Goal: Task Accomplishment & Management: Use online tool/utility

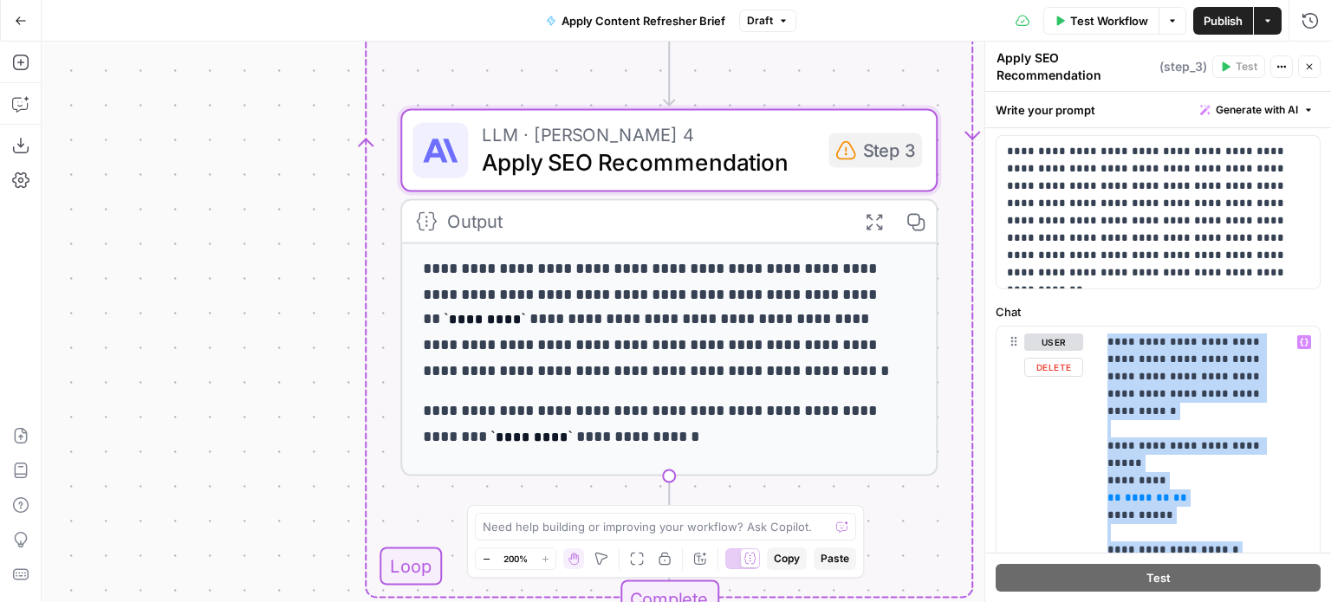
scroll to position [87, 0]
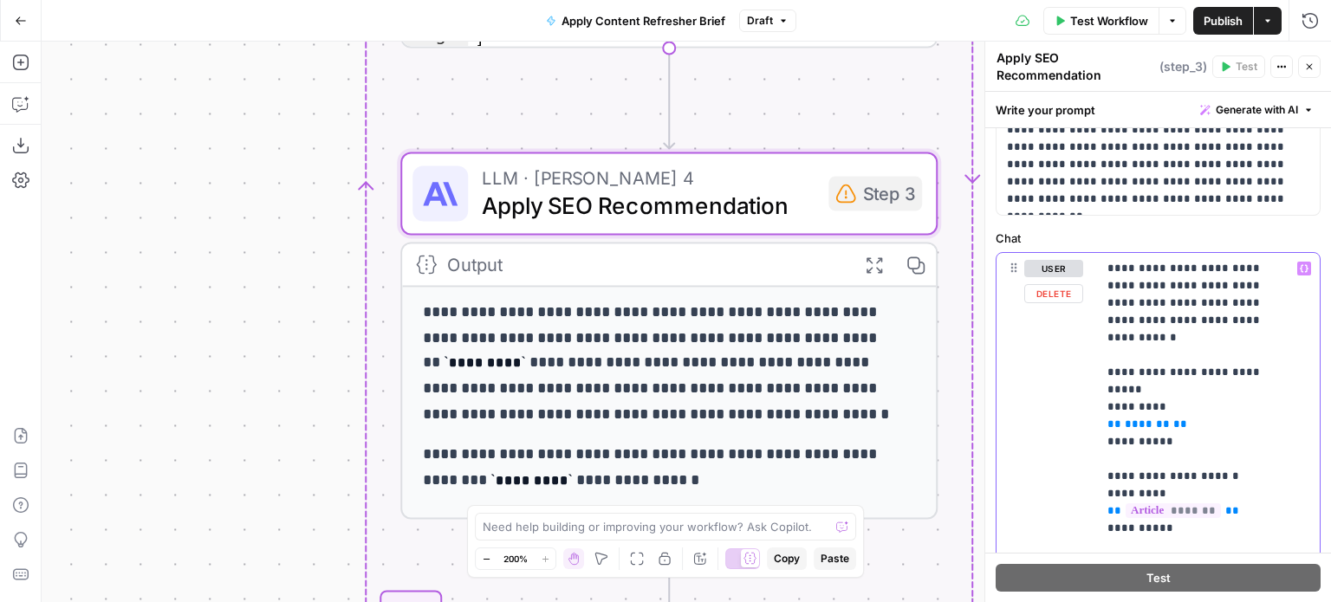
scroll to position [173, 0]
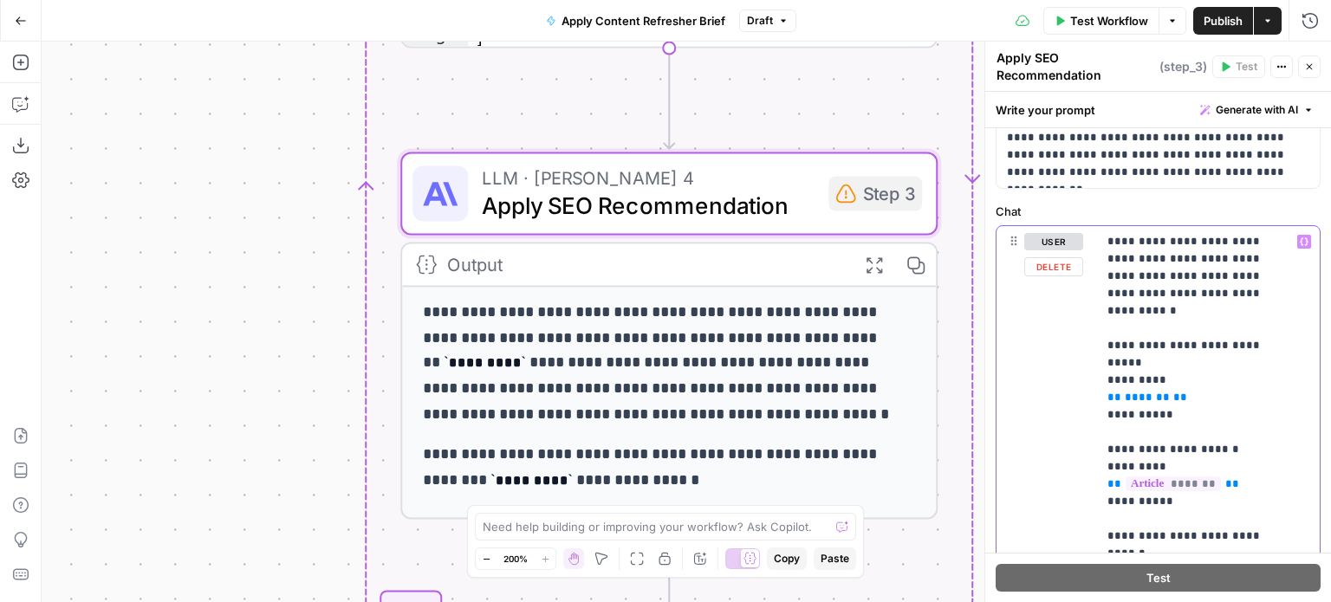
click at [1137, 392] on span "*******" at bounding box center [1147, 397] width 45 height 11
paste div
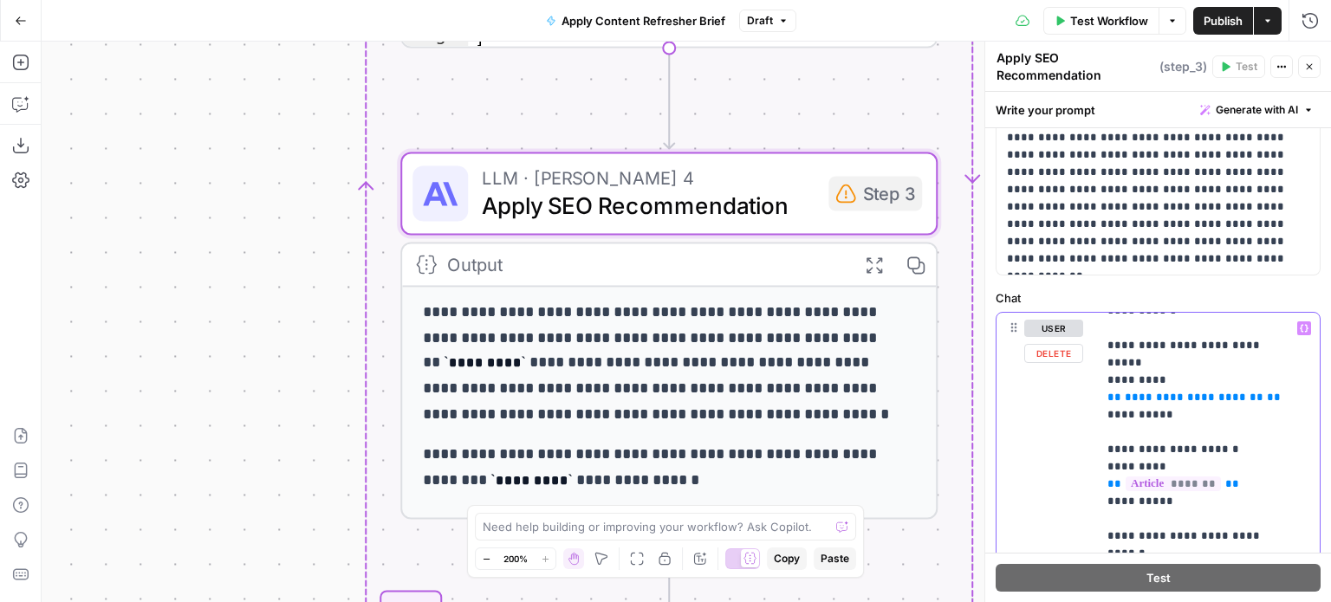
scroll to position [0, 0]
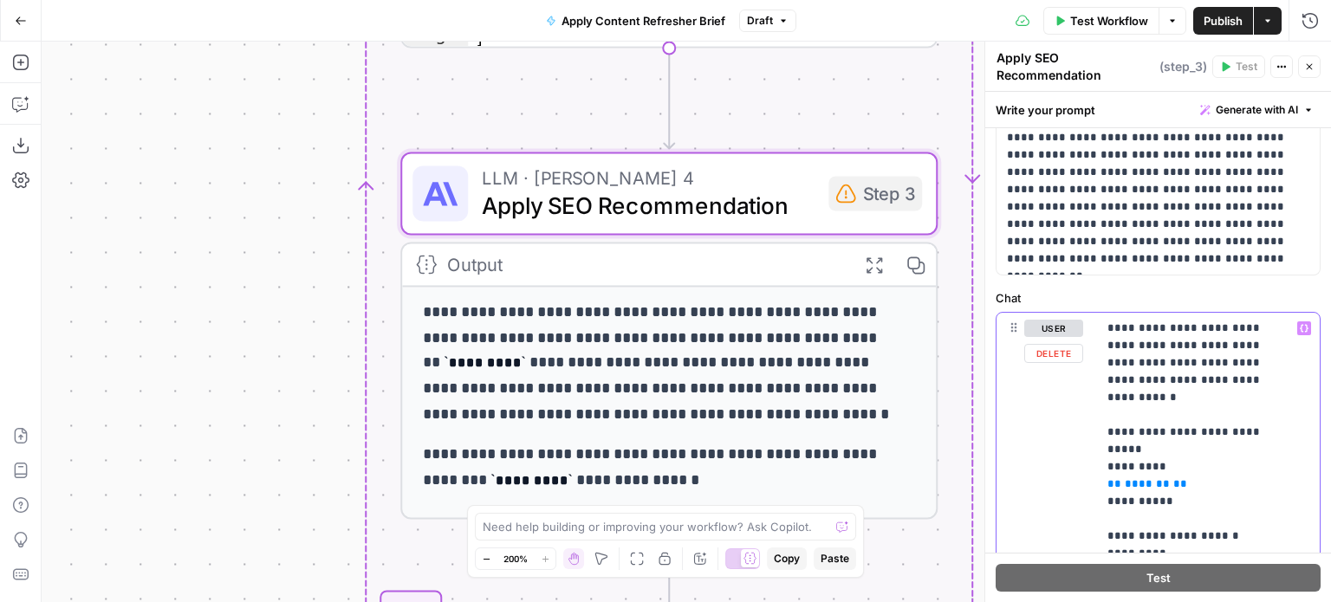
click at [1140, 478] on span "*******" at bounding box center [1147, 483] width 45 height 11
click at [1139, 478] on span "*******" at bounding box center [1147, 483] width 45 height 11
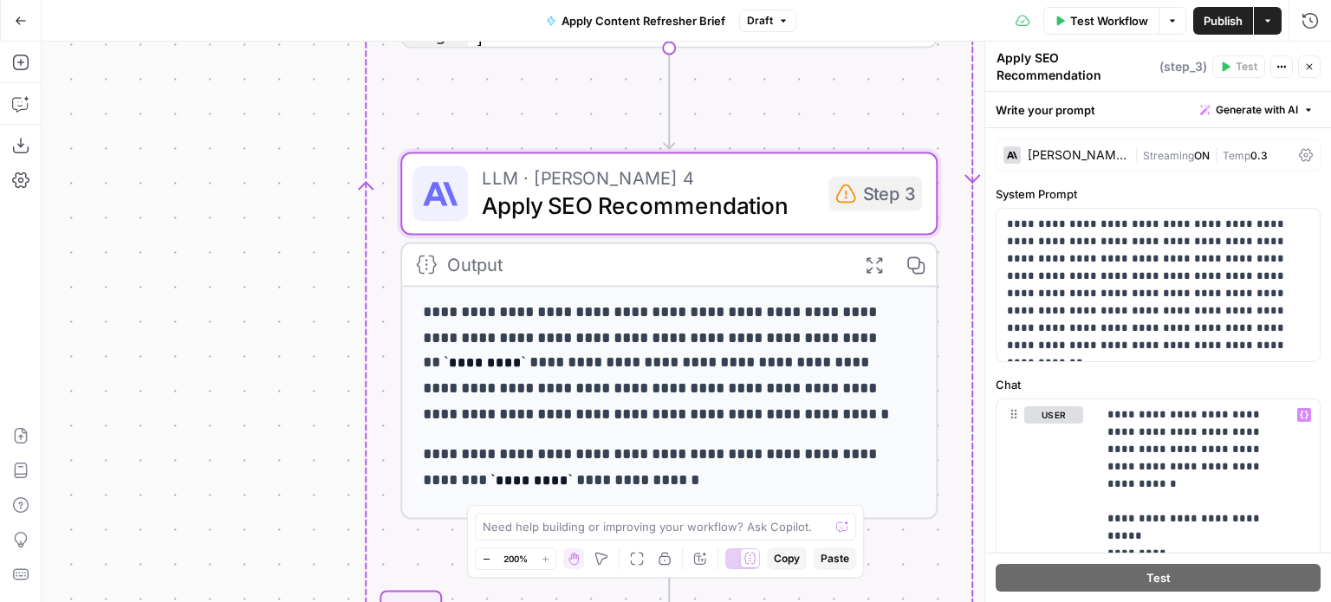
click at [1117, 386] on label "Chat" at bounding box center [1158, 384] width 325 height 17
click at [1233, 16] on span "Publish" at bounding box center [1223, 20] width 39 height 17
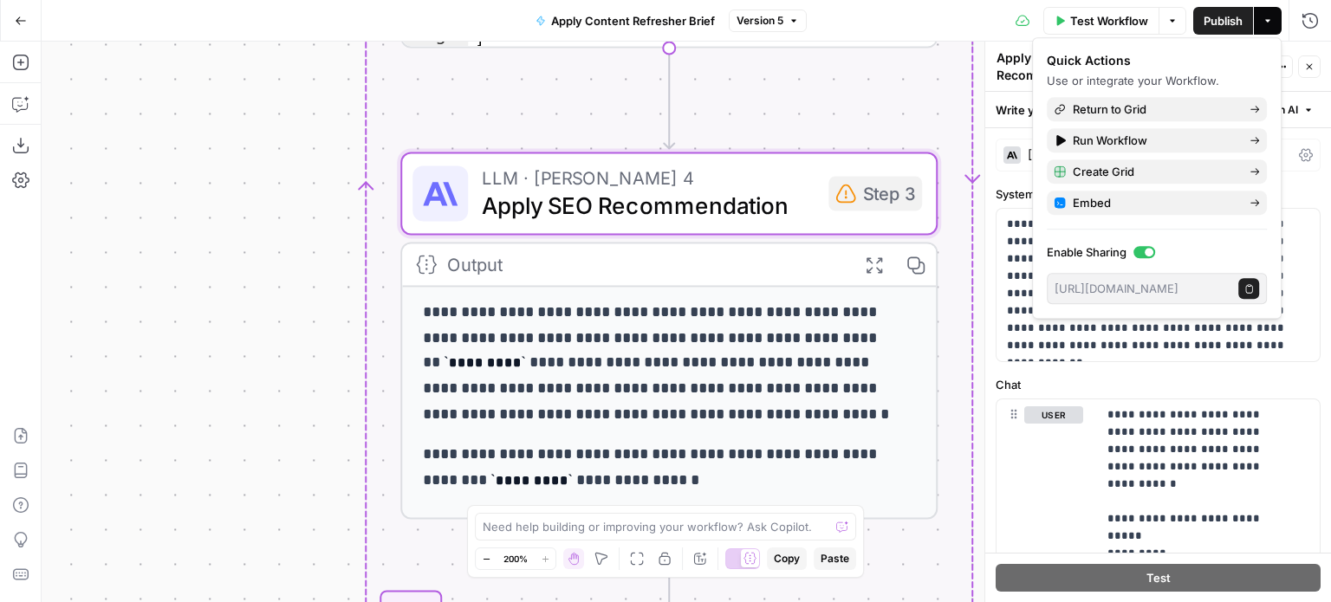
click at [1169, 380] on label "Chat" at bounding box center [1158, 384] width 325 height 17
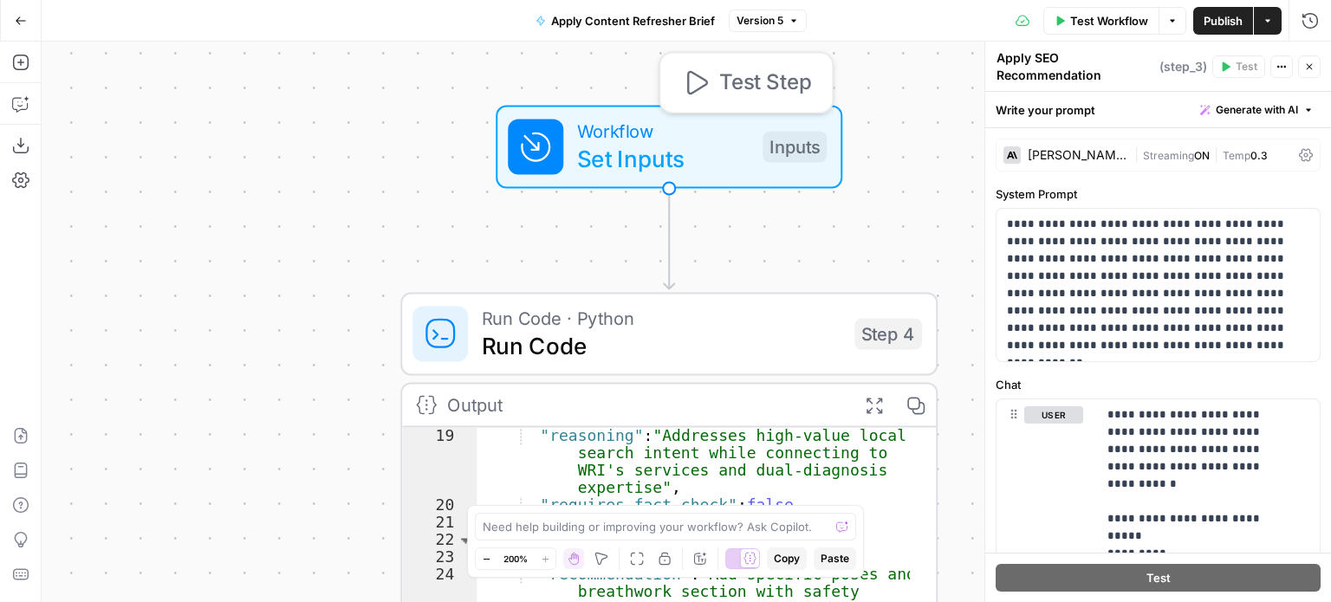
click at [719, 80] on span "Test Step" at bounding box center [765, 82] width 92 height 31
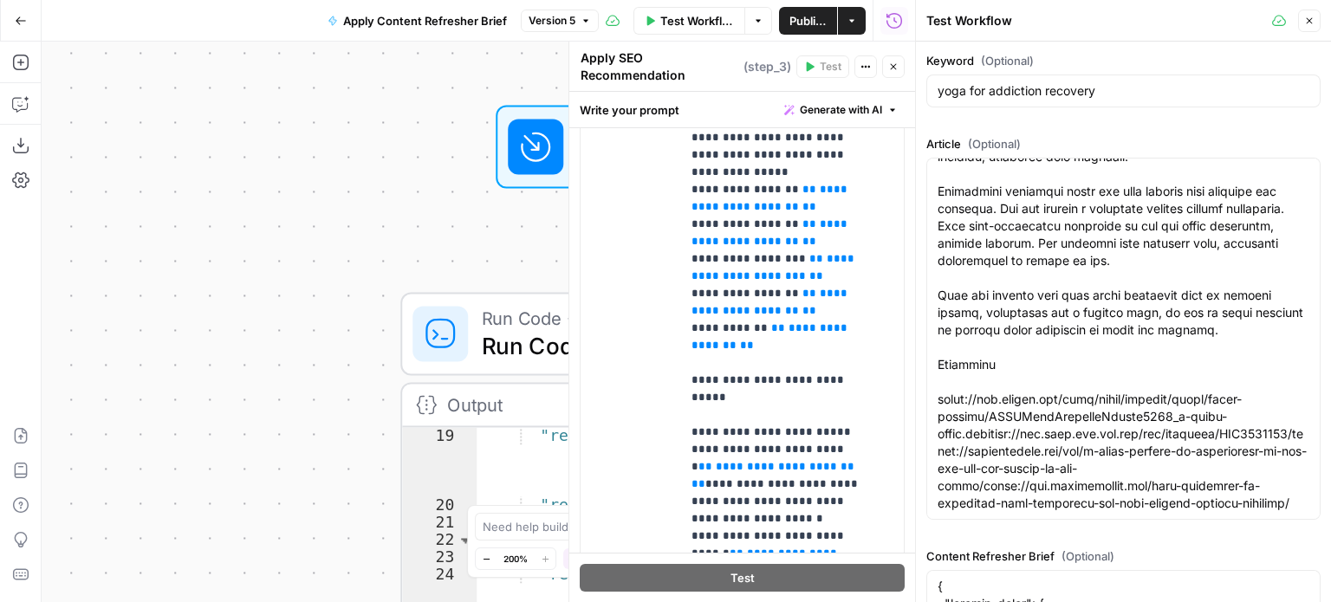
click at [482, 85] on div "**********" at bounding box center [478, 322] width 873 height 561
click at [1310, 16] on icon "button" at bounding box center [1309, 21] width 10 height 10
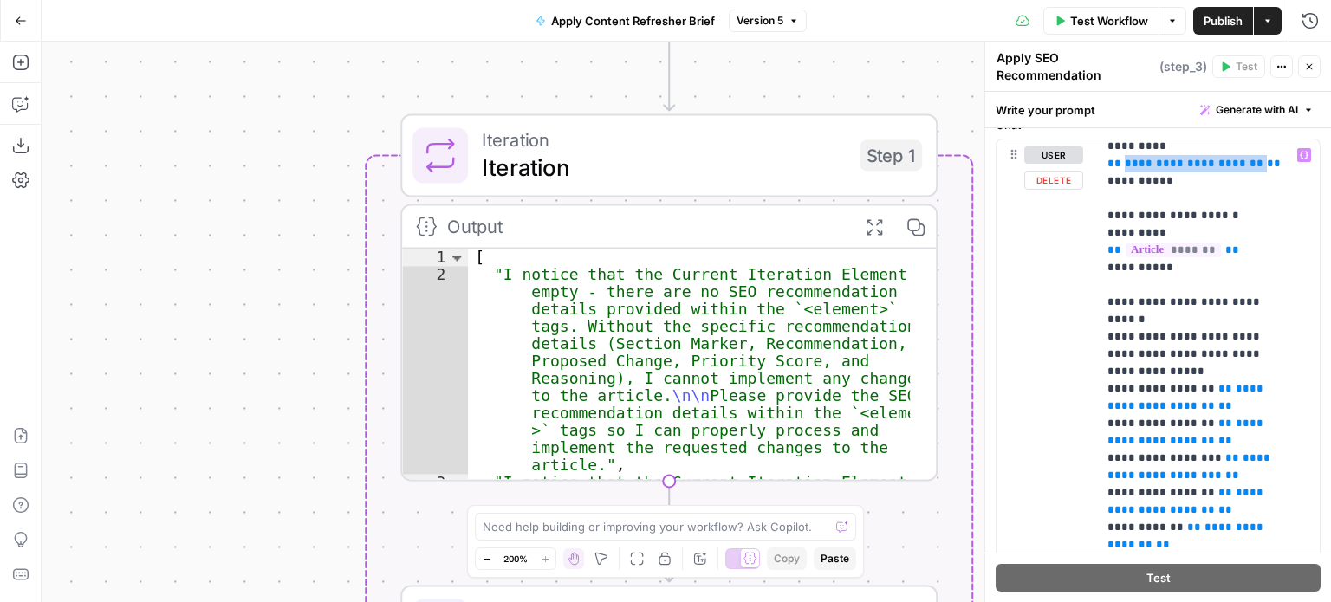
scroll to position [173, 0]
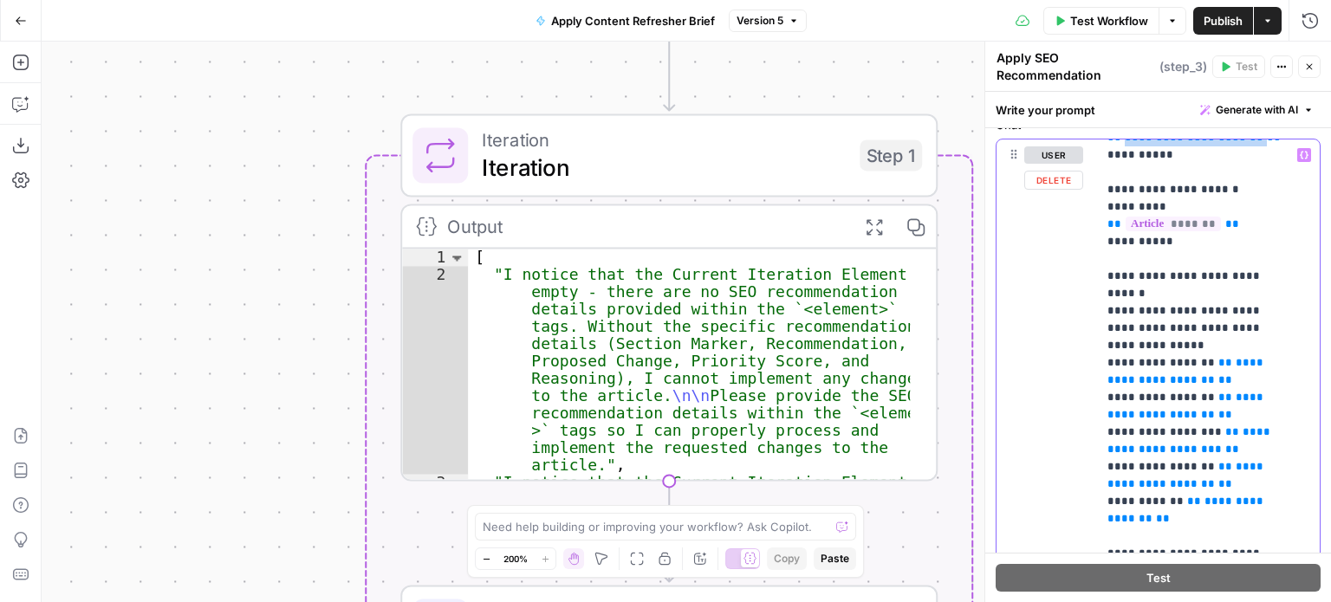
click at [1165, 392] on span "**********" at bounding box center [1186, 406] width 159 height 29
click at [1107, 392] on span "**********" at bounding box center [1186, 406] width 159 height 29
drag, startPoint x: 1107, startPoint y: 381, endPoint x: 1243, endPoint y: 373, distance: 136.3
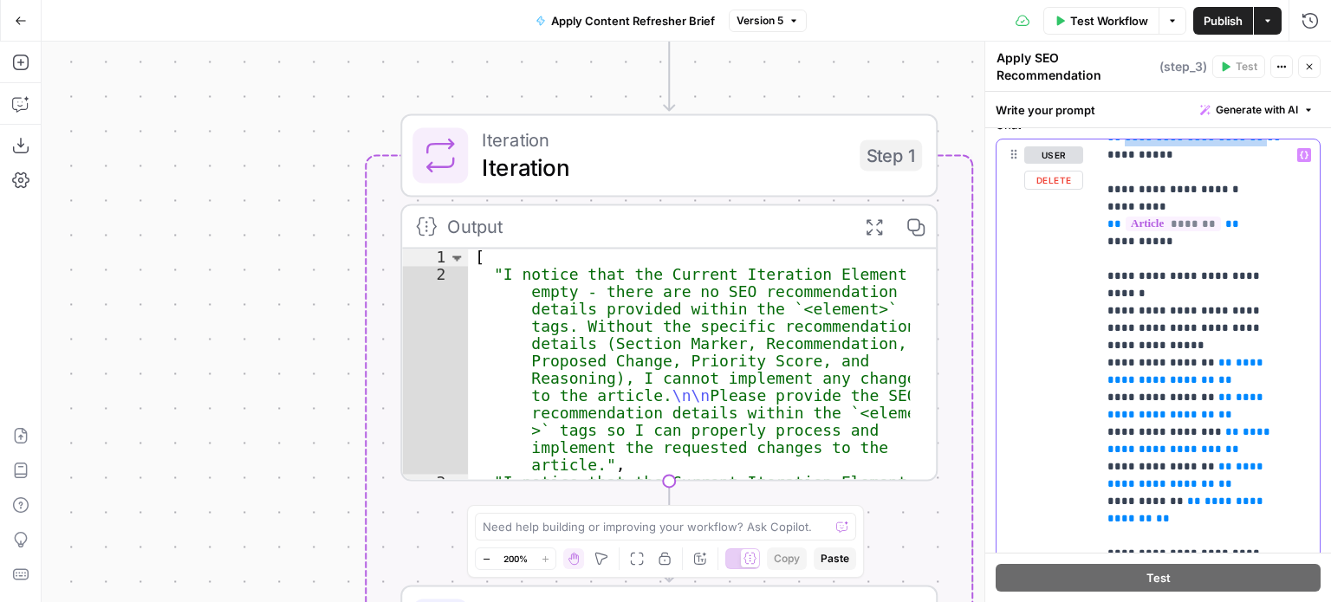
copy span "**********"
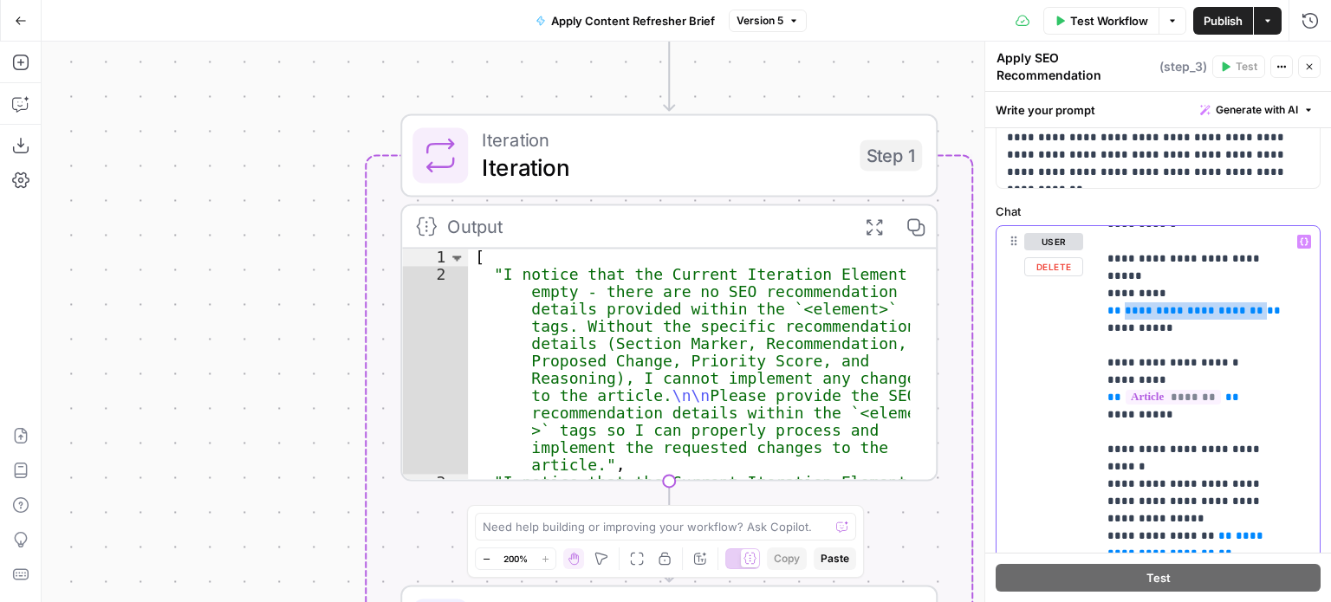
scroll to position [0, 0]
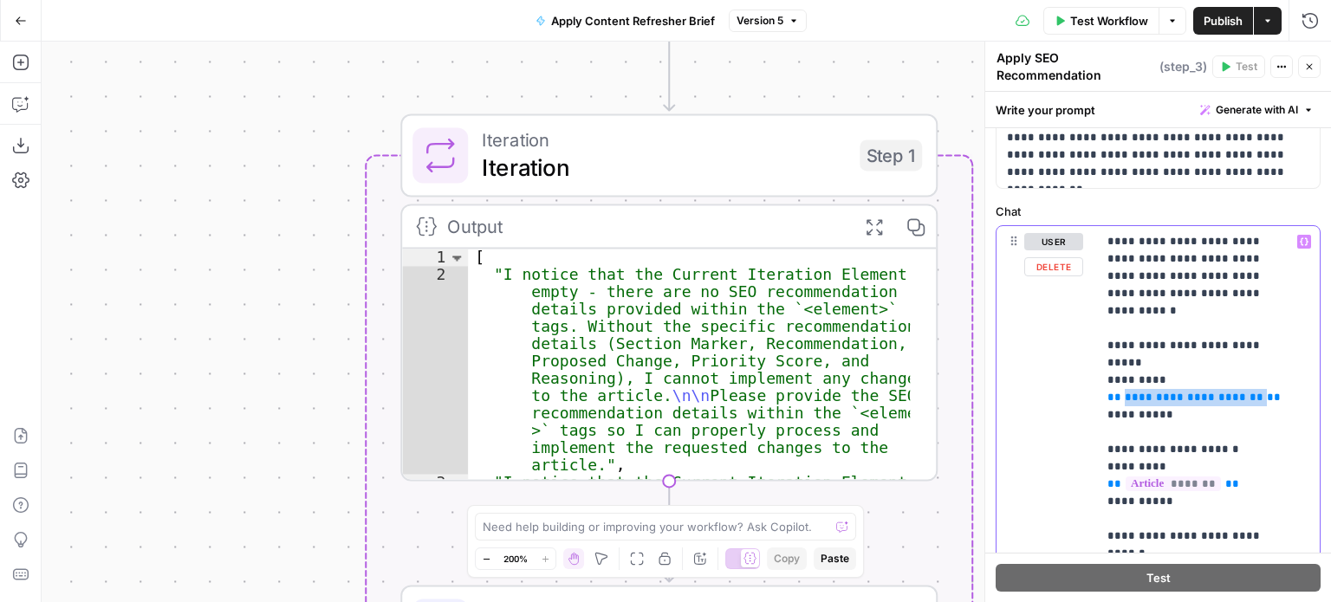
drag, startPoint x: 1119, startPoint y: 359, endPoint x: 1255, endPoint y: 356, distance: 136.1
click at [1314, 296] on div "**********" at bounding box center [1158, 489] width 346 height 1069
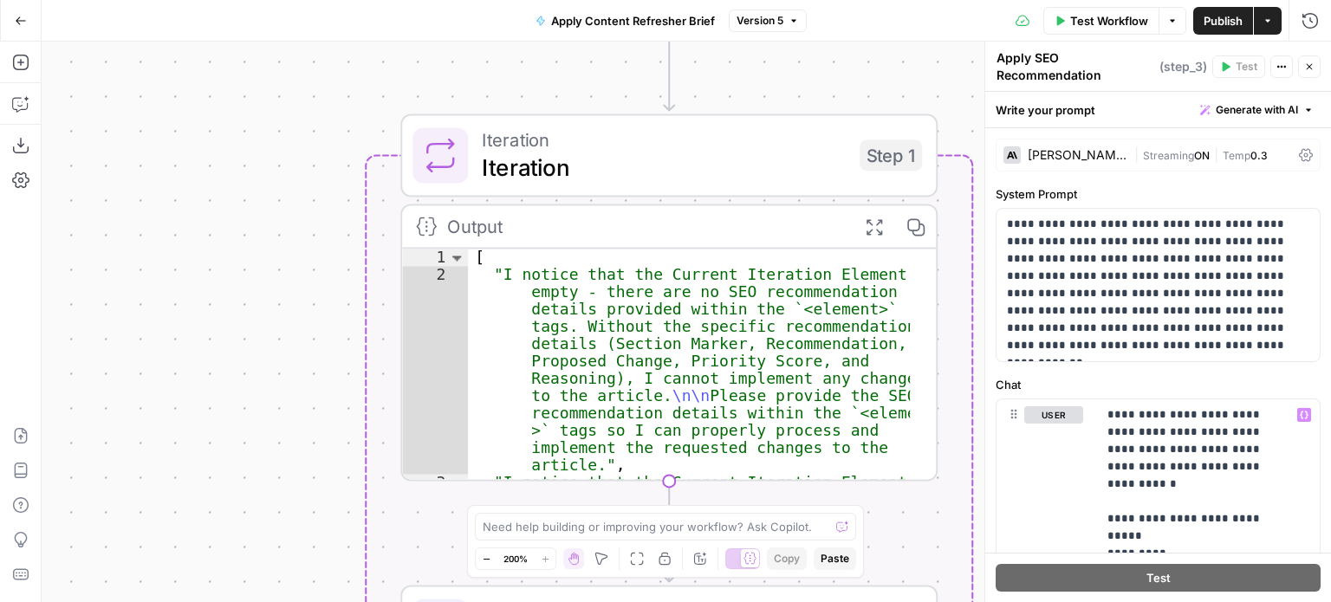
click at [1210, 14] on span "Publish" at bounding box center [1223, 20] width 39 height 17
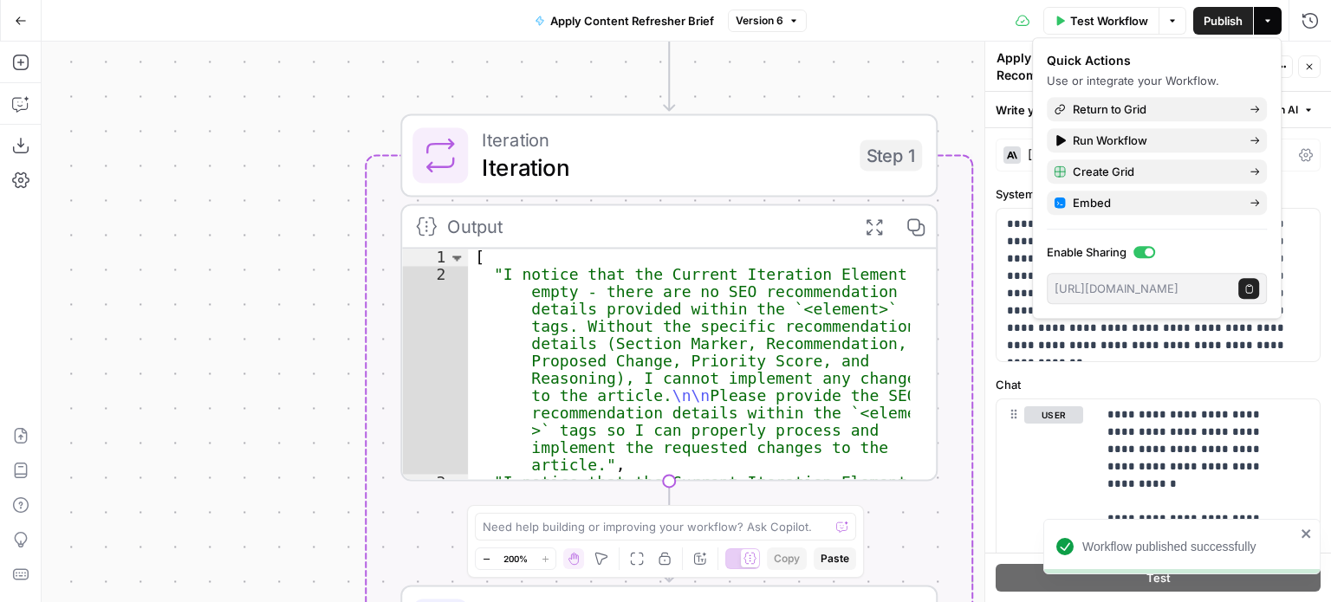
click at [1061, 19] on icon "button" at bounding box center [1061, 21] width 8 height 10
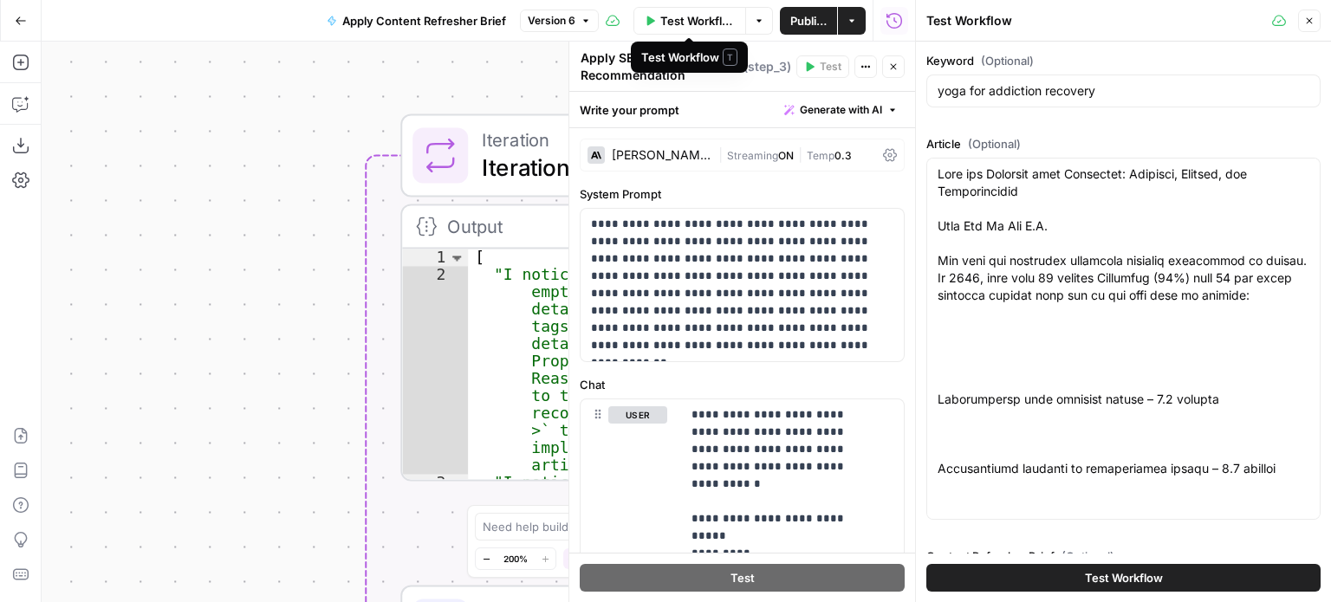
click at [669, 18] on span "Test Workflow" at bounding box center [697, 20] width 75 height 17
click at [648, 17] on icon "button" at bounding box center [651, 21] width 8 height 10
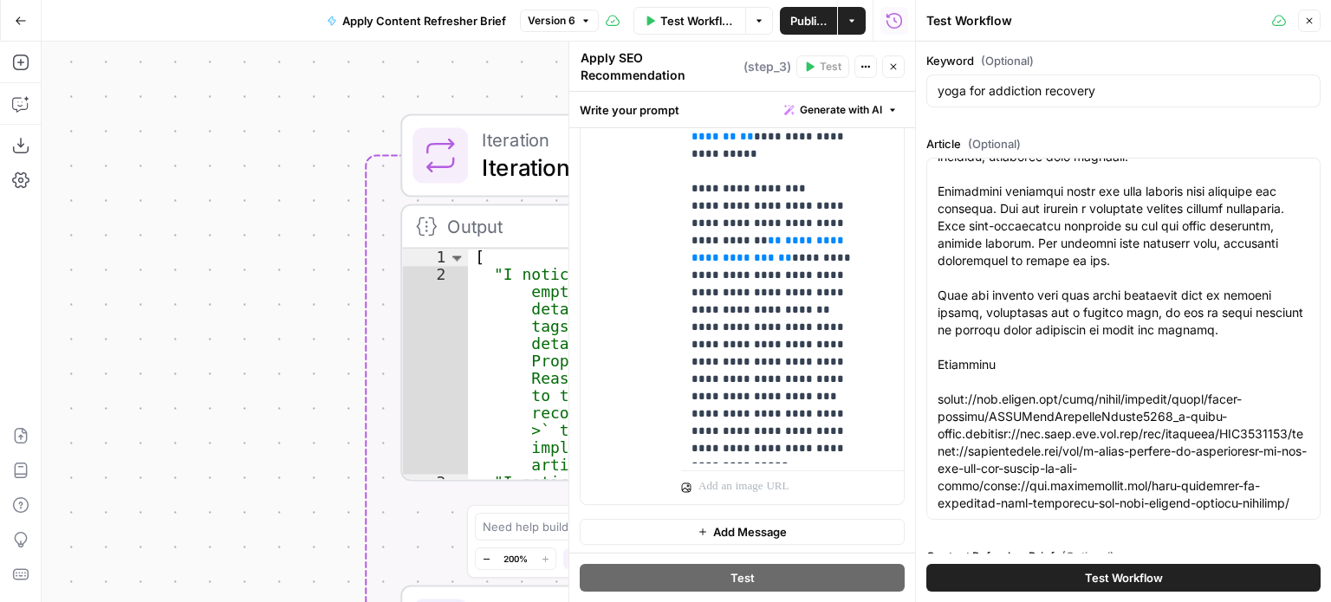
scroll to position [8161, 0]
click at [1305, 22] on icon "button" at bounding box center [1309, 21] width 10 height 10
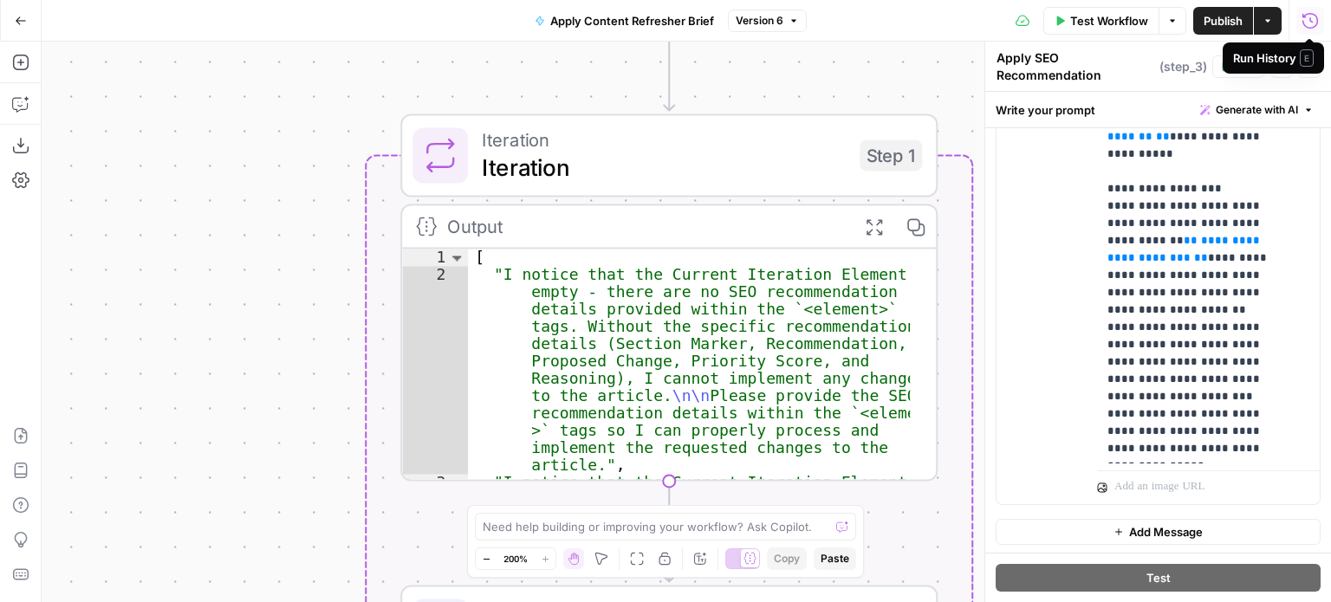
click at [1311, 23] on icon "button" at bounding box center [1309, 20] width 17 height 17
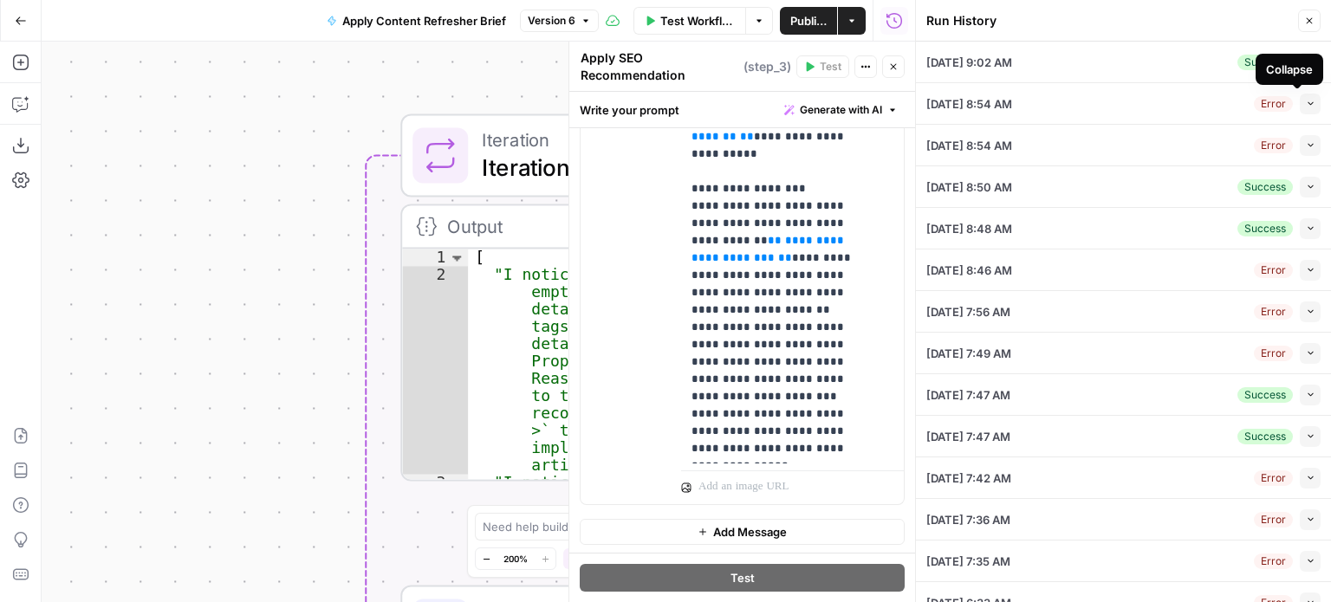
click at [1293, 68] on div "Collapse" at bounding box center [1289, 69] width 47 height 17
click at [1237, 62] on div "Success" at bounding box center [1264, 63] width 55 height 16
click at [1306, 62] on icon "button" at bounding box center [1311, 62] width 10 height 10
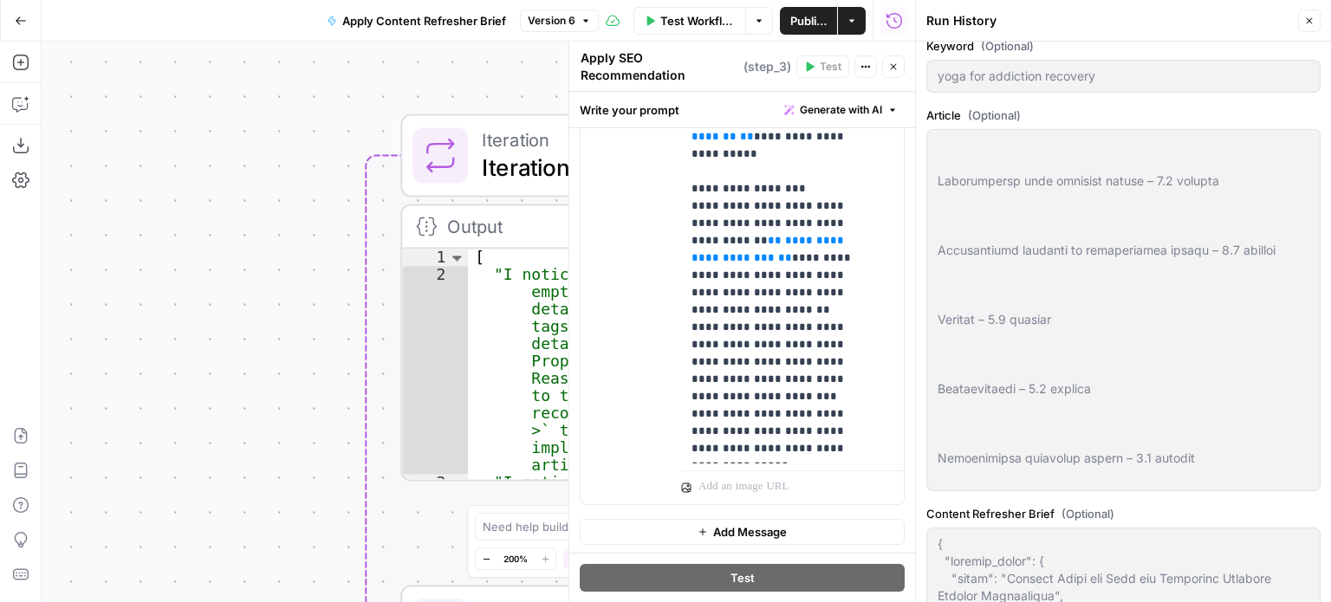
scroll to position [0, 0]
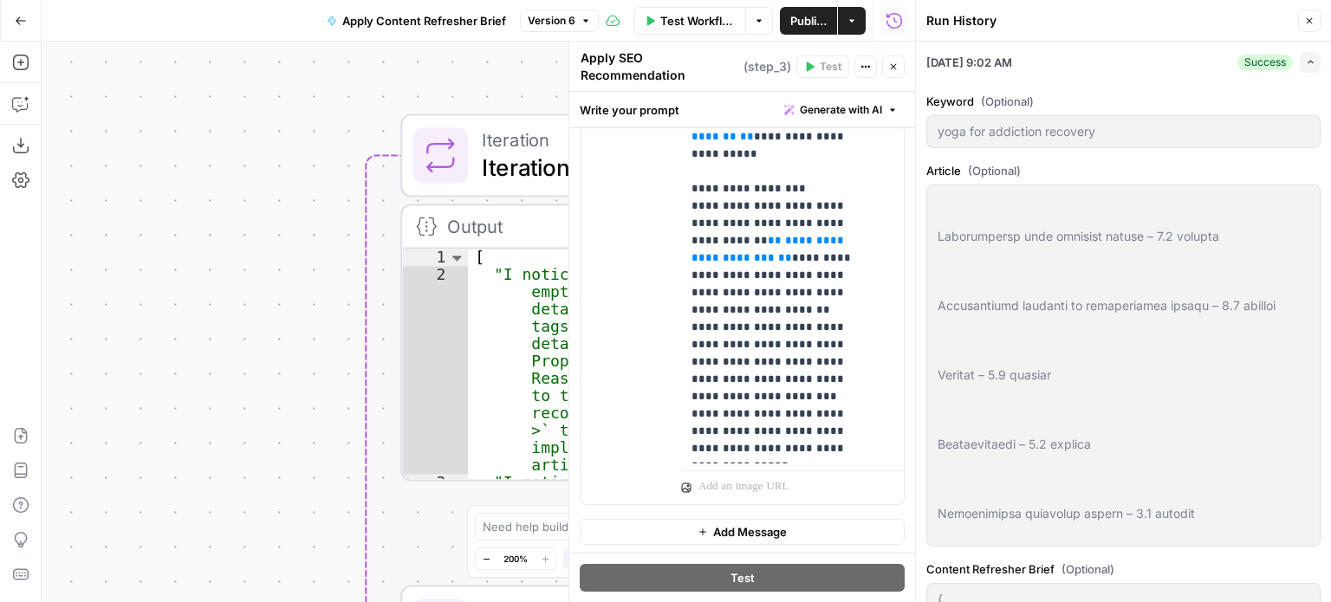
click at [1306, 59] on icon "button" at bounding box center [1311, 62] width 10 height 10
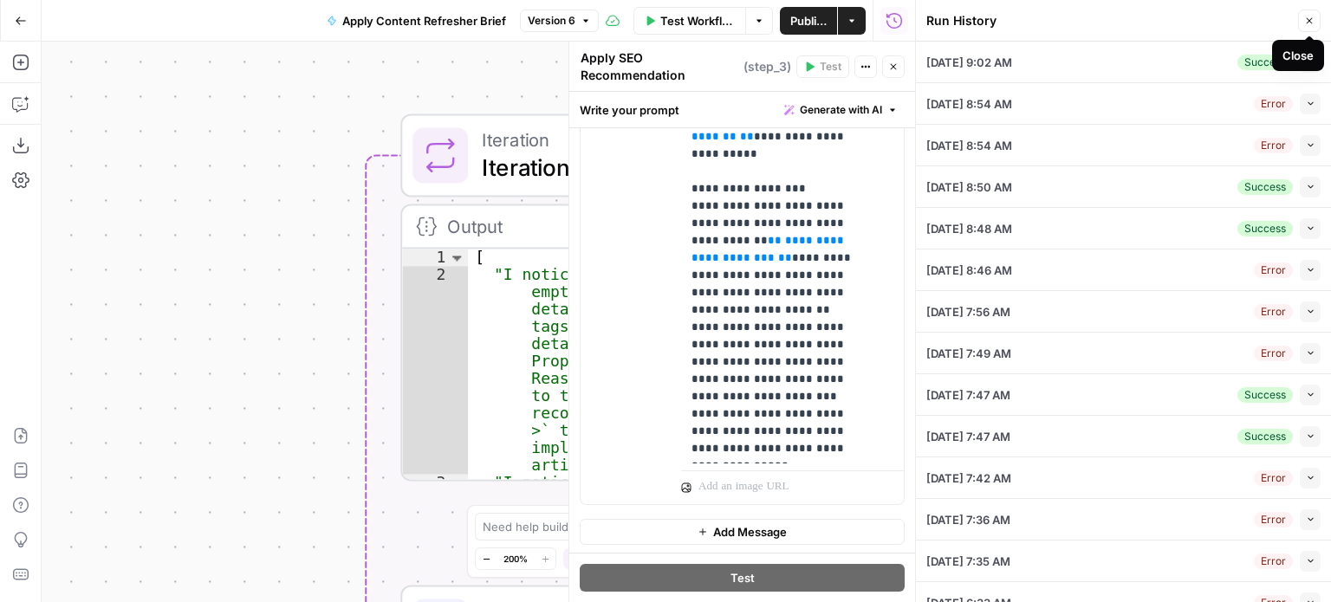
click at [1309, 20] on icon "button" at bounding box center [1310, 21] width 6 height 6
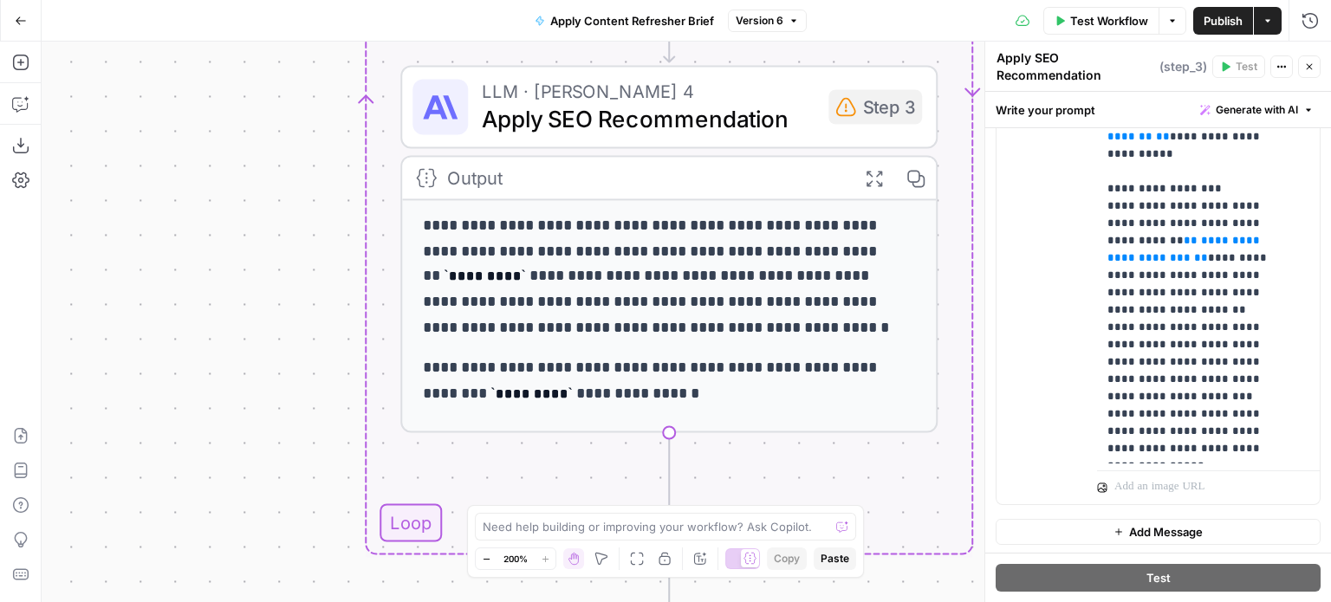
scroll to position [87, 0]
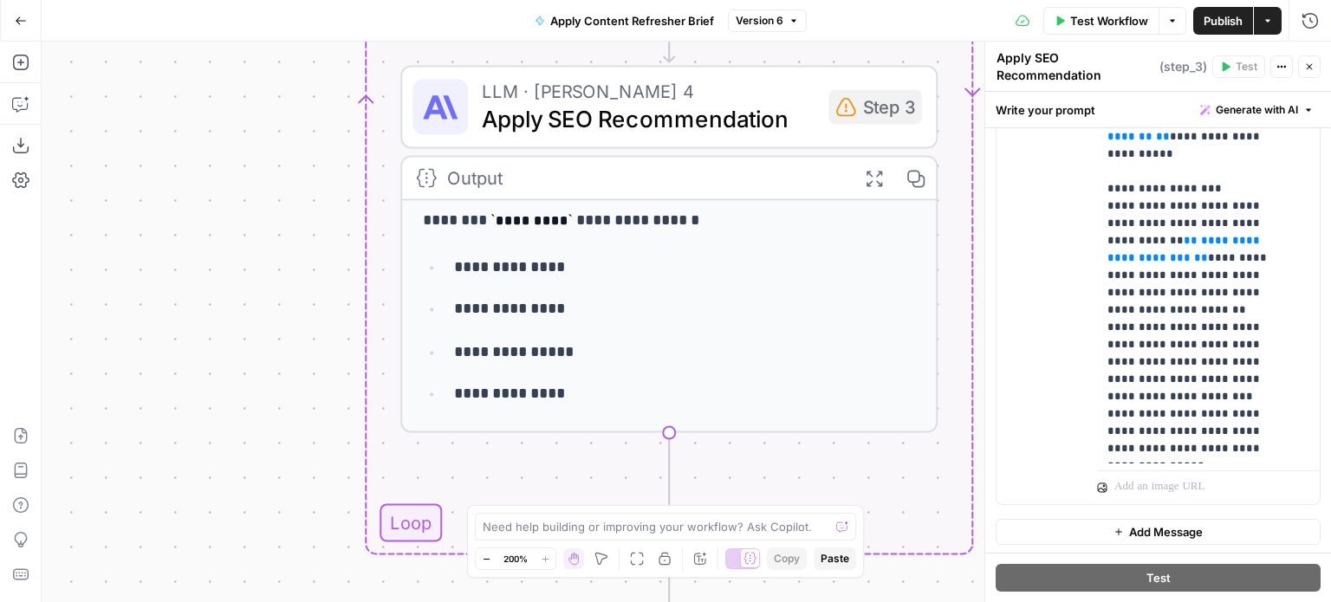
click at [483, 302] on p "**********" at bounding box center [671, 310] width 435 height 25
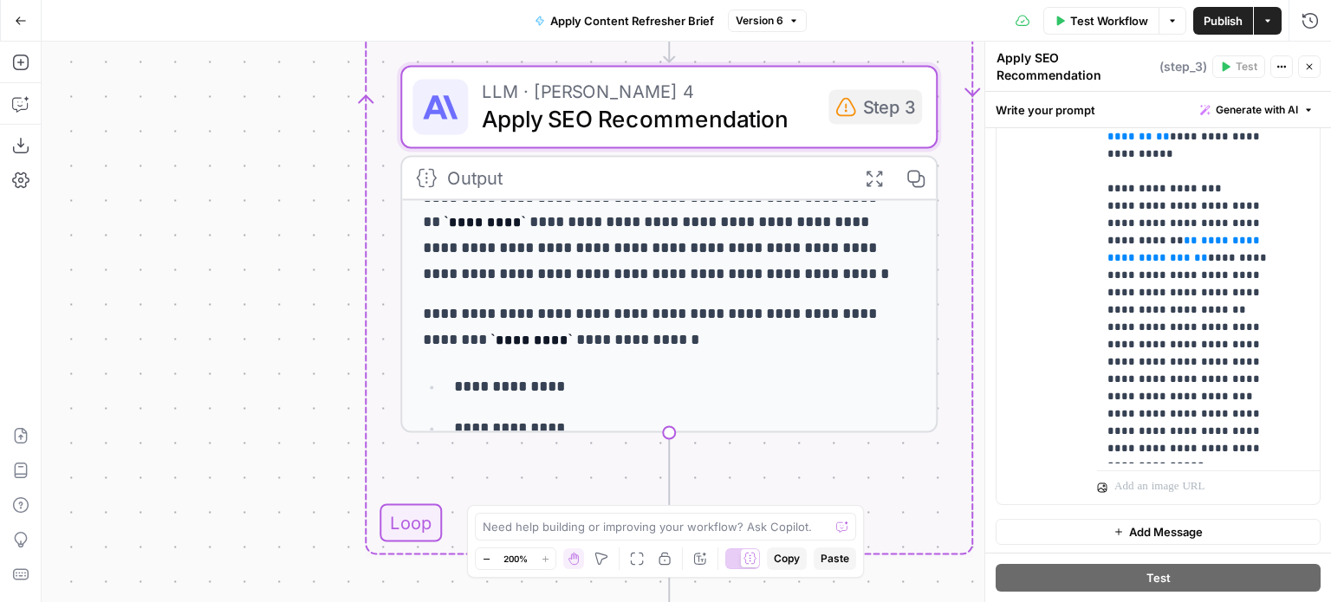
scroll to position [0, 0]
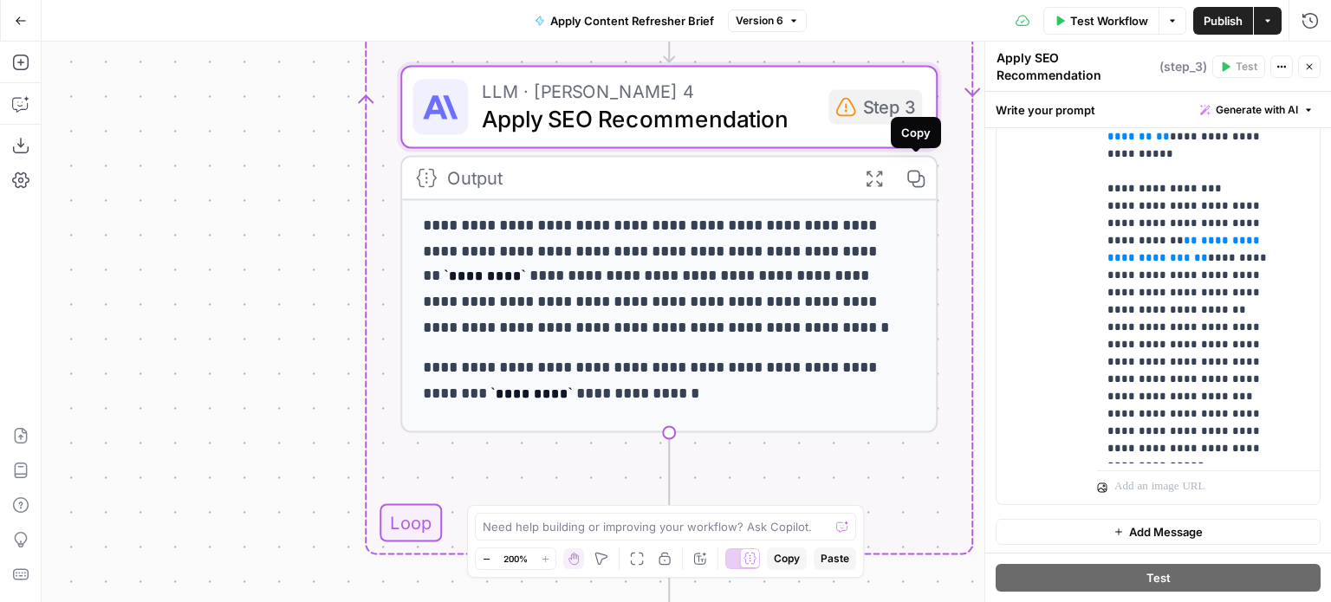
click at [913, 172] on icon "button" at bounding box center [914, 177] width 19 height 19
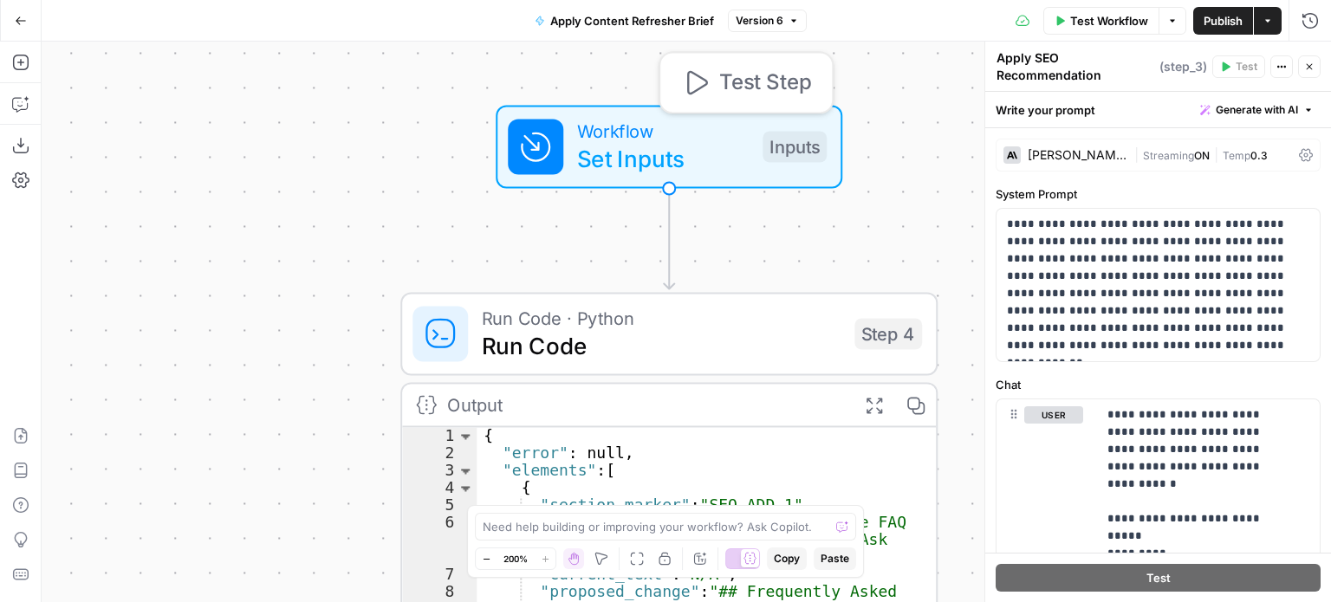
click at [693, 87] on icon "button" at bounding box center [695, 82] width 28 height 28
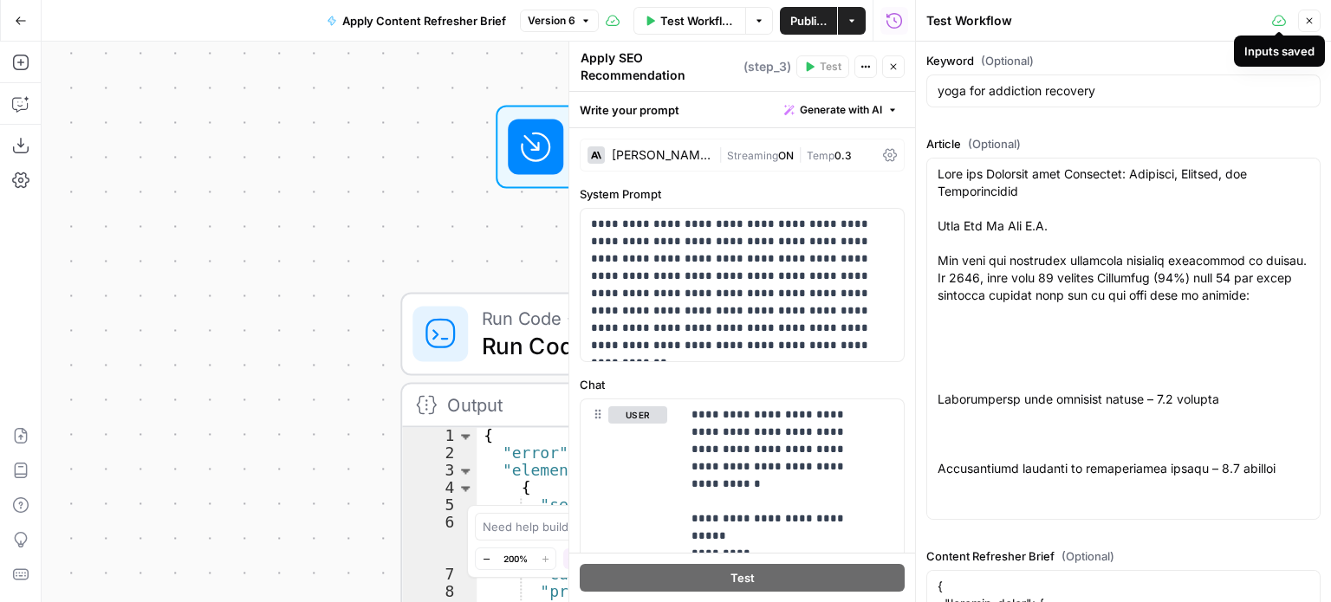
click at [1281, 21] on icon at bounding box center [1279, 21] width 14 height 14
click at [1308, 23] on icon "button" at bounding box center [1310, 21] width 6 height 6
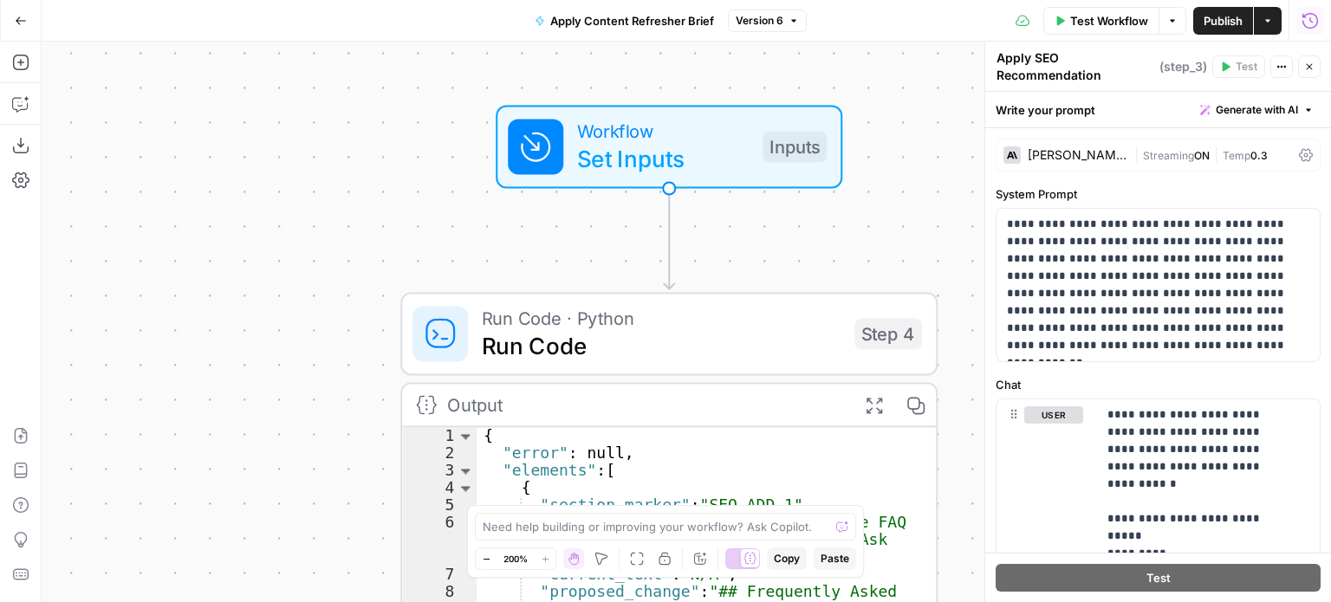
click at [1312, 18] on icon "button" at bounding box center [1309, 20] width 17 height 17
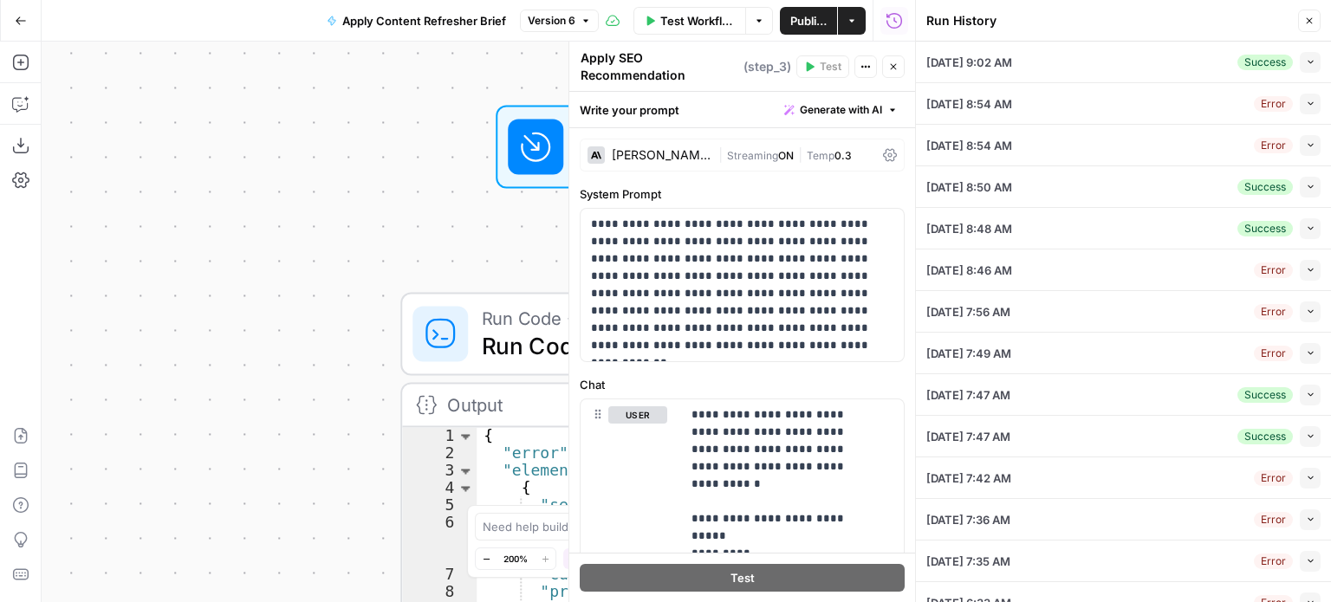
click at [1306, 17] on icon "button" at bounding box center [1309, 21] width 10 height 10
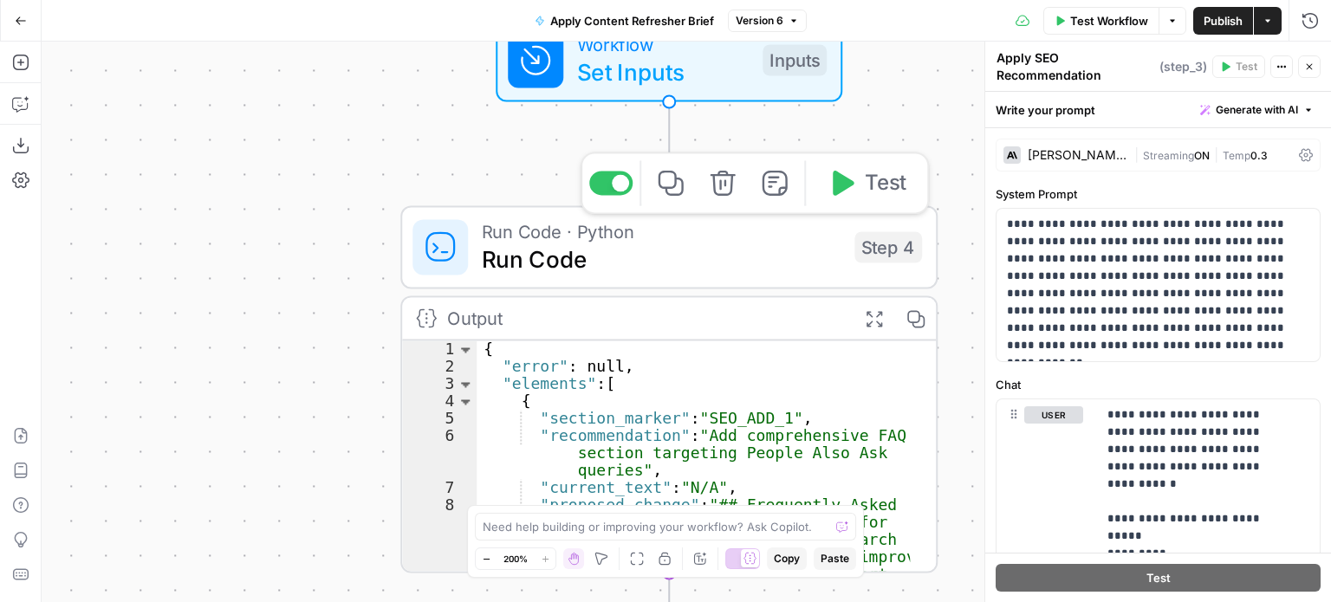
click at [846, 180] on icon "button" at bounding box center [843, 183] width 21 height 25
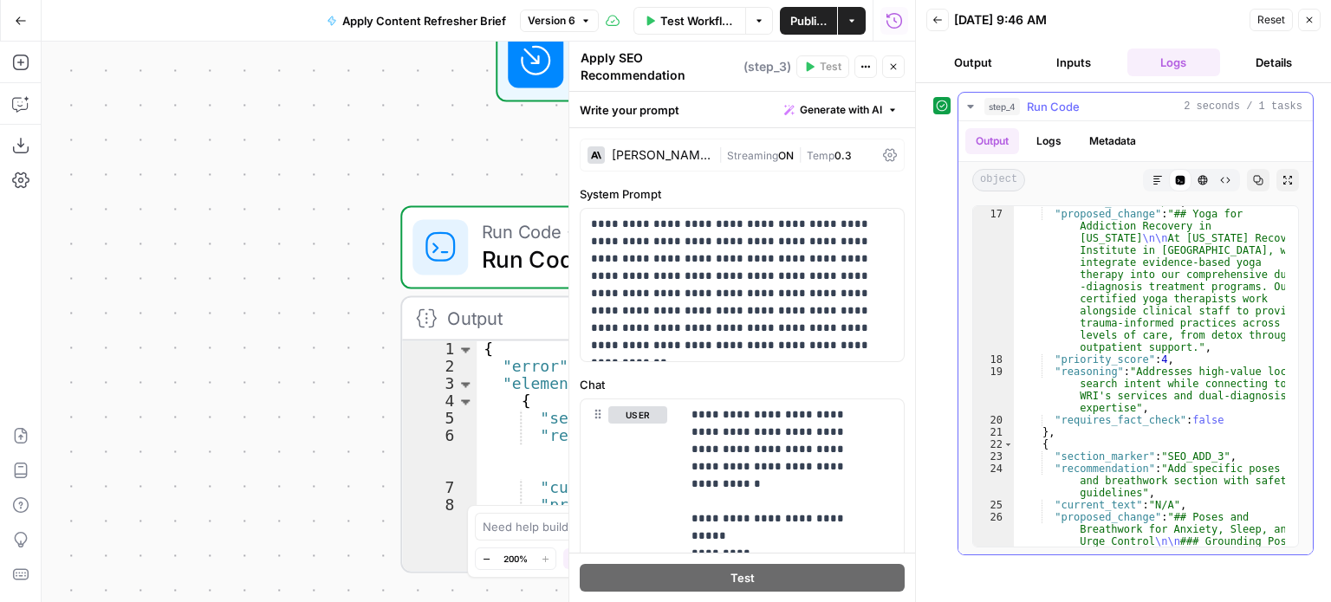
scroll to position [835, 0]
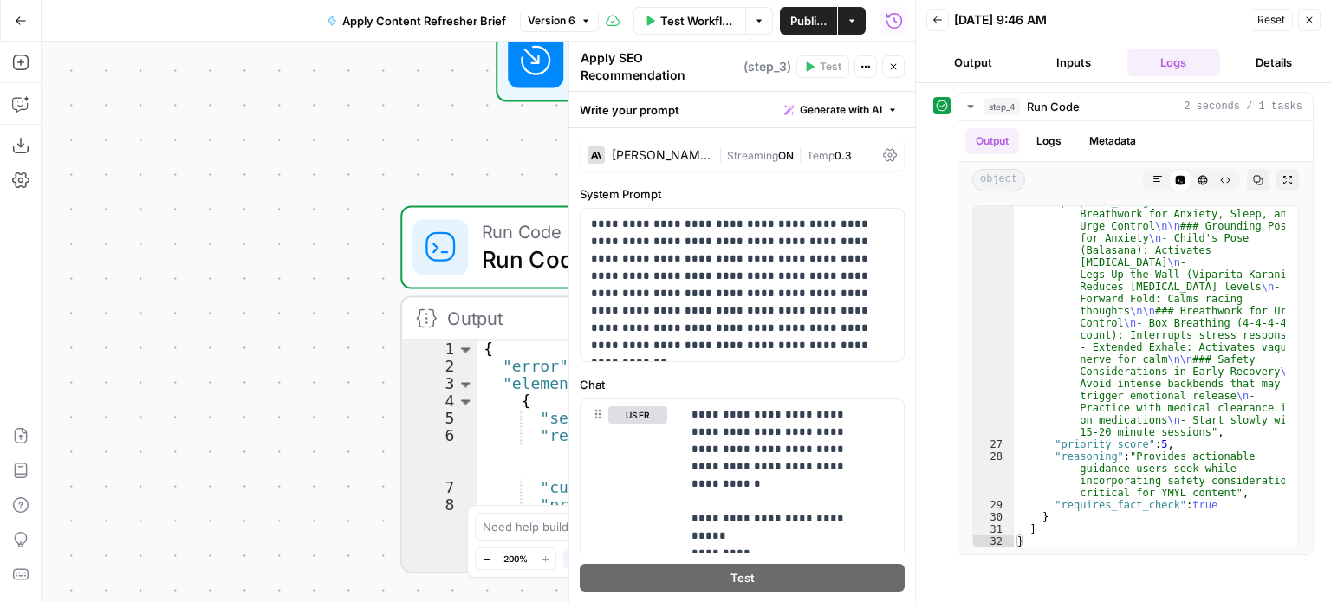
click at [1267, 57] on button "Details" at bounding box center [1274, 63] width 94 height 28
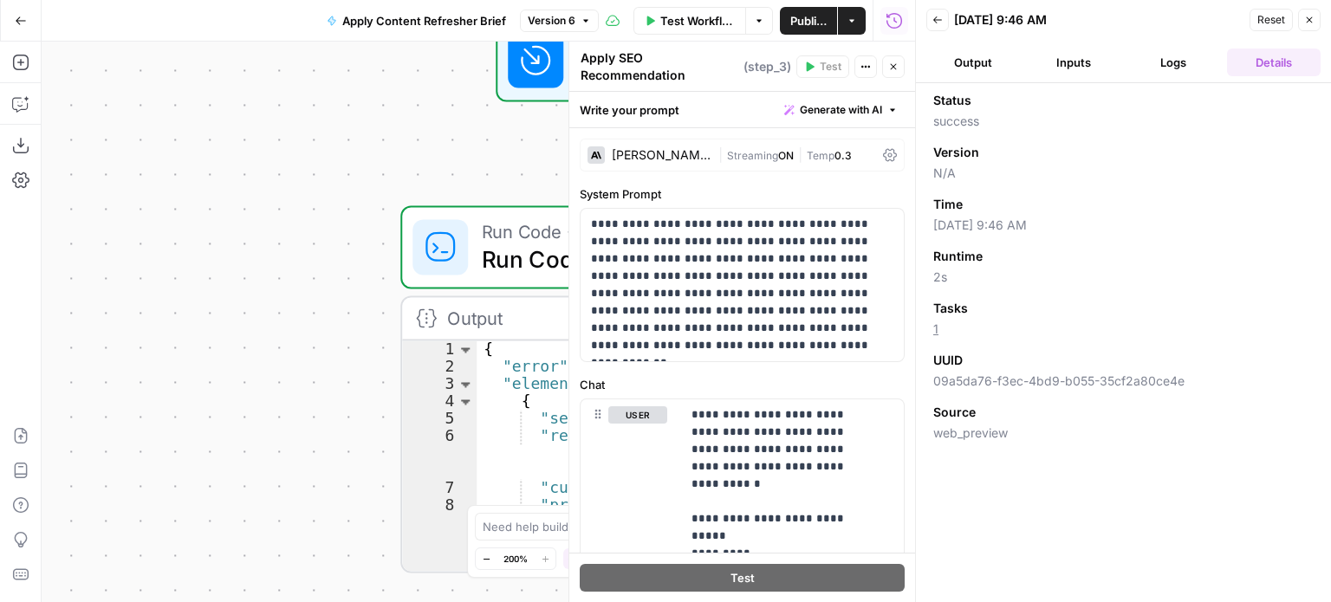
click at [970, 67] on button "Output" at bounding box center [973, 63] width 94 height 28
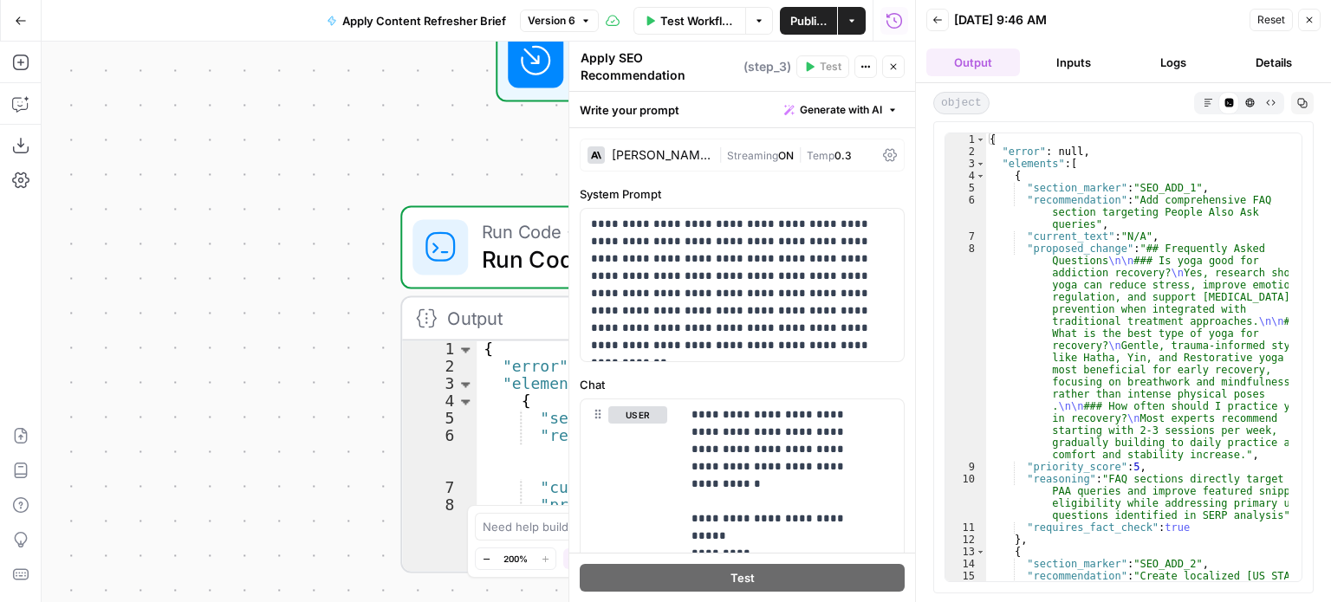
click at [1306, 19] on icon "button" at bounding box center [1309, 20] width 10 height 10
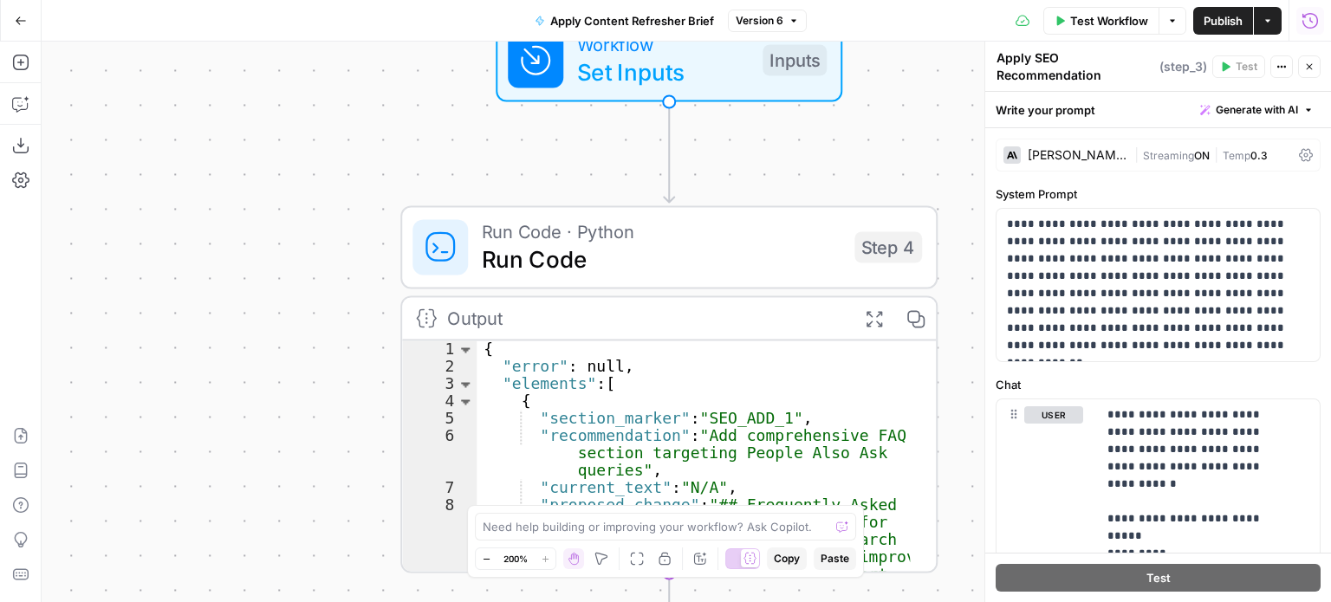
click at [1308, 13] on icon "button" at bounding box center [1310, 20] width 16 height 16
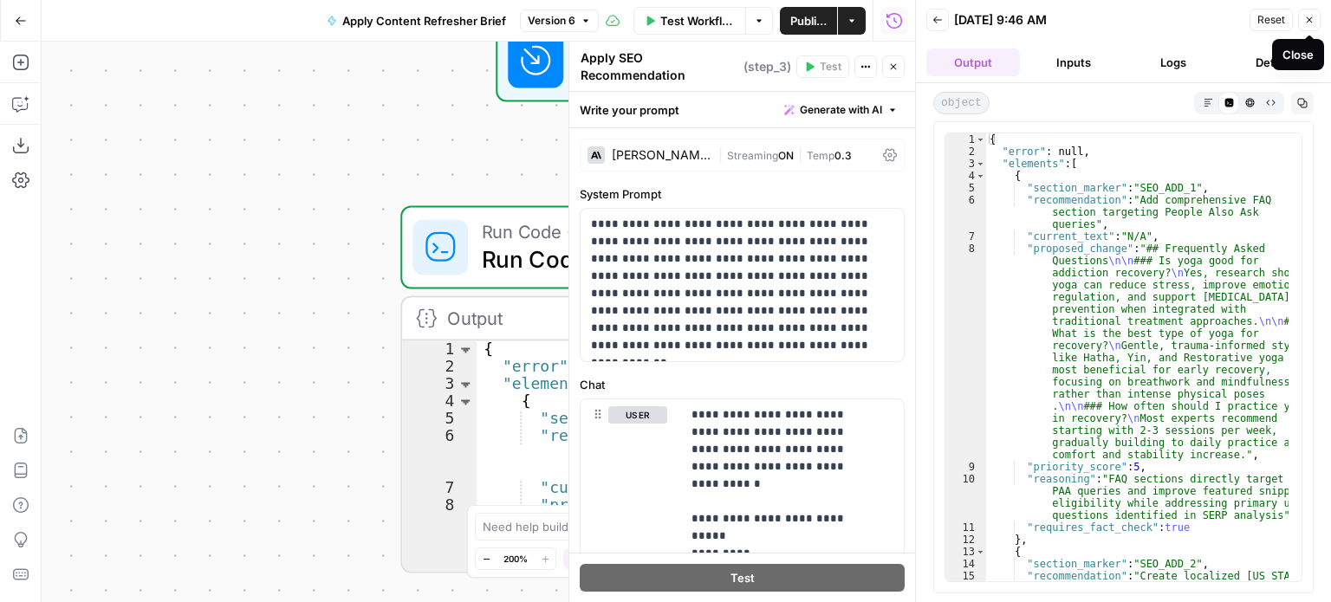
click at [1302, 16] on button "Close" at bounding box center [1309, 20] width 23 height 23
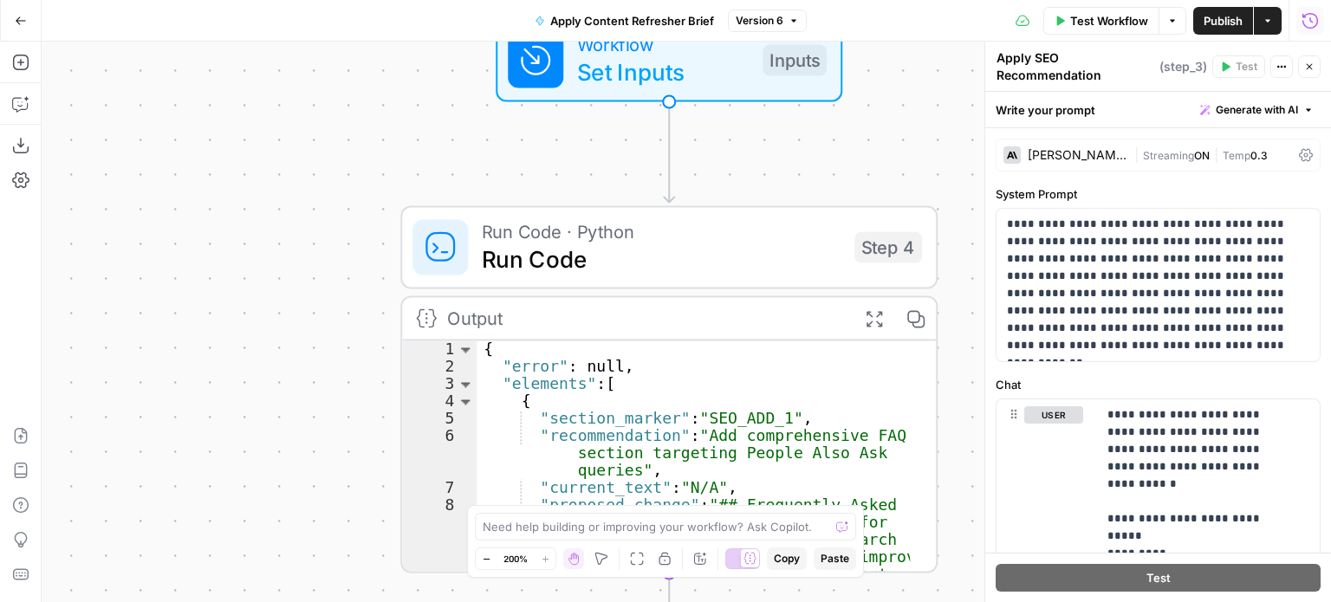
click at [1314, 68] on button "Close" at bounding box center [1309, 66] width 23 height 23
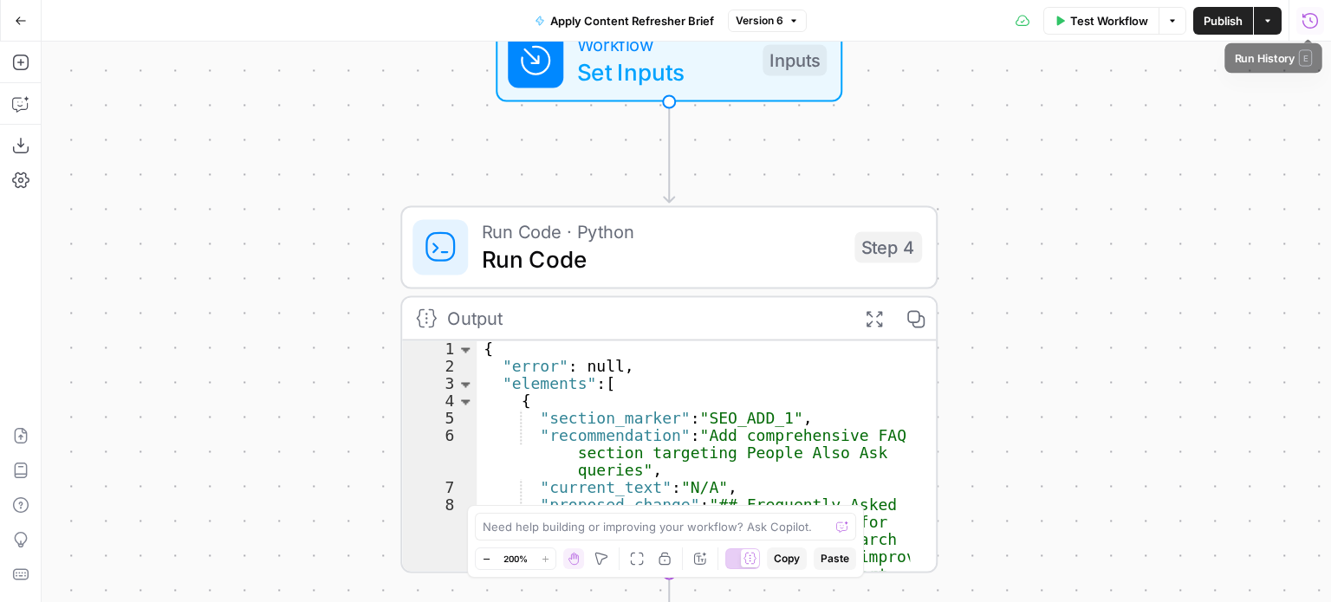
click at [1303, 19] on icon "button" at bounding box center [1309, 20] width 17 height 17
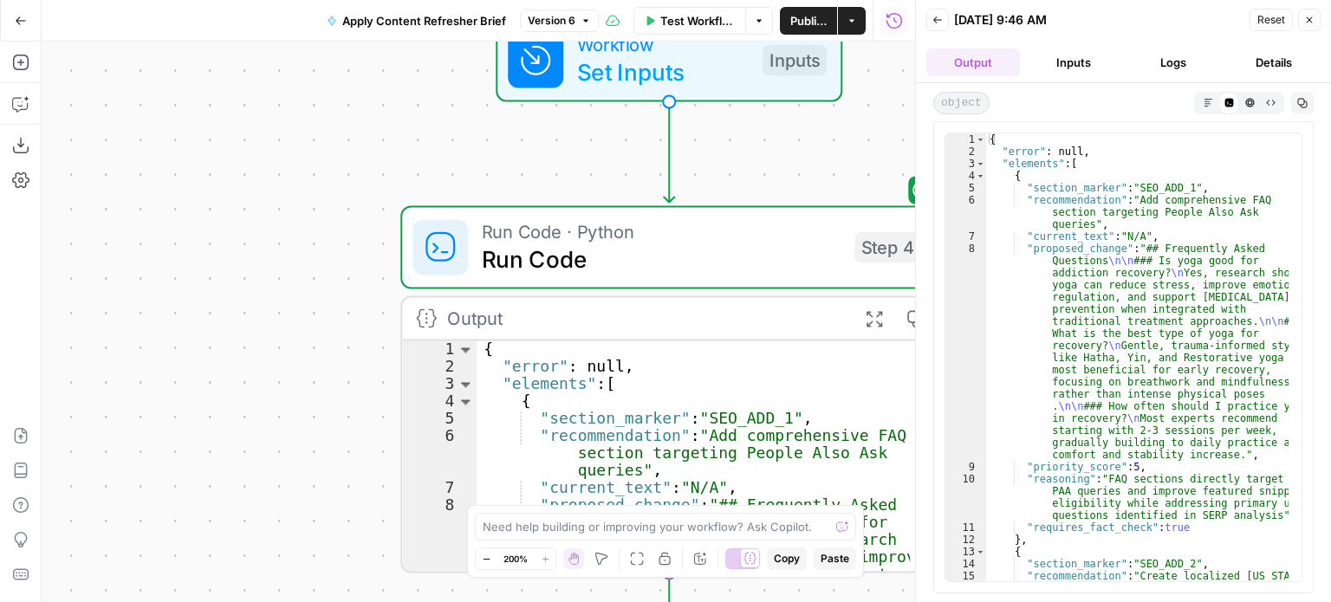
click at [1172, 51] on button "Logs" at bounding box center [1174, 63] width 94 height 28
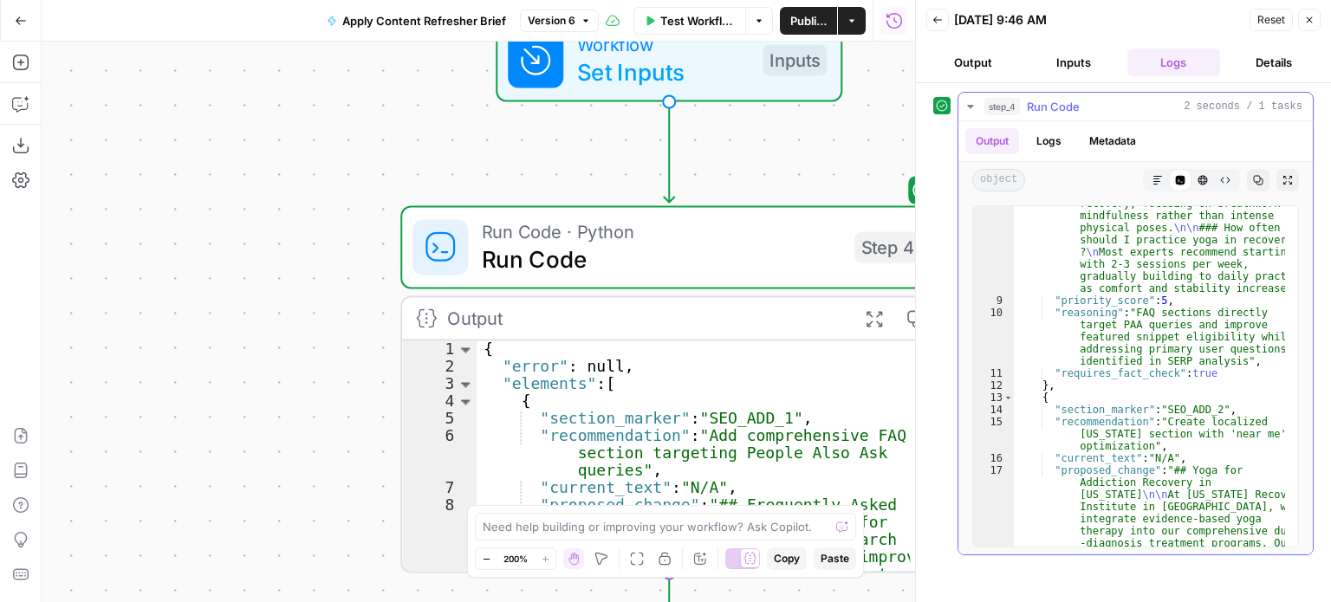
scroll to position [0, 0]
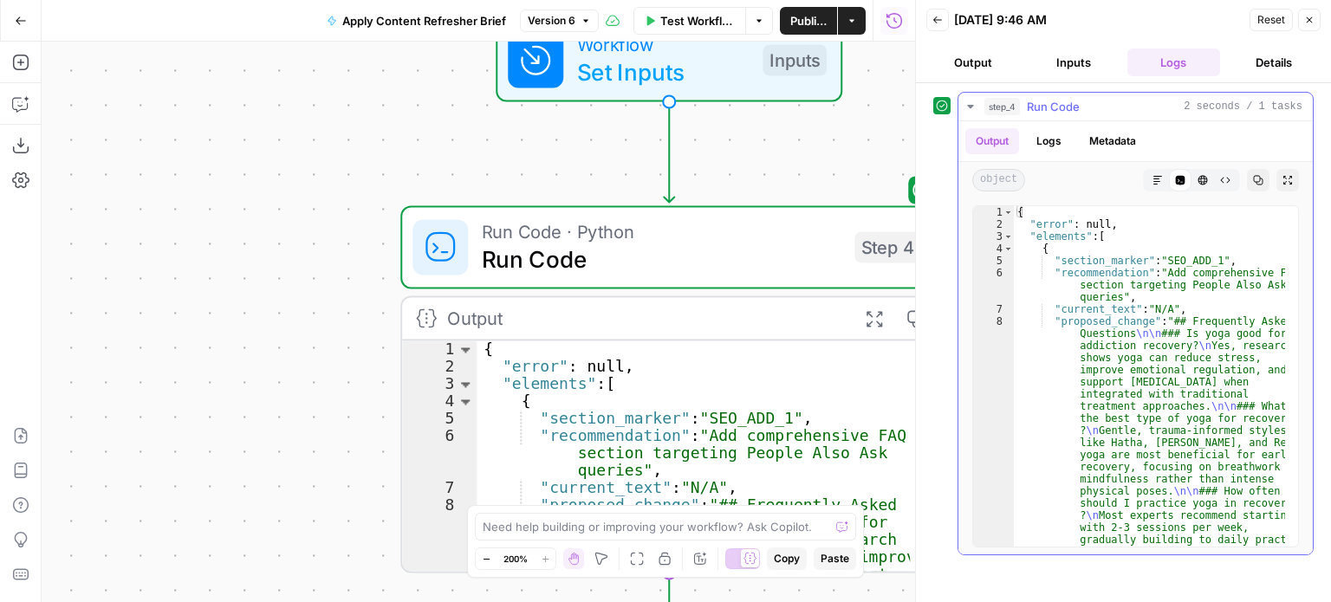
click at [1047, 128] on button "Logs" at bounding box center [1049, 141] width 46 height 26
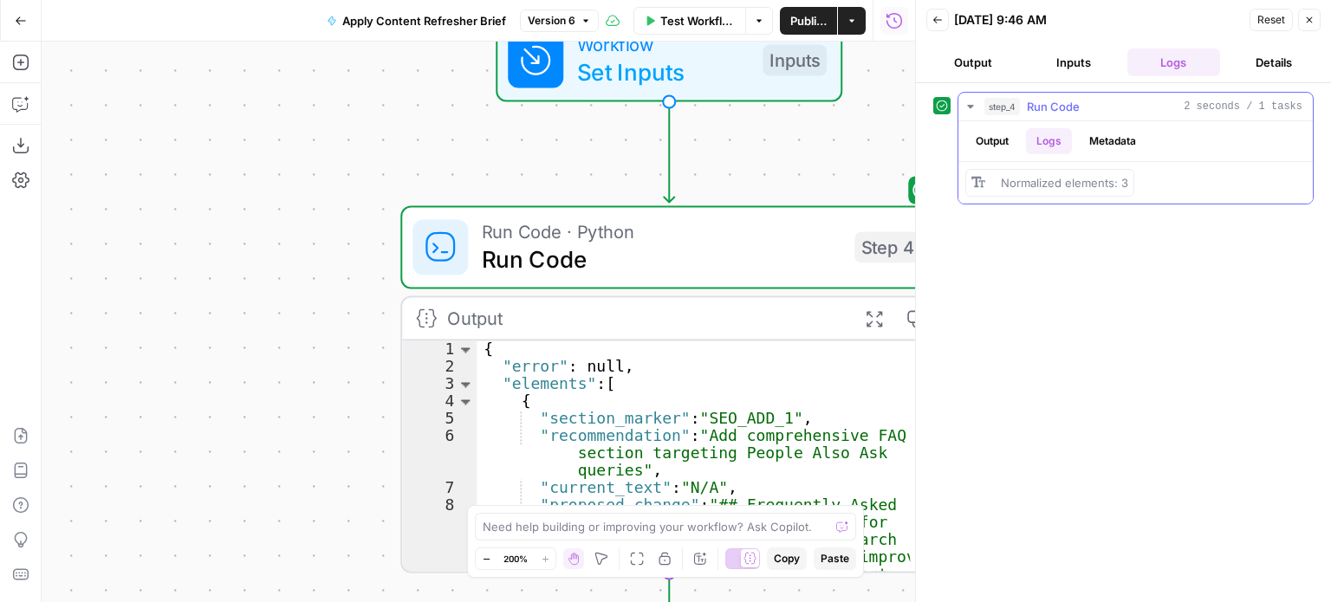
click at [1106, 134] on button "Metadata" at bounding box center [1113, 141] width 68 height 26
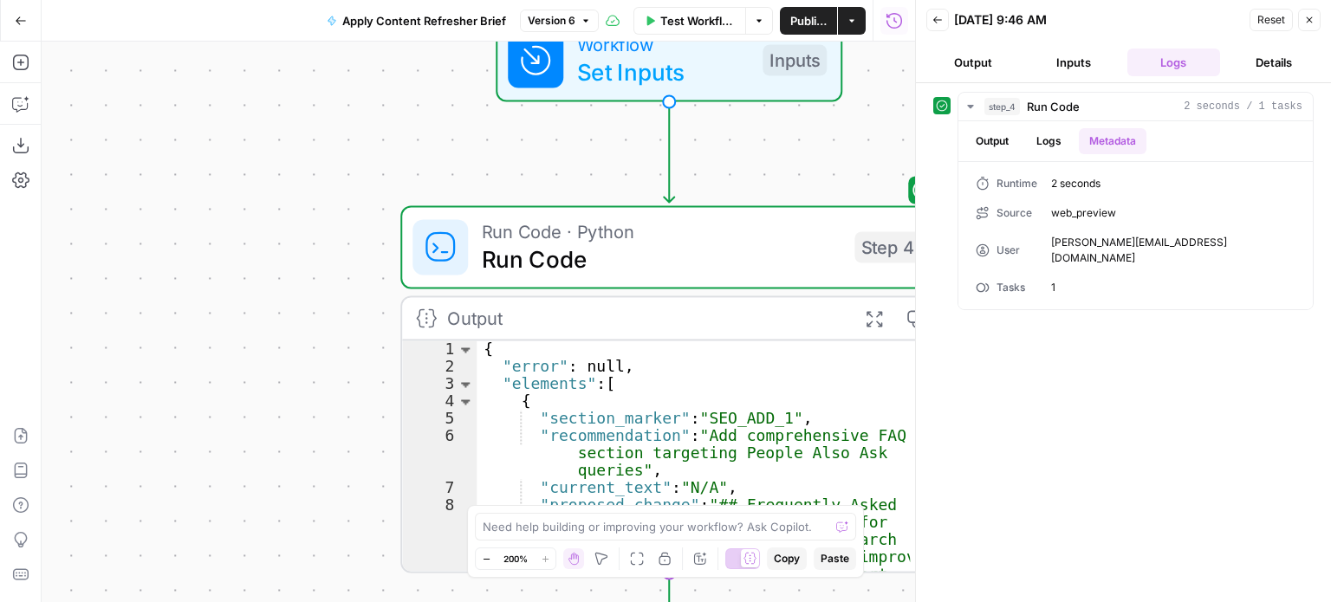
click at [1310, 16] on icon "button" at bounding box center [1309, 20] width 10 height 10
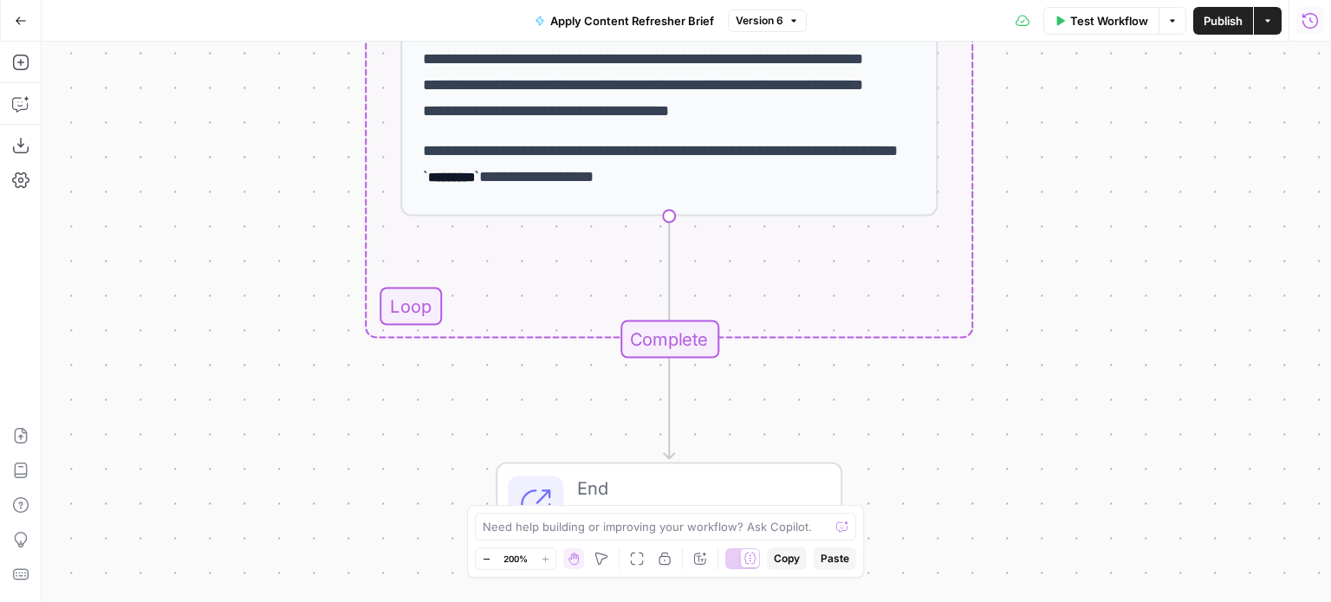
click at [679, 338] on div "Complete" at bounding box center [669, 339] width 99 height 38
click at [405, 311] on div "**********" at bounding box center [686, 322] width 1289 height 561
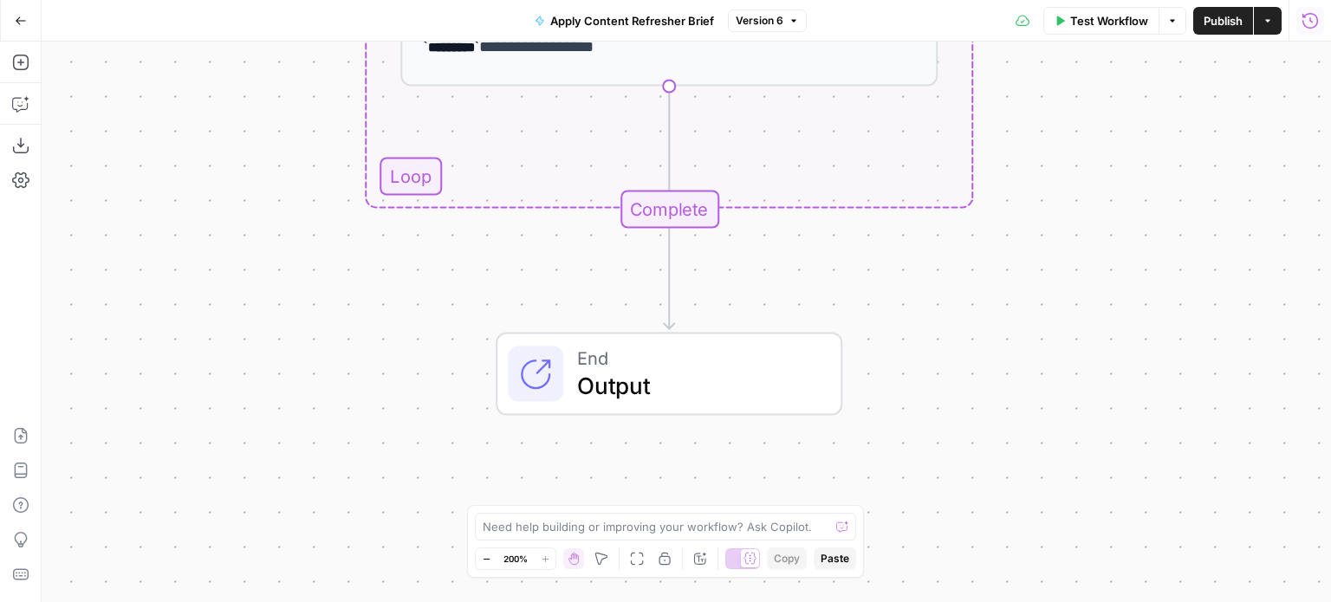
click at [577, 384] on span "Output" at bounding box center [695, 385] width 236 height 35
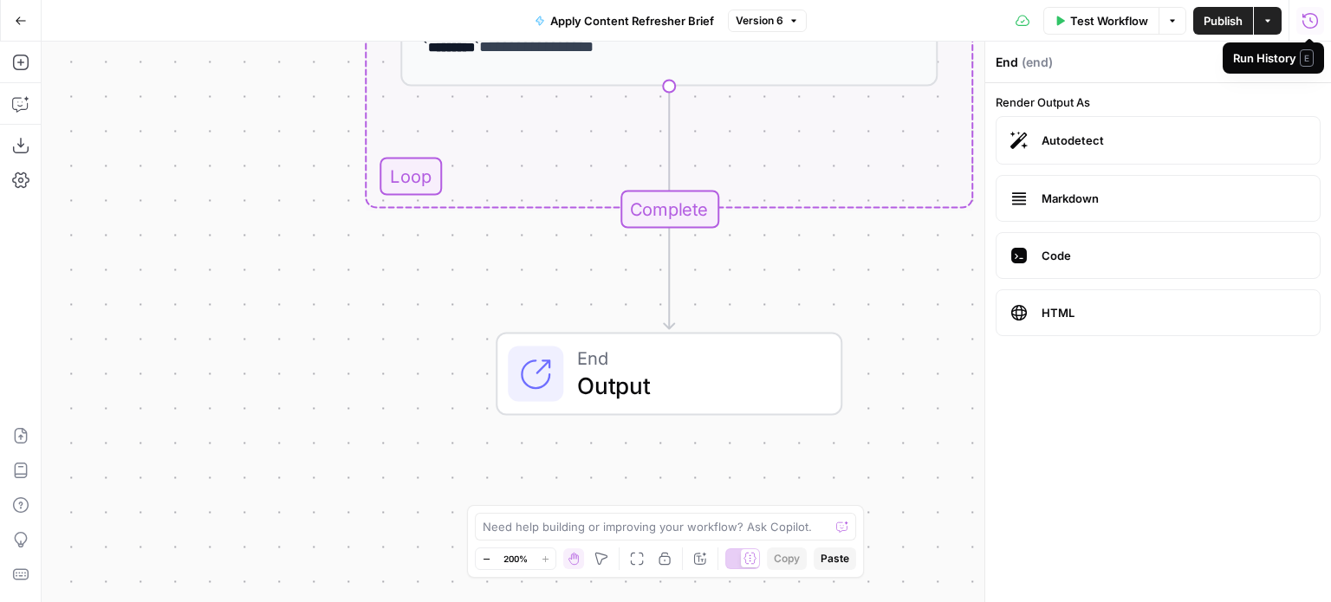
click at [1310, 16] on icon "button" at bounding box center [1310, 20] width 16 height 16
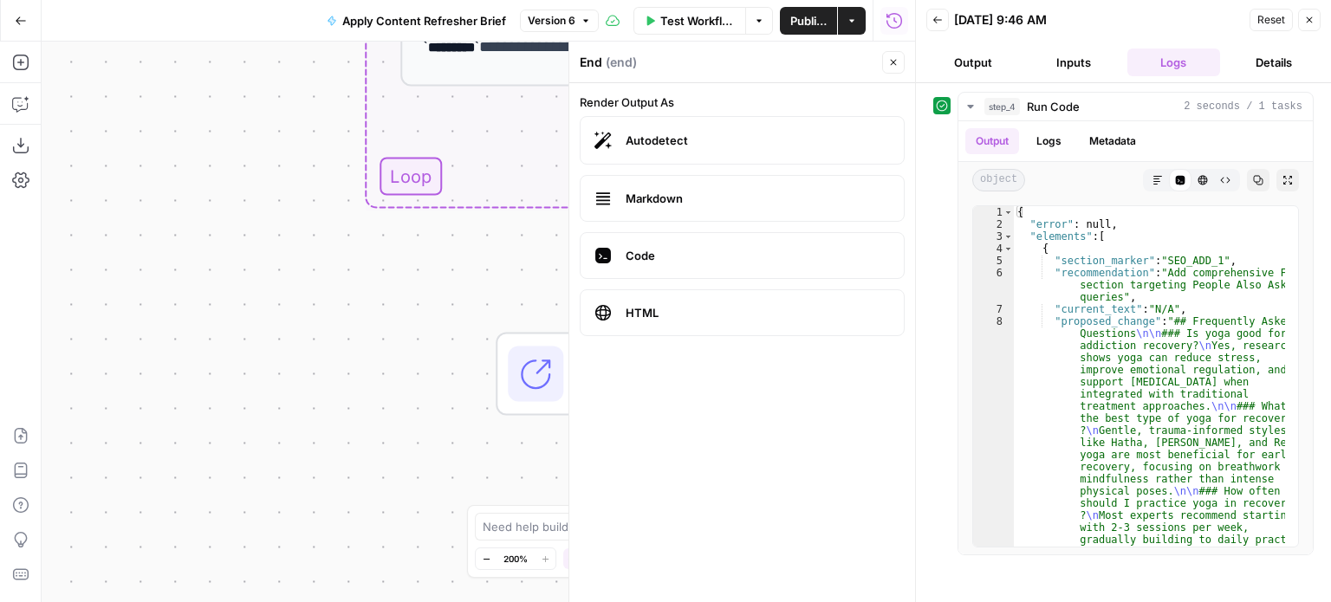
click at [991, 59] on button "Output" at bounding box center [973, 63] width 94 height 28
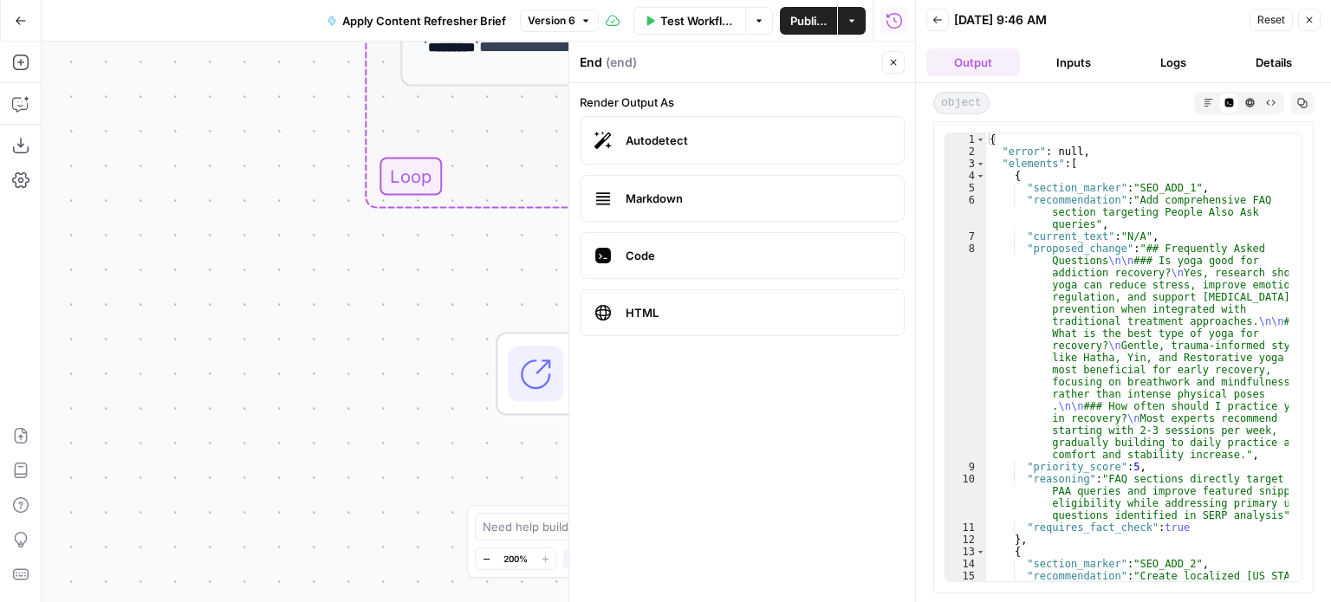
click at [1067, 58] on button "Inputs" at bounding box center [1074, 63] width 94 height 28
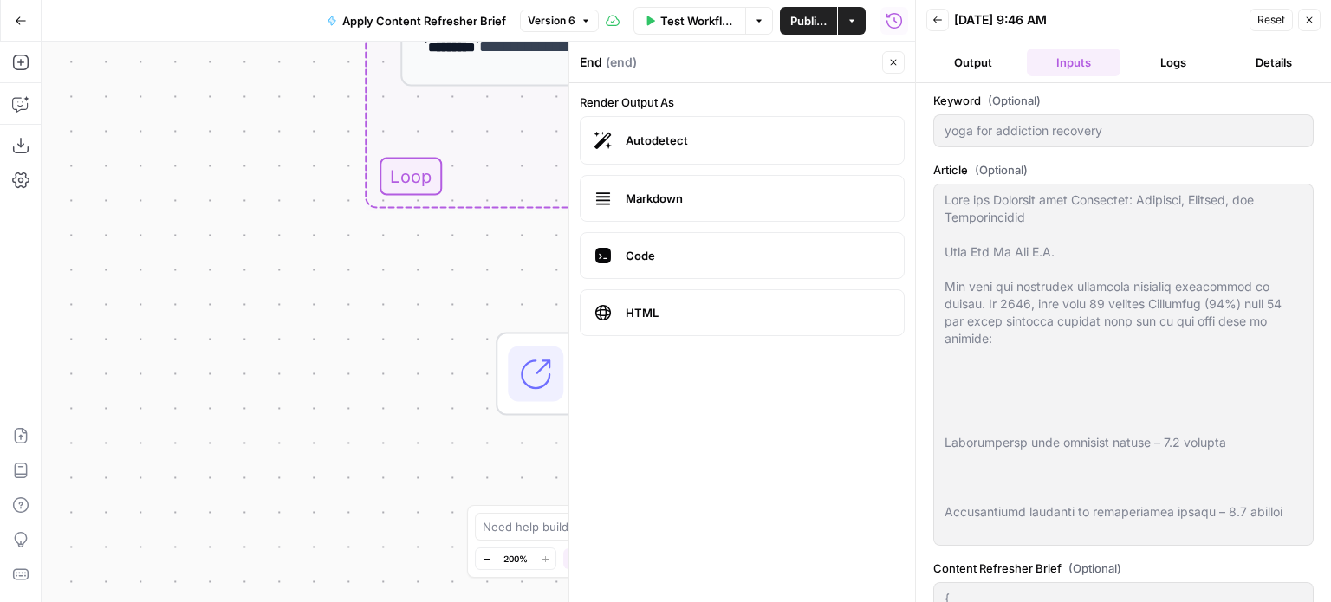
click at [961, 60] on button "Output" at bounding box center [973, 63] width 94 height 28
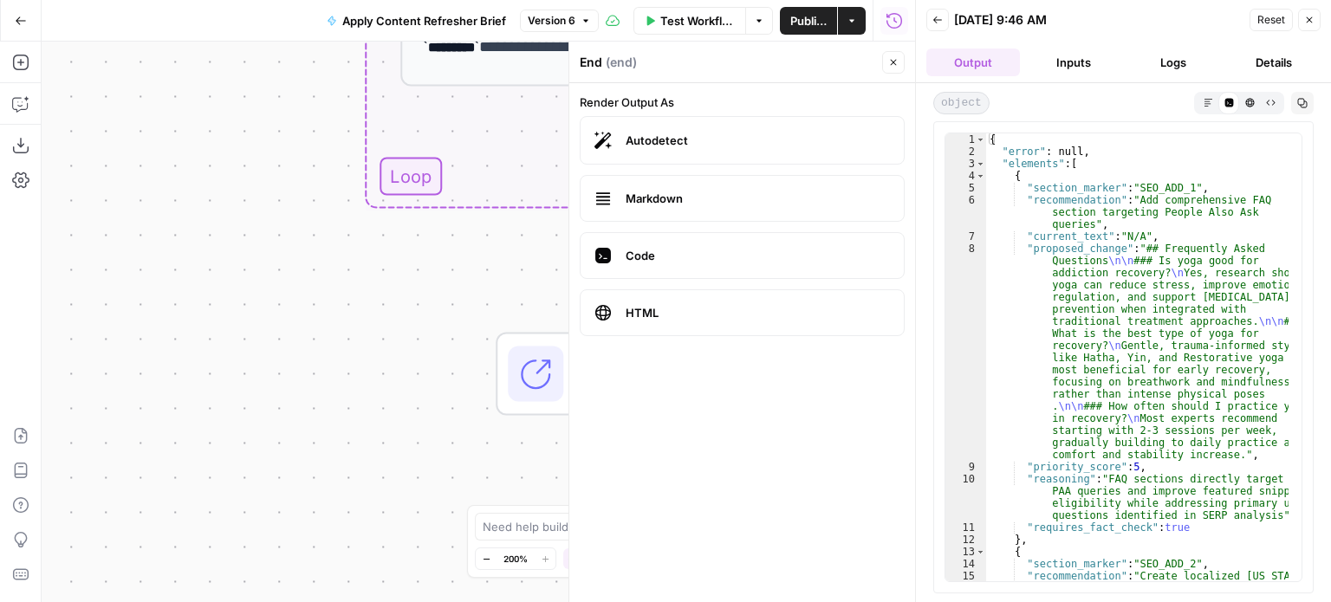
click at [1061, 51] on button "Inputs" at bounding box center [1074, 63] width 94 height 28
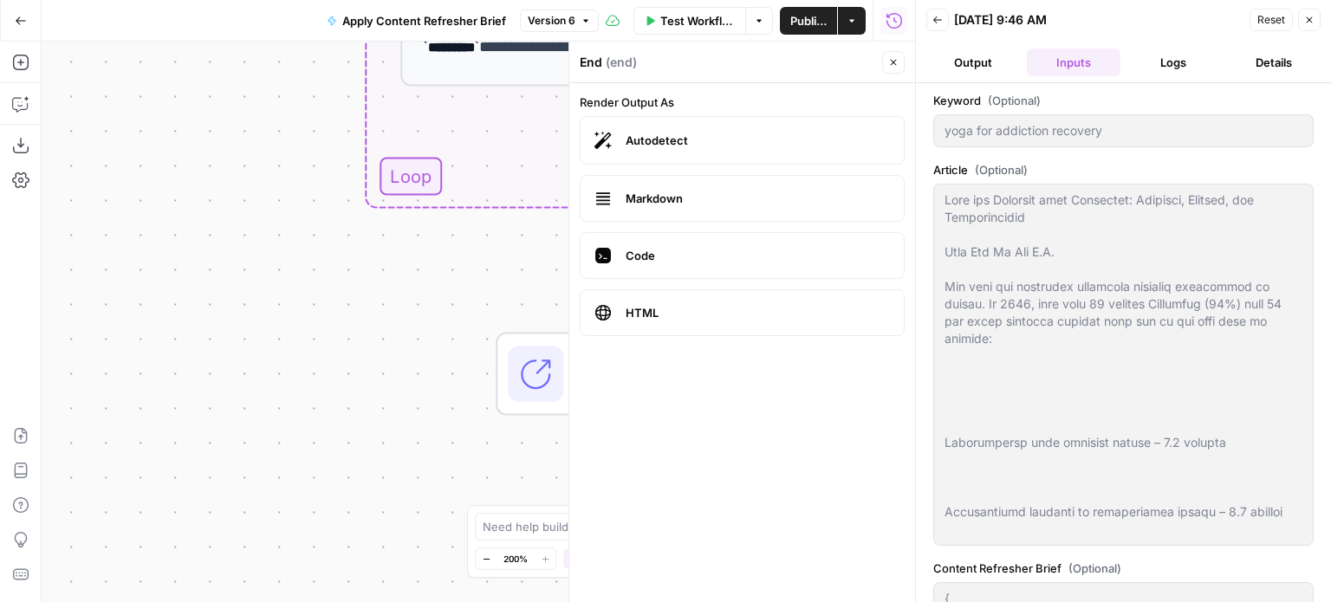
click at [1177, 65] on button "Logs" at bounding box center [1174, 63] width 94 height 28
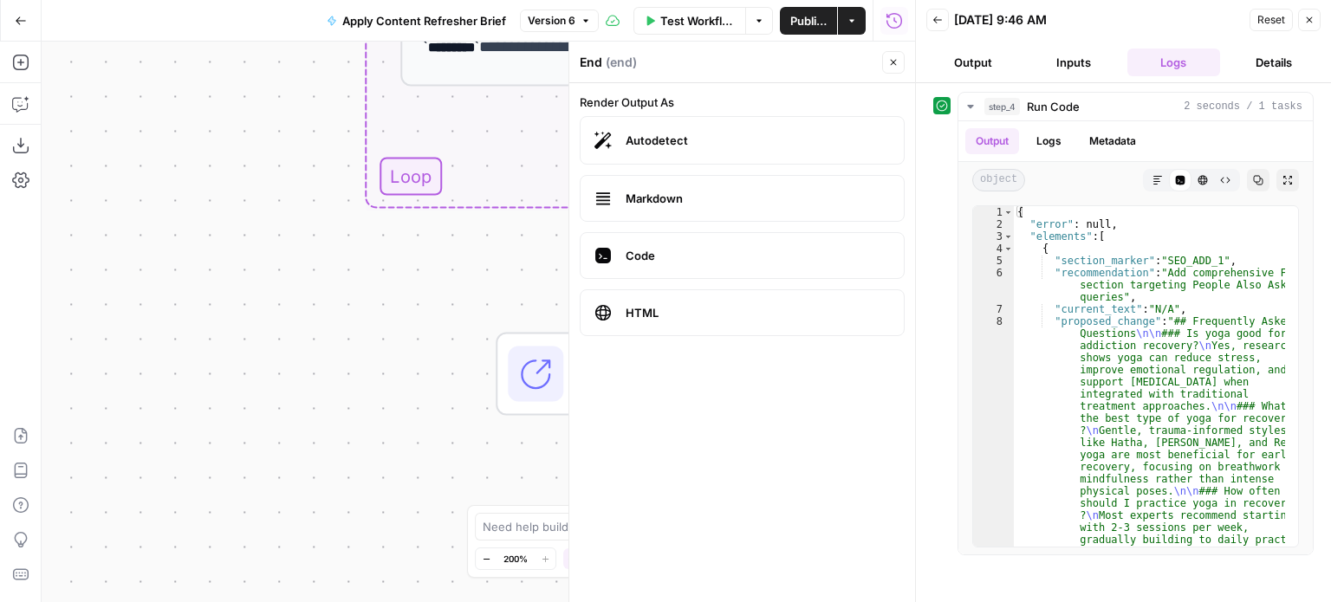
click at [1273, 63] on button "Details" at bounding box center [1274, 63] width 94 height 28
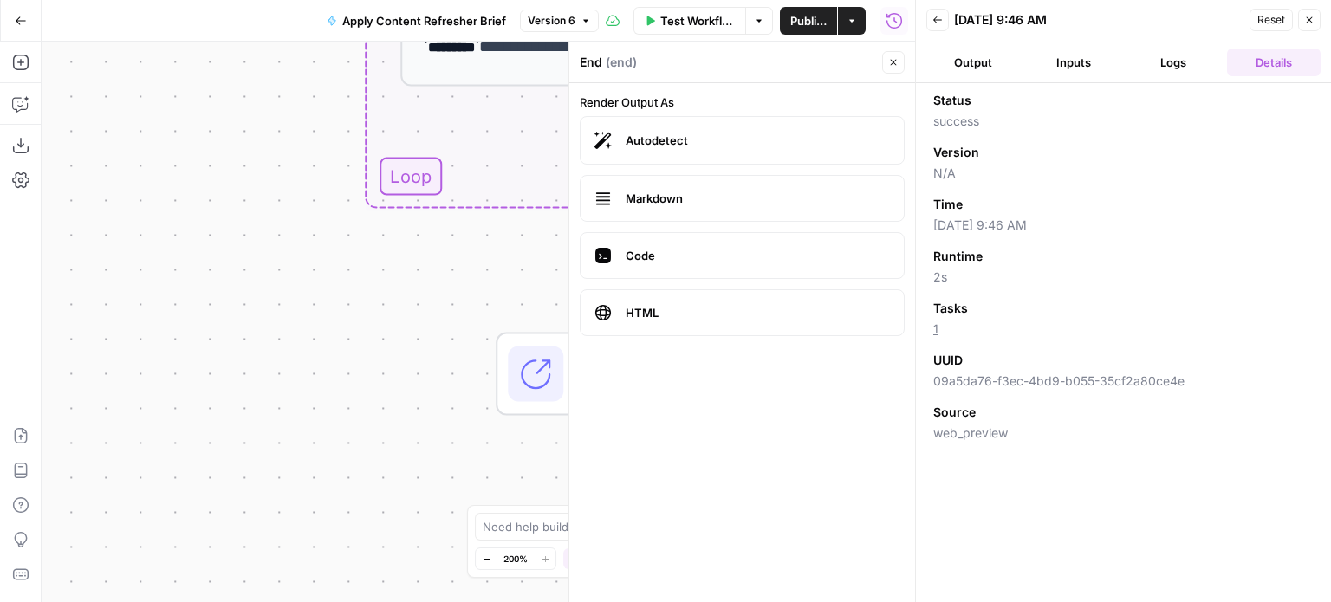
click at [1178, 68] on button "Logs" at bounding box center [1174, 63] width 94 height 28
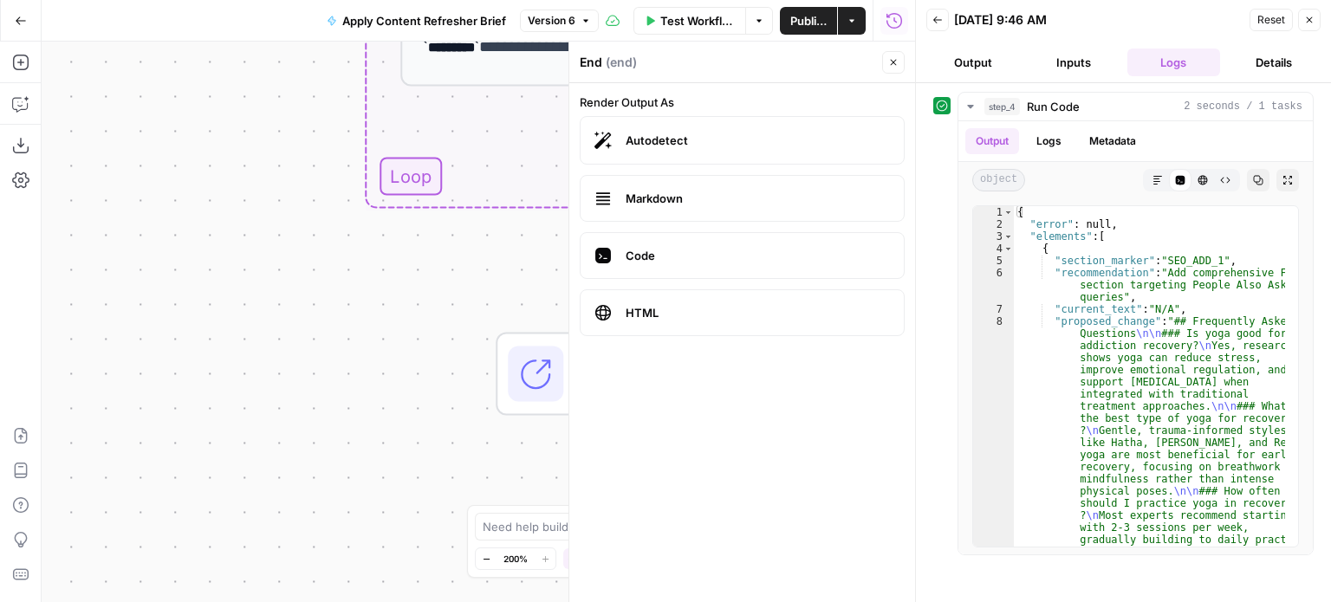
click at [1081, 64] on button "Inputs" at bounding box center [1074, 63] width 94 height 28
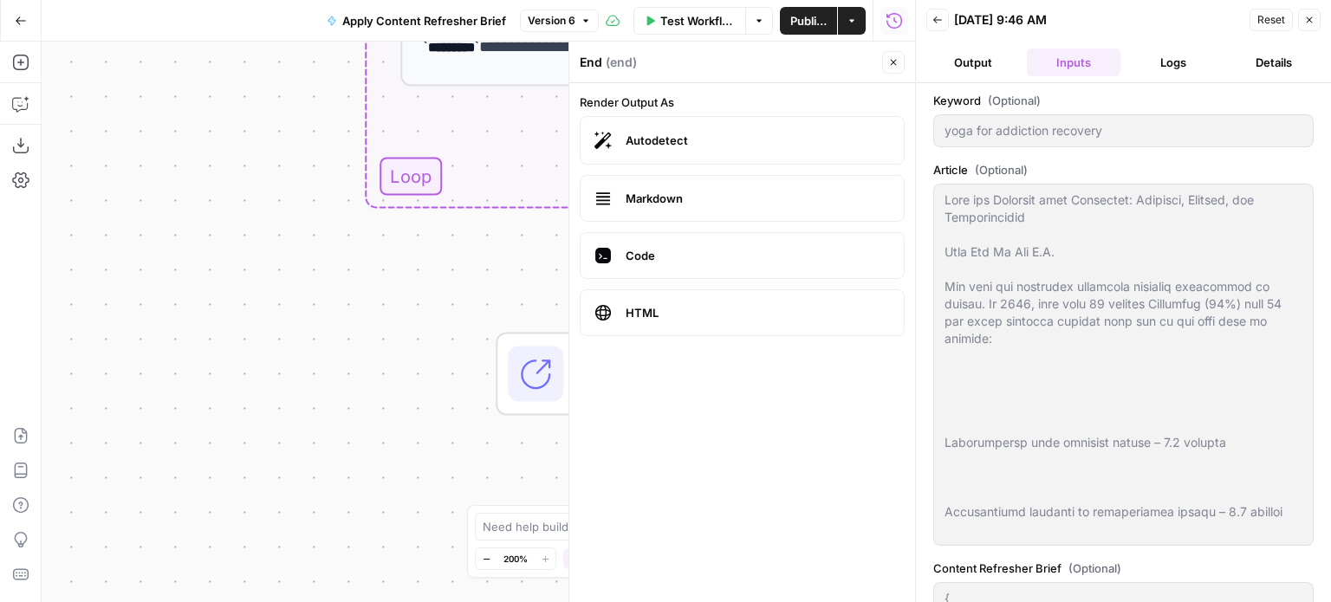
click at [984, 61] on button "Output" at bounding box center [973, 63] width 94 height 28
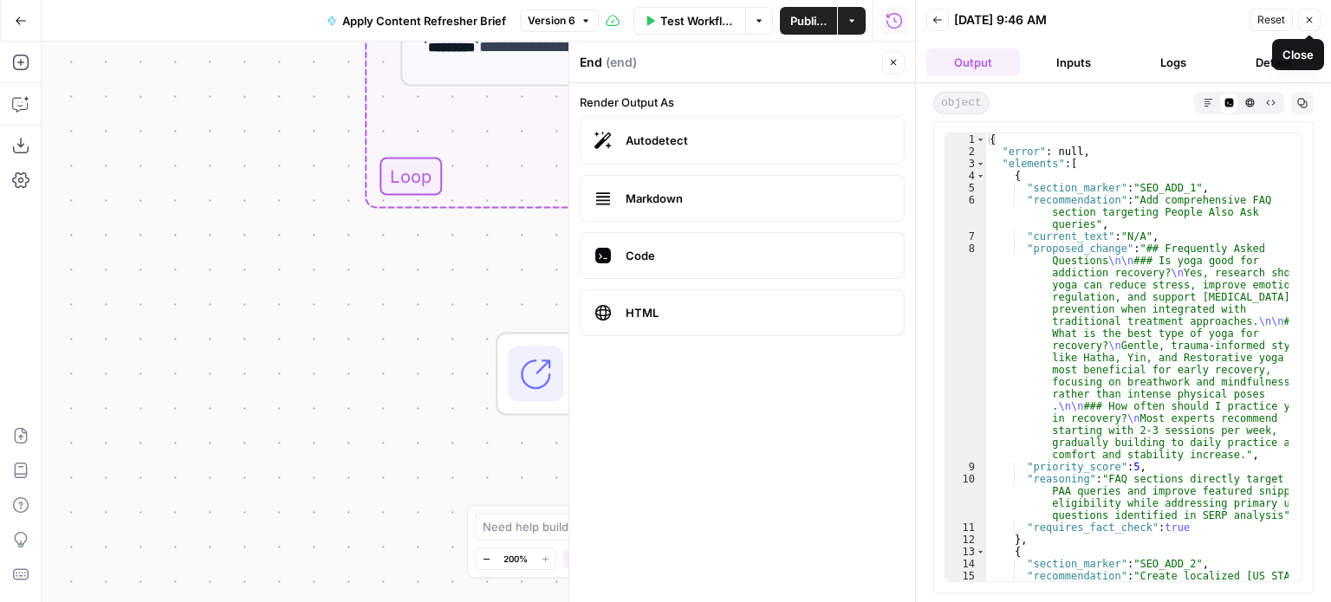
click at [1309, 13] on button "Close" at bounding box center [1309, 20] width 23 height 23
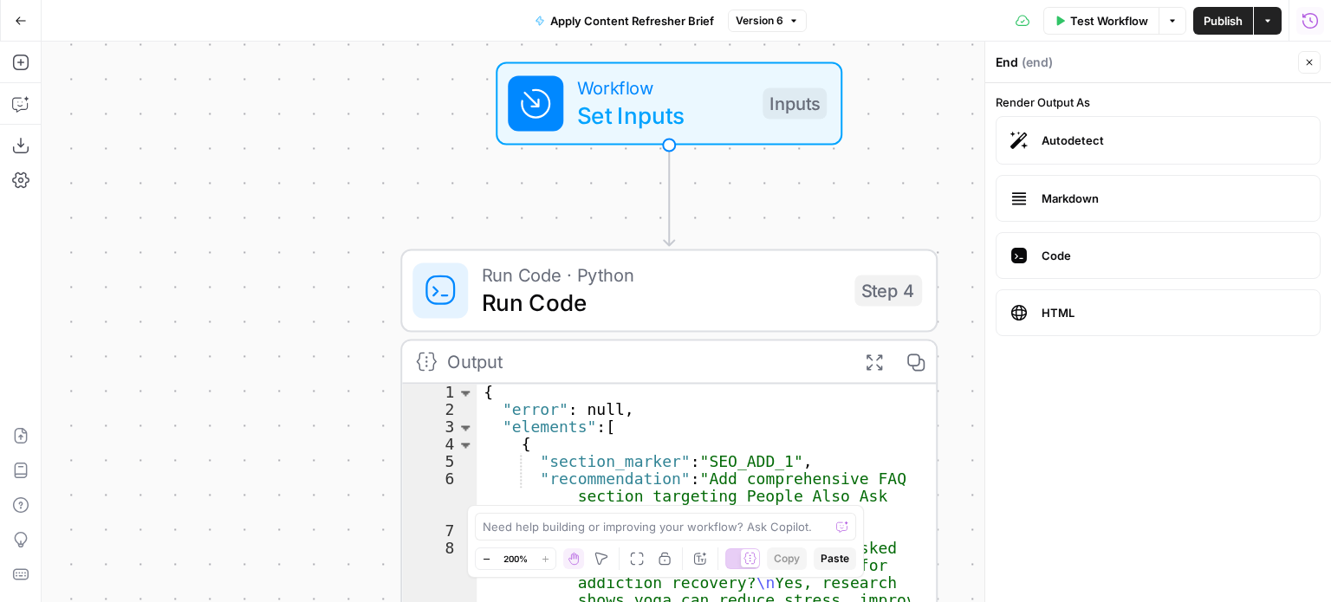
click at [790, 16] on icon "button" at bounding box center [793, 21] width 10 height 10
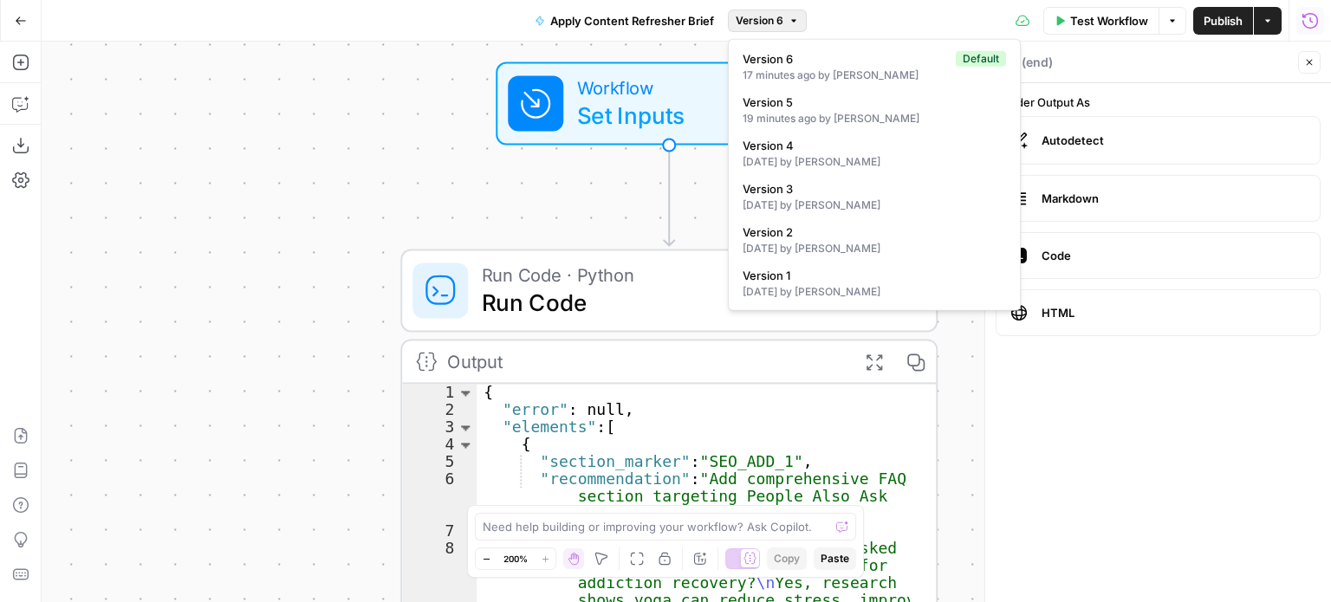
click at [383, 153] on div "**********" at bounding box center [686, 322] width 1289 height 561
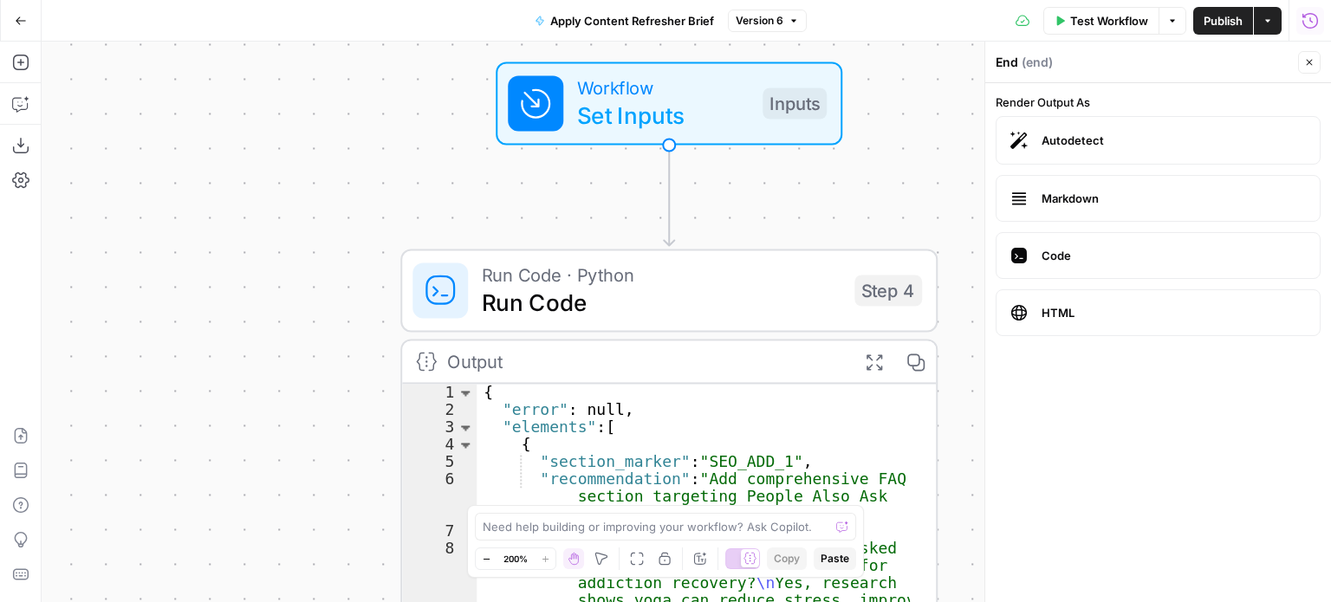
click at [790, 17] on icon "button" at bounding box center [793, 21] width 10 height 10
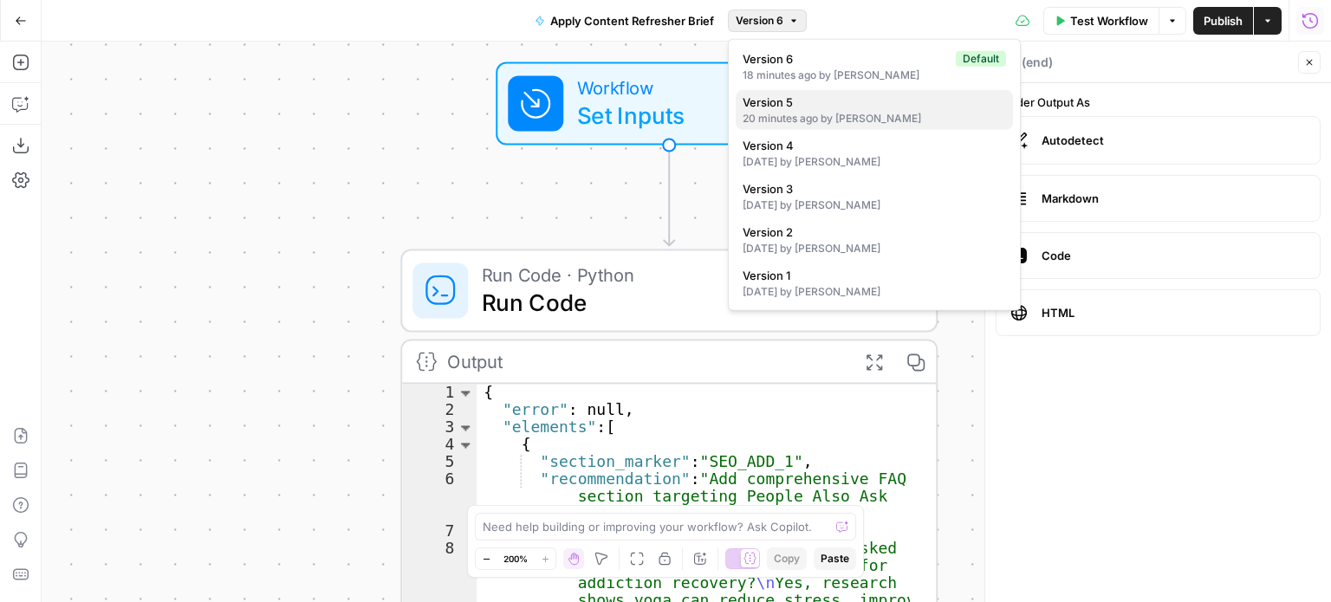
click at [849, 113] on div "20 minutes ago by [PERSON_NAME]" at bounding box center [874, 119] width 263 height 16
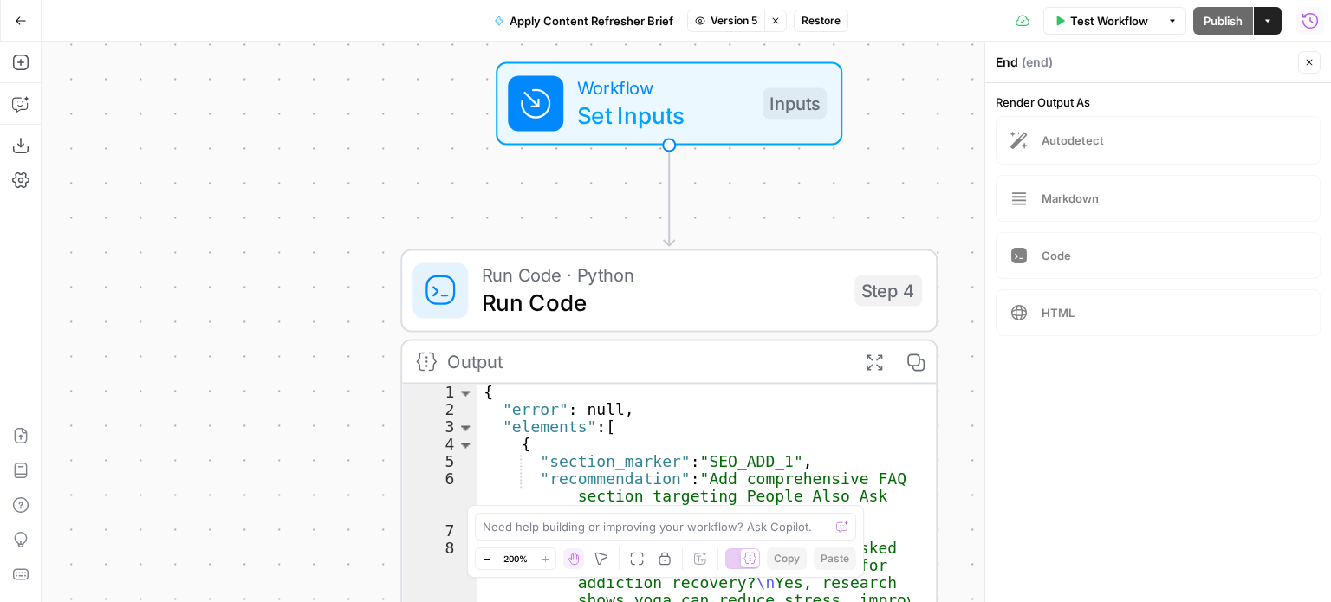
click at [1305, 21] on icon "button" at bounding box center [1309, 20] width 17 height 17
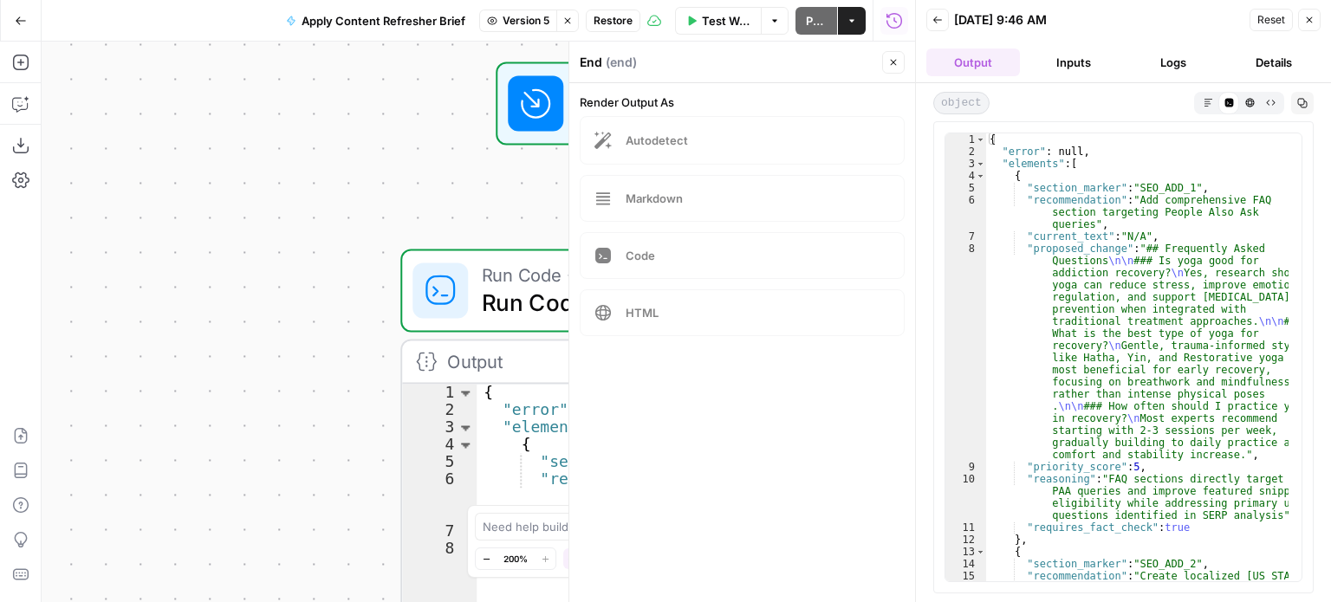
click at [1178, 68] on button "Logs" at bounding box center [1174, 63] width 94 height 28
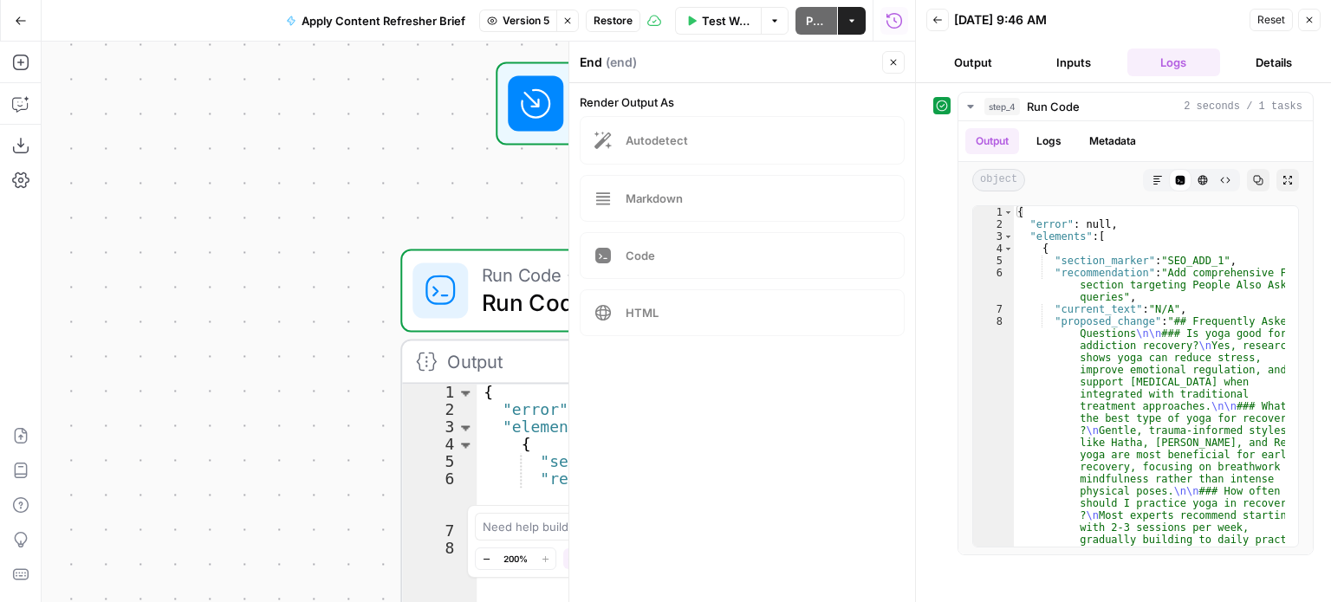
click at [1266, 63] on button "Details" at bounding box center [1274, 63] width 94 height 28
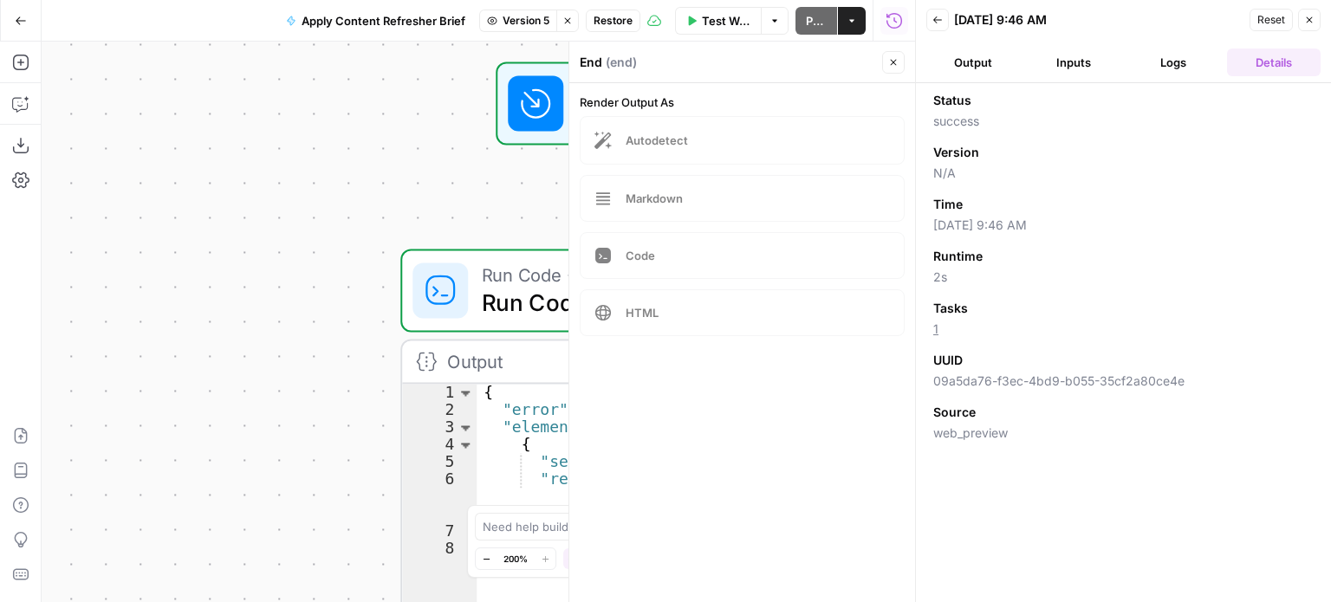
click at [976, 62] on button "Output" at bounding box center [973, 63] width 94 height 28
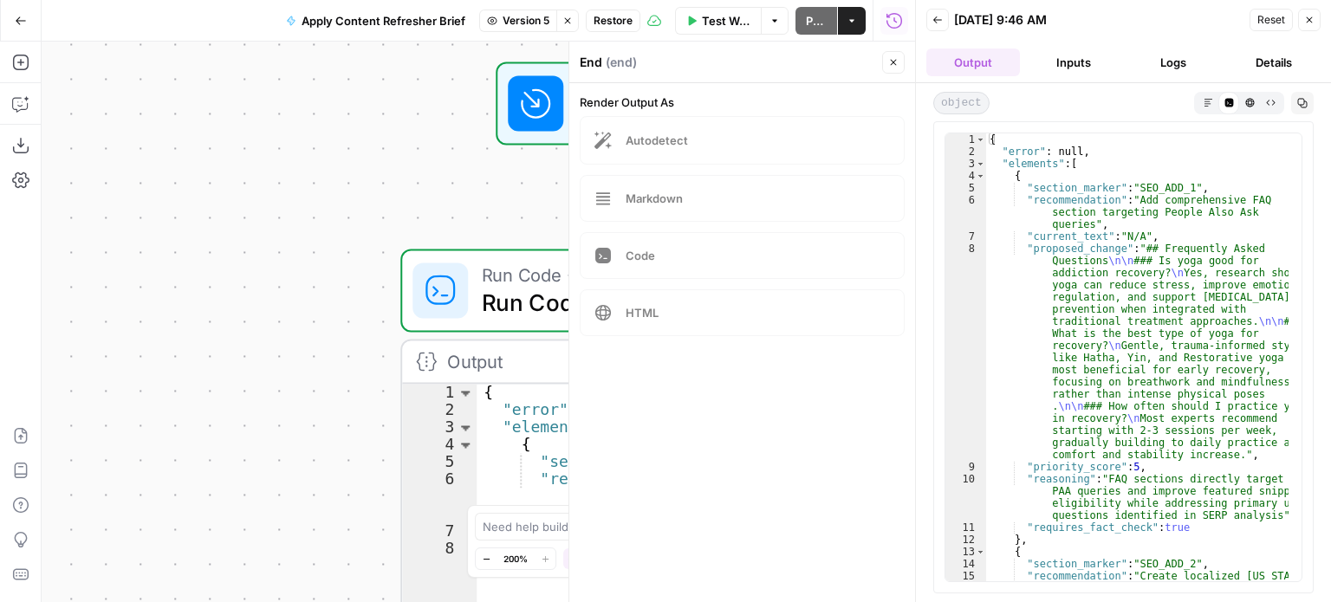
click at [1305, 20] on icon "button" at bounding box center [1309, 20] width 10 height 10
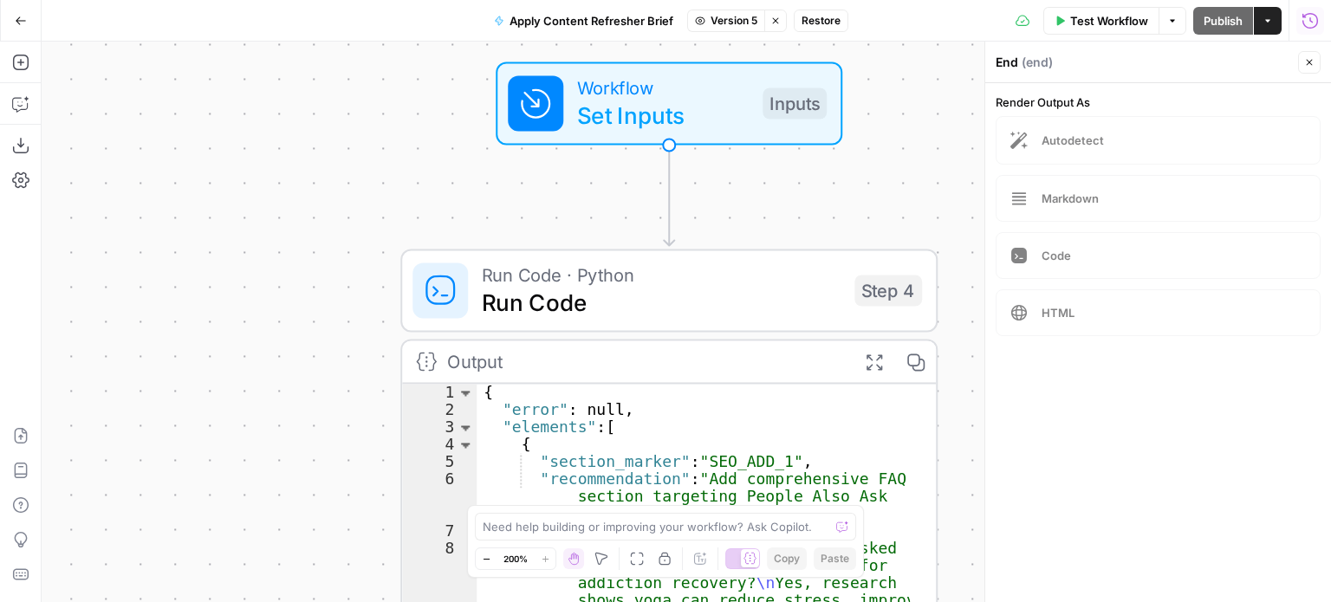
click at [776, 16] on icon "button" at bounding box center [775, 21] width 10 height 10
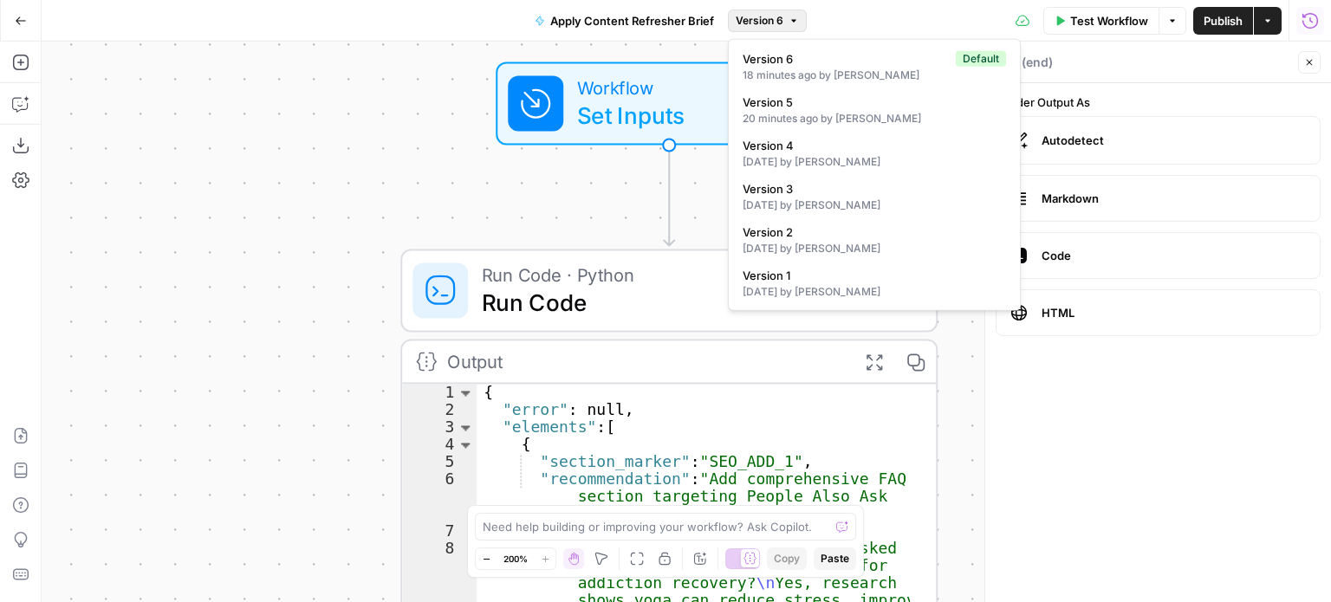
click at [792, 13] on button "Version 6" at bounding box center [767, 21] width 79 height 23
click at [815, 148] on span "Version 4" at bounding box center [871, 145] width 256 height 17
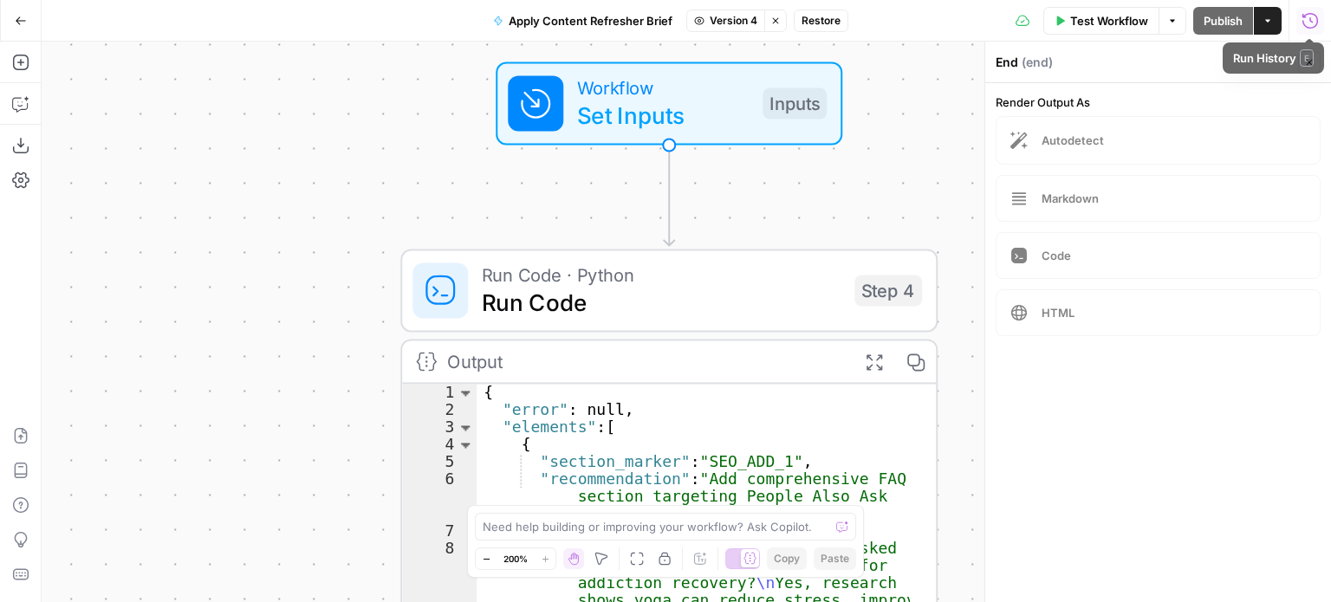
click at [1310, 23] on icon "button" at bounding box center [1309, 20] width 17 height 17
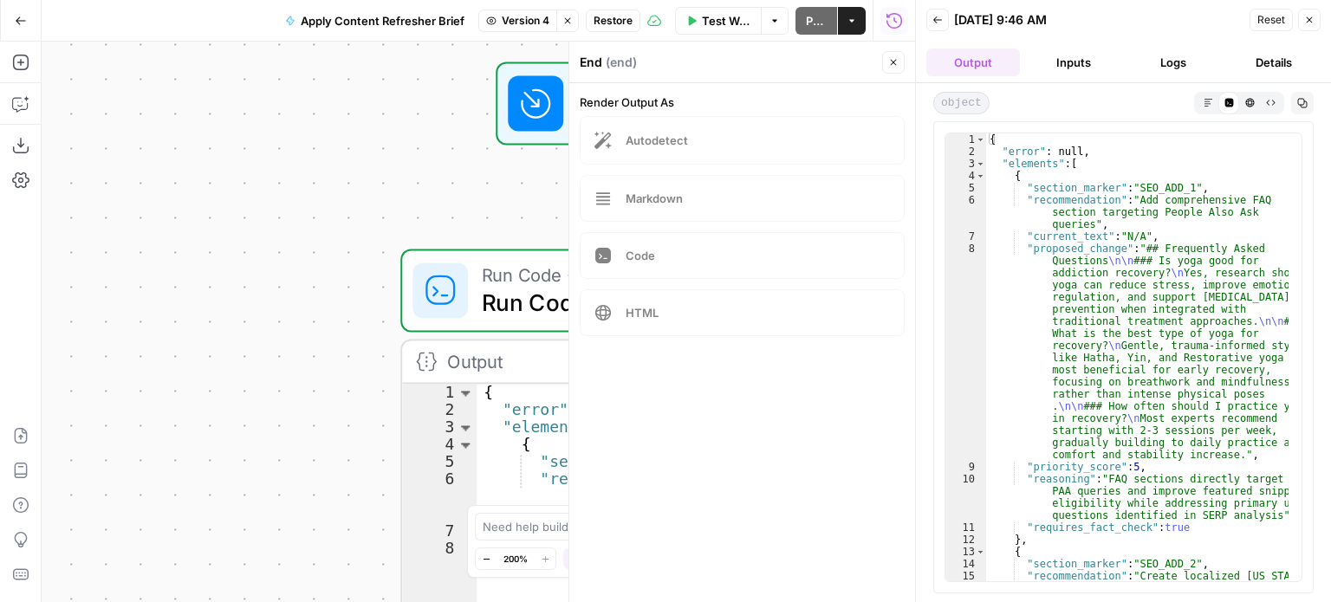
click at [1255, 68] on button "Details" at bounding box center [1274, 63] width 94 height 28
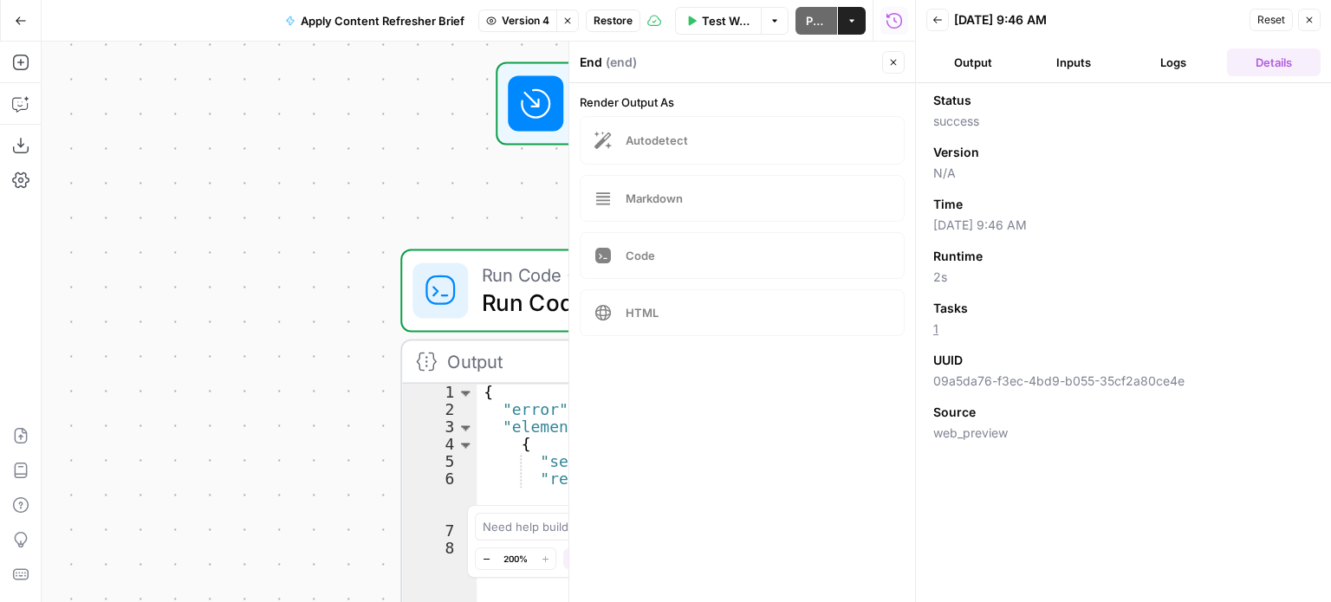
click at [1181, 57] on button "Logs" at bounding box center [1174, 63] width 94 height 28
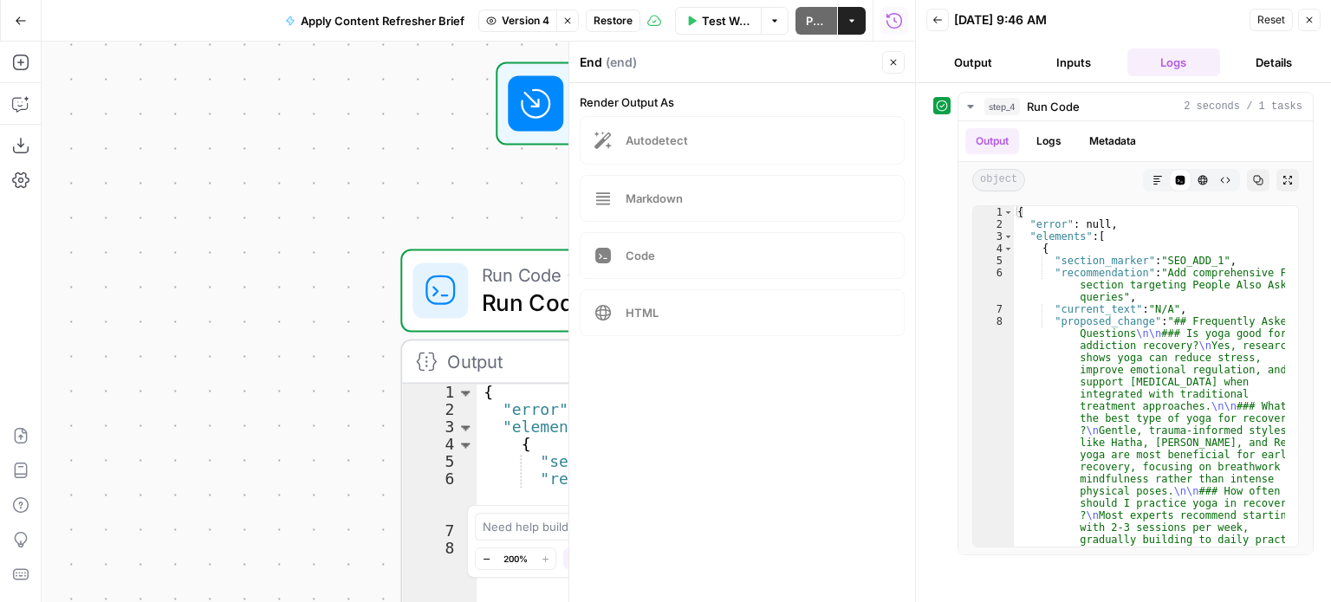
click at [1088, 60] on button "Inputs" at bounding box center [1074, 63] width 94 height 28
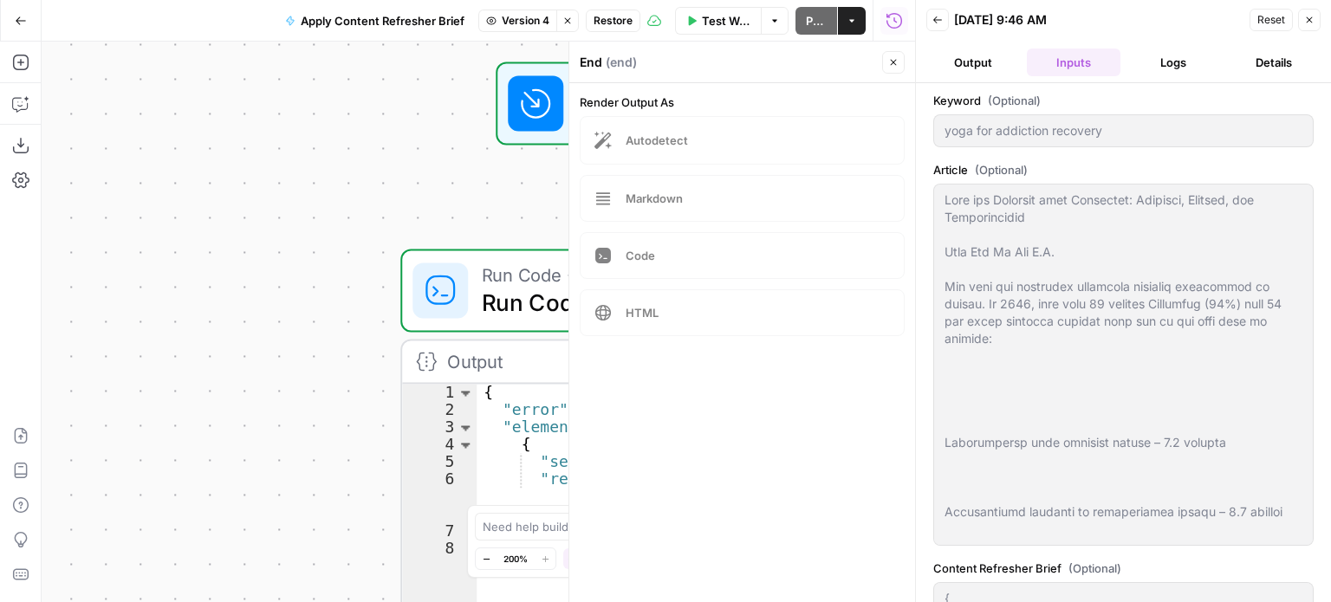
click at [988, 60] on button "Output" at bounding box center [973, 63] width 94 height 28
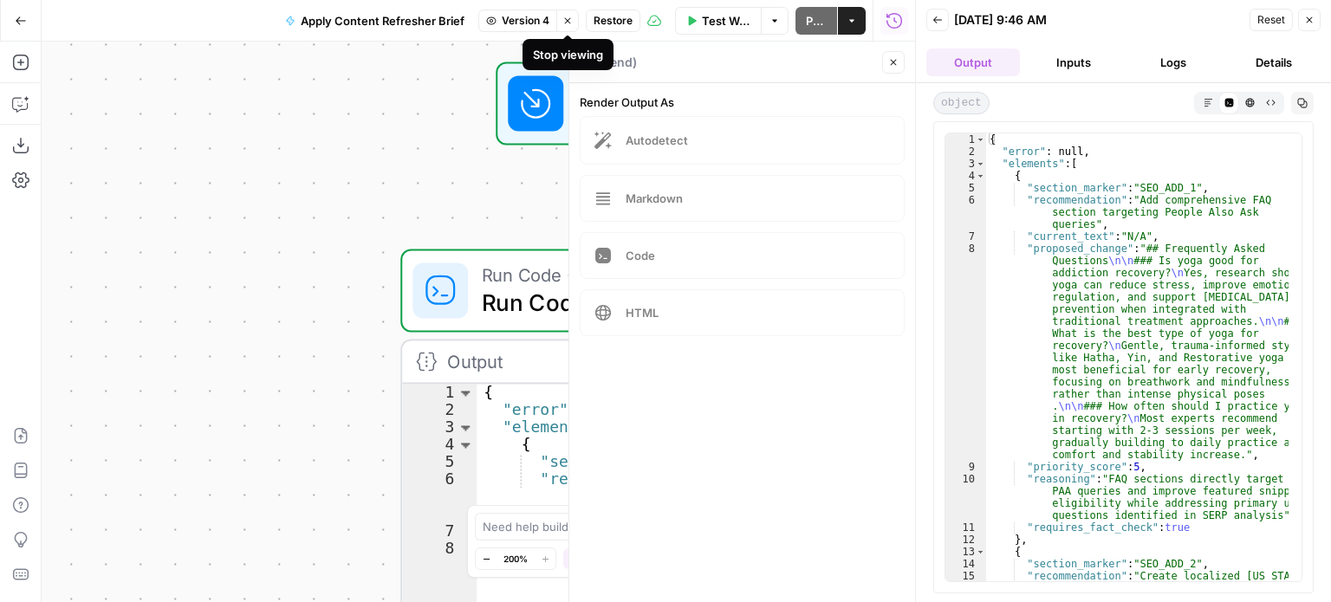
click at [562, 17] on icon "button" at bounding box center [567, 21] width 10 height 10
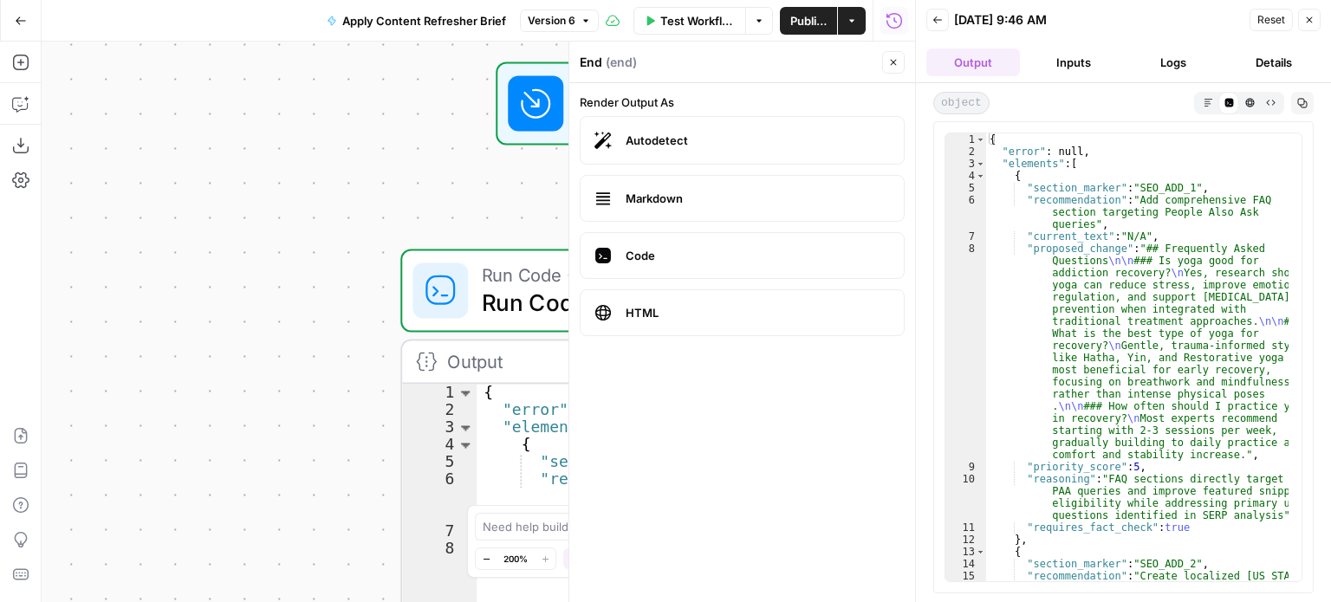
click at [894, 62] on icon "button" at bounding box center [894, 63] width 6 height 6
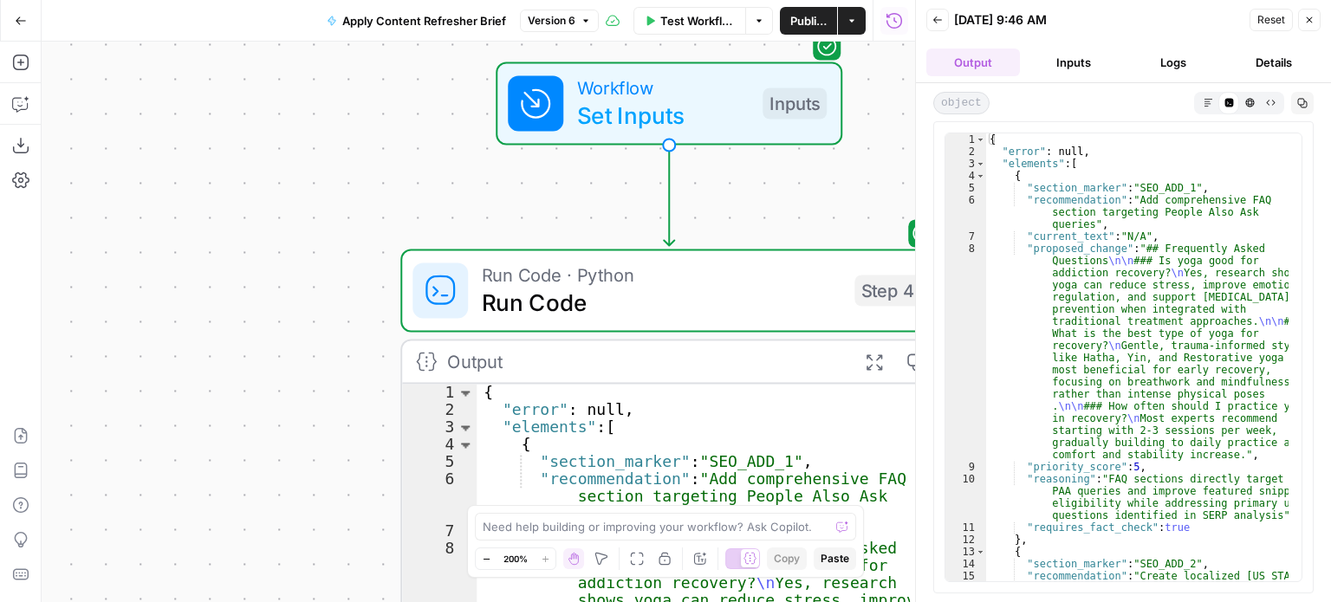
click at [988, 68] on button "Output" at bounding box center [973, 63] width 94 height 28
click at [1072, 63] on button "Inputs" at bounding box center [1074, 63] width 94 height 28
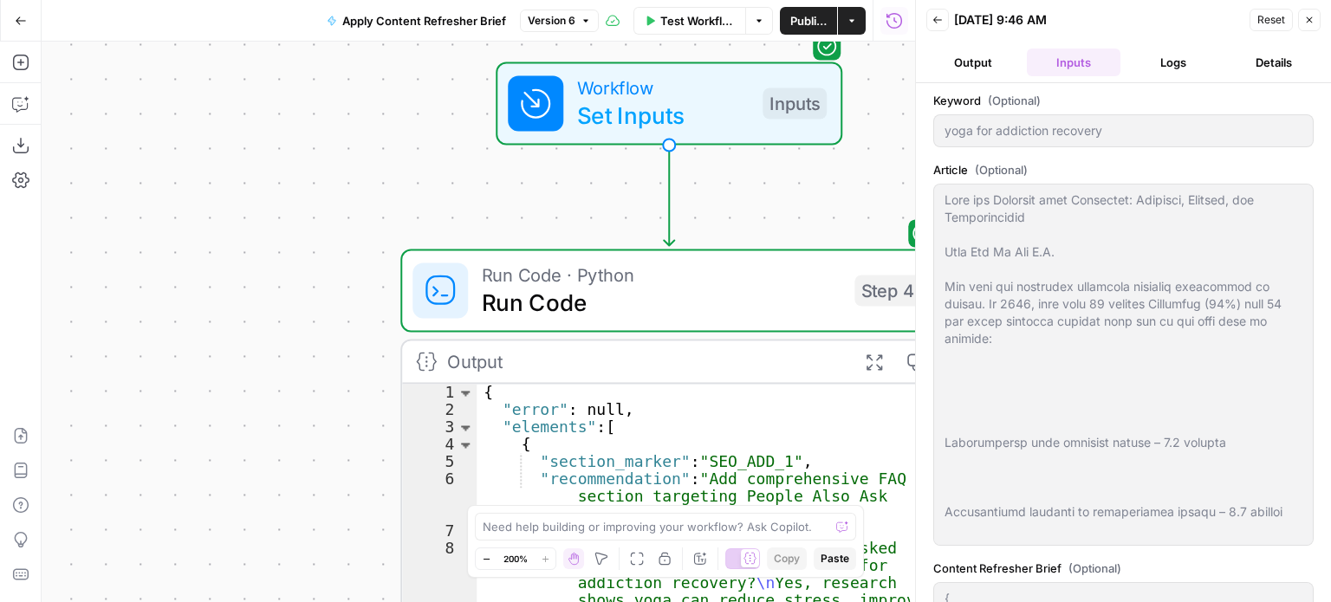
click at [1154, 62] on button "Logs" at bounding box center [1174, 63] width 94 height 28
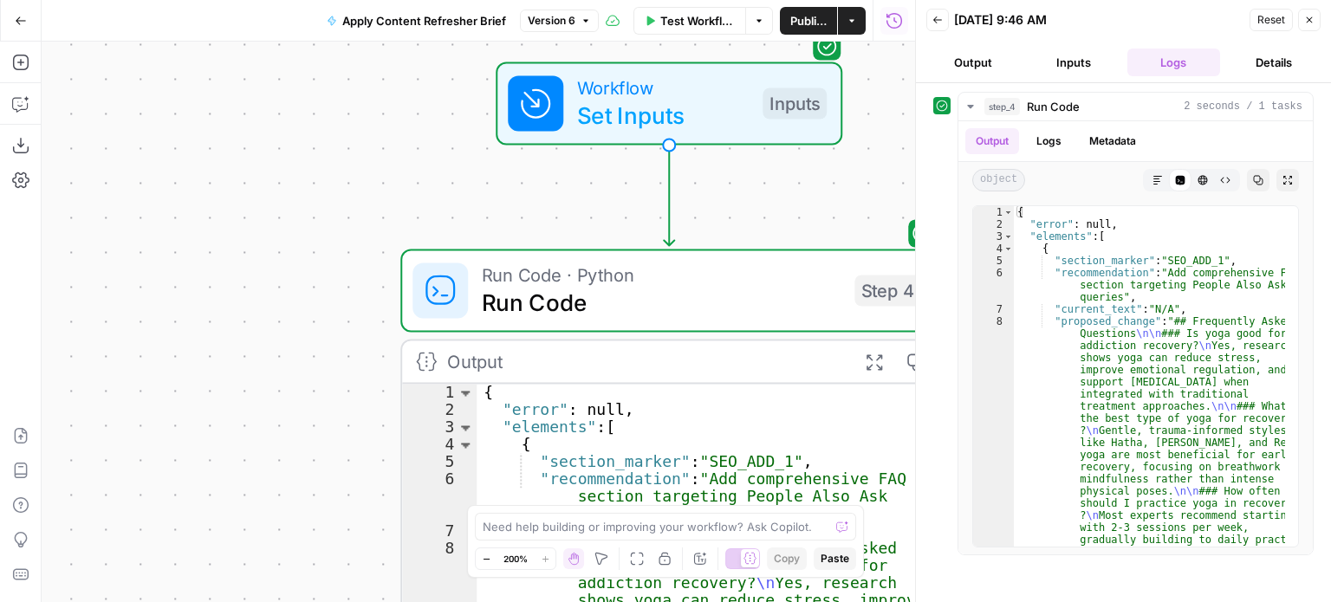
click at [1284, 65] on button "Details" at bounding box center [1274, 63] width 94 height 28
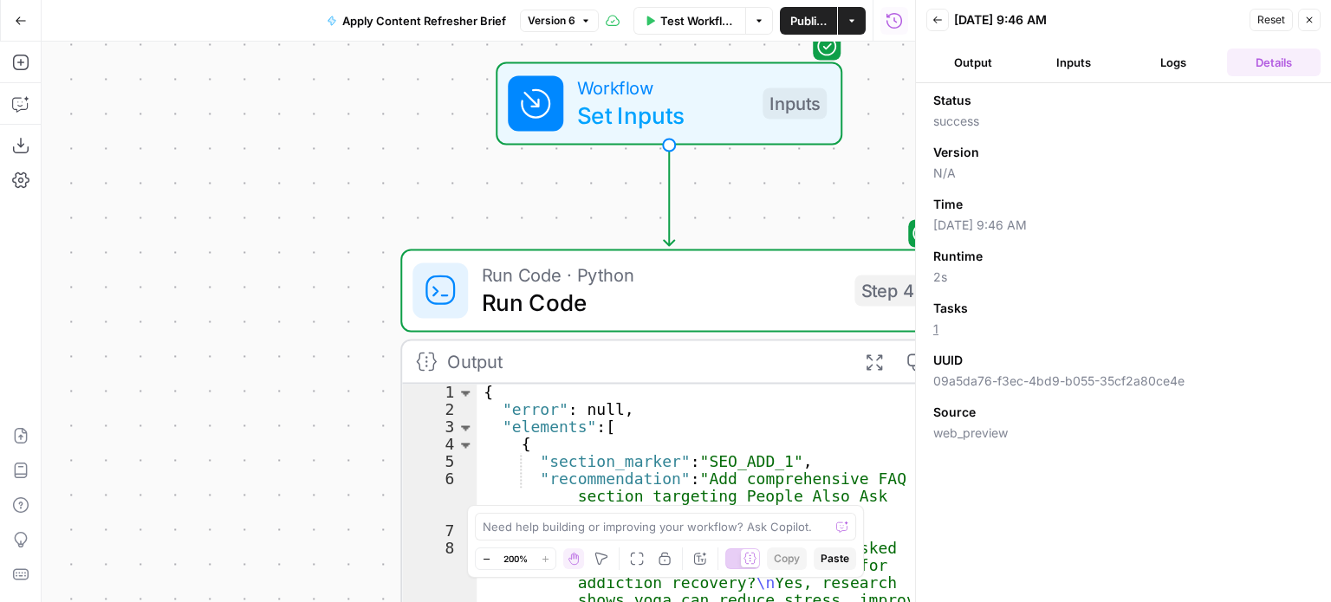
click at [1313, 20] on icon "button" at bounding box center [1309, 20] width 10 height 10
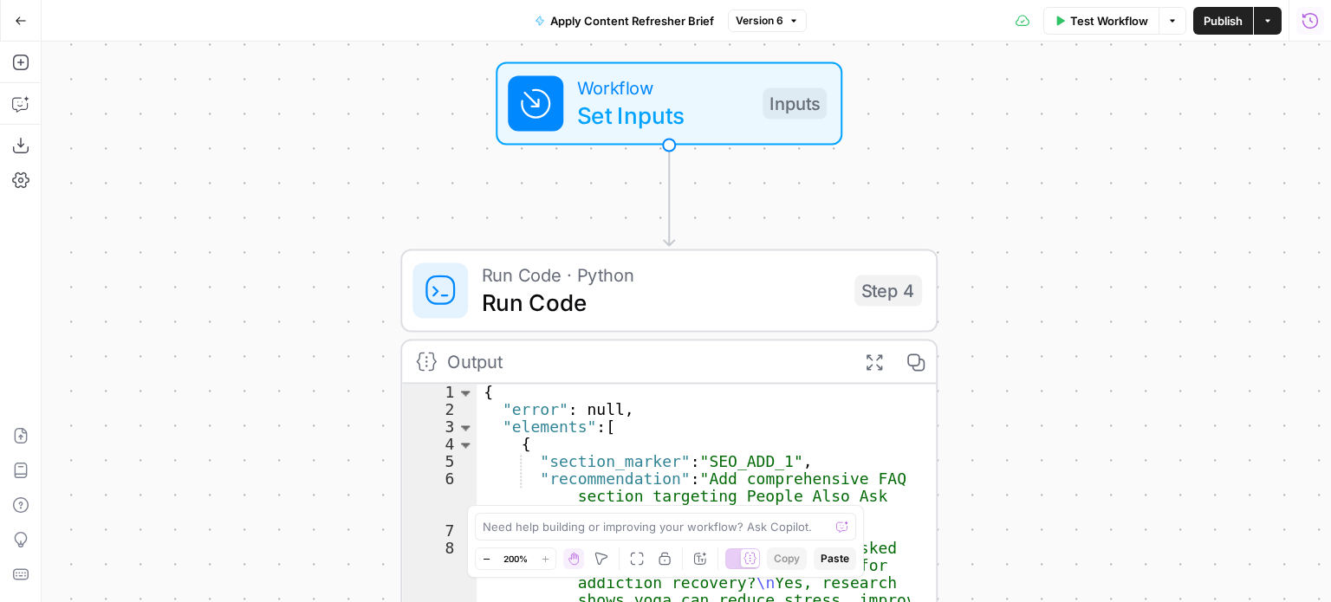
click at [665, 16] on span "Apply Content Refresher Brief" at bounding box center [632, 20] width 164 height 17
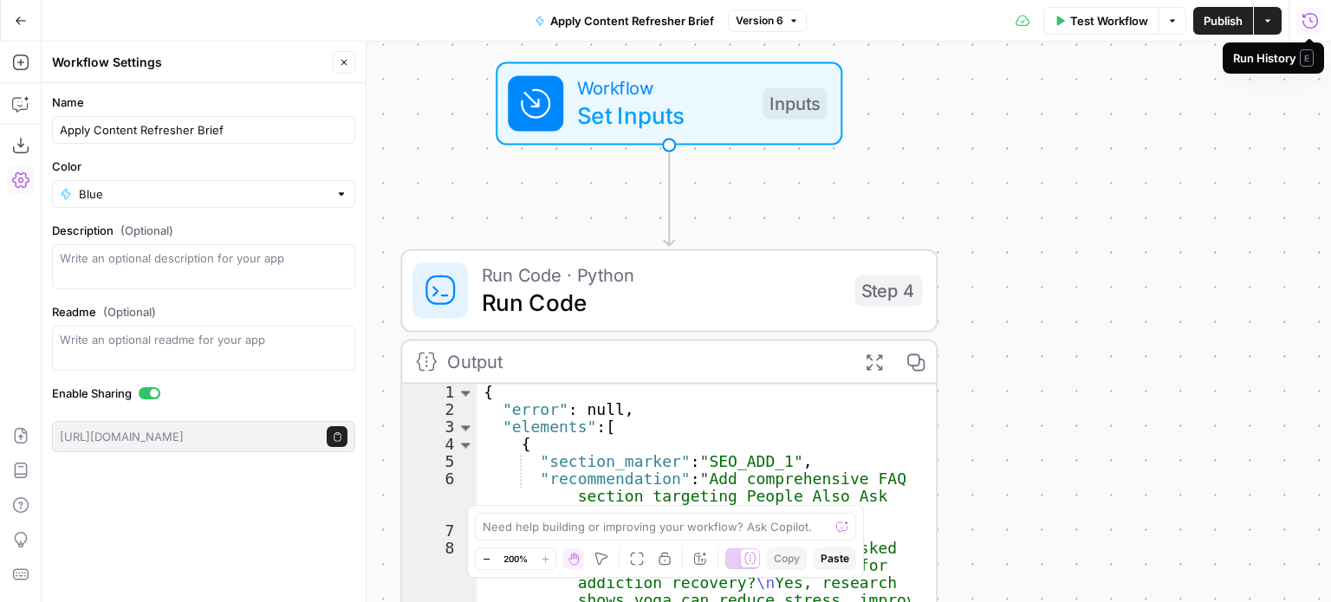
click at [1309, 23] on icon "button" at bounding box center [1309, 20] width 17 height 17
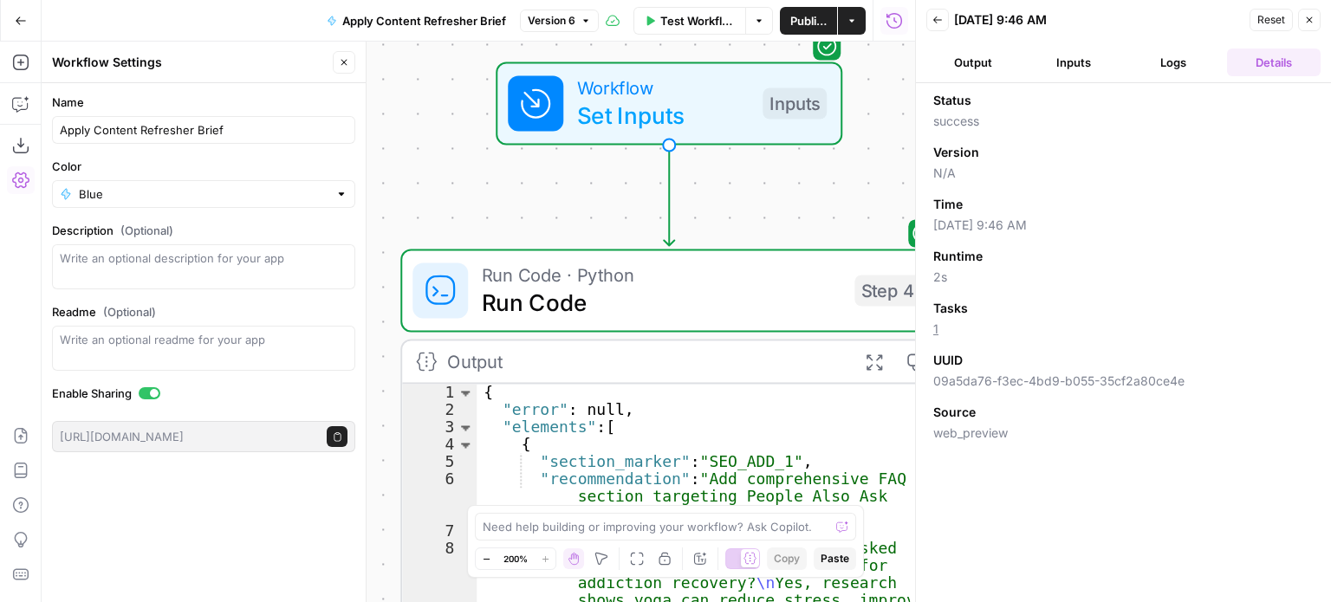
click at [1312, 20] on icon "button" at bounding box center [1309, 20] width 10 height 10
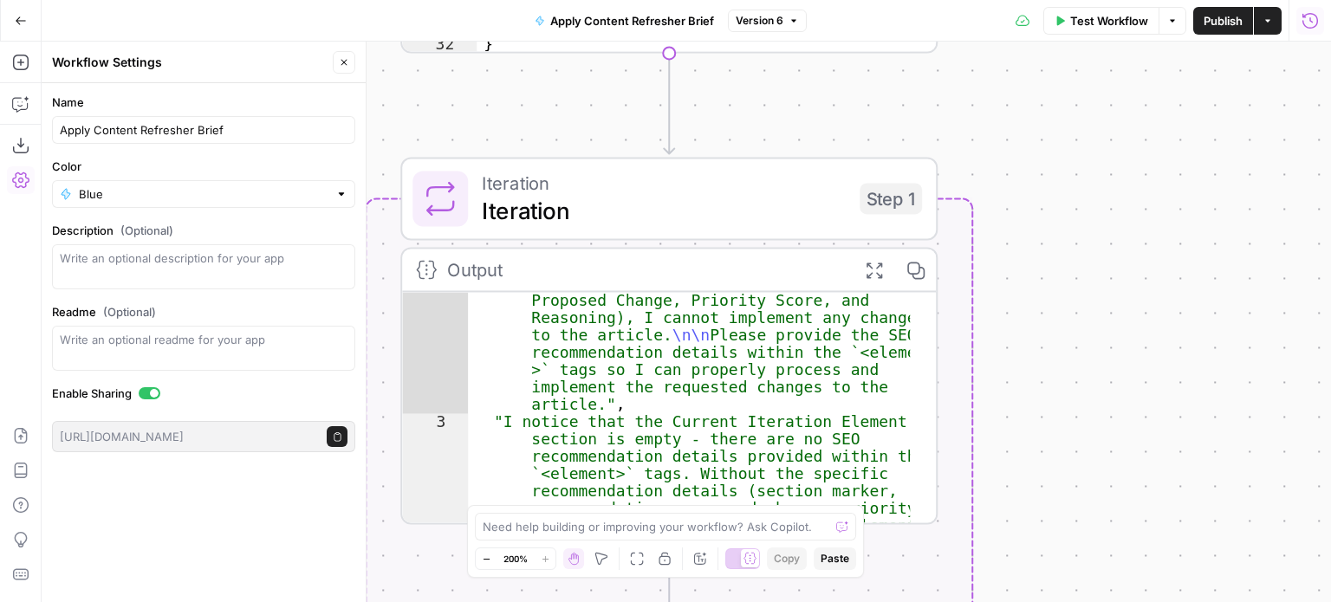
scroll to position [104, 0]
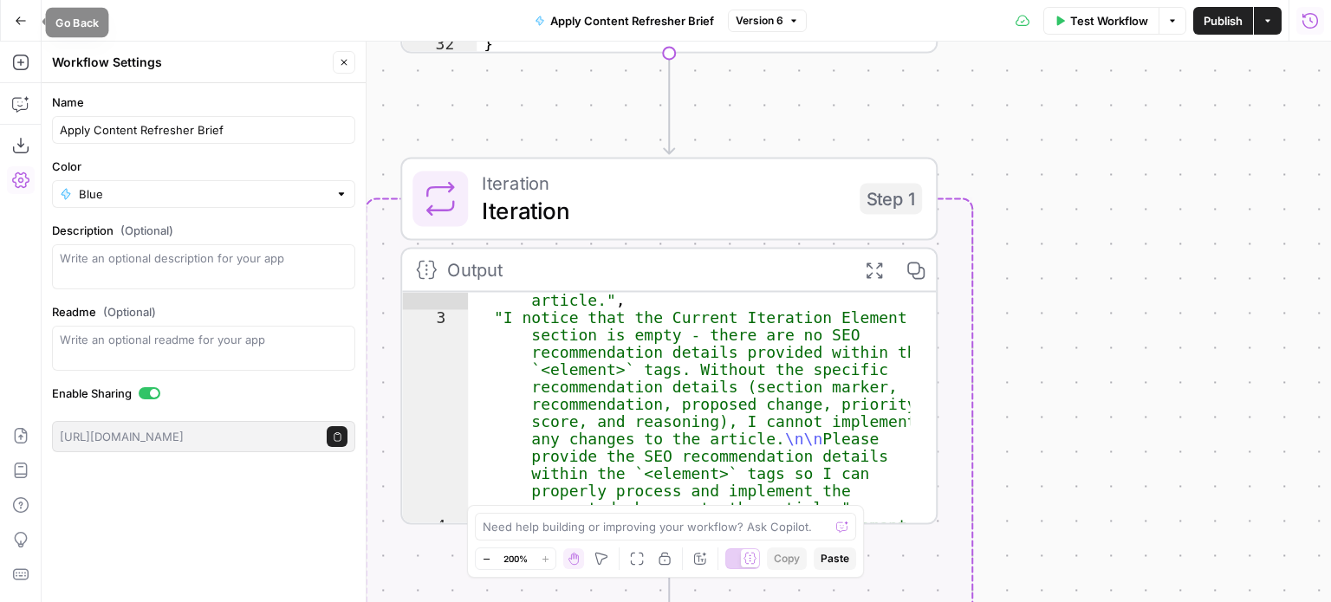
click at [23, 15] on icon "button" at bounding box center [21, 21] width 12 height 12
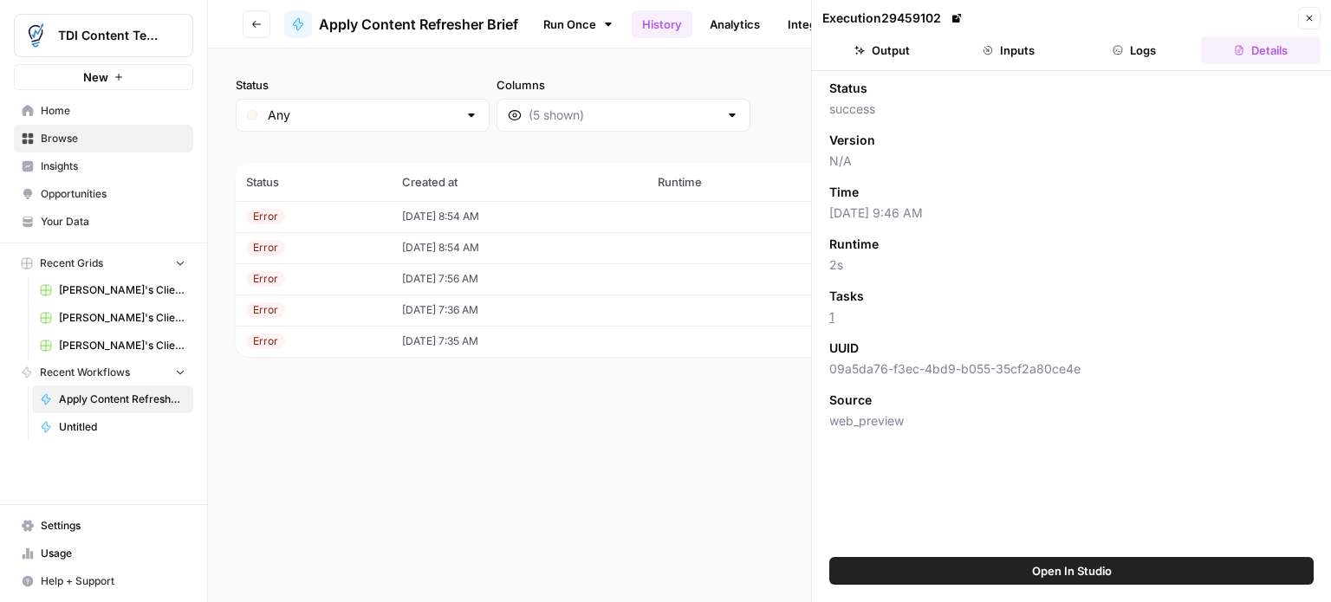
click at [661, 22] on link "History" at bounding box center [662, 24] width 61 height 28
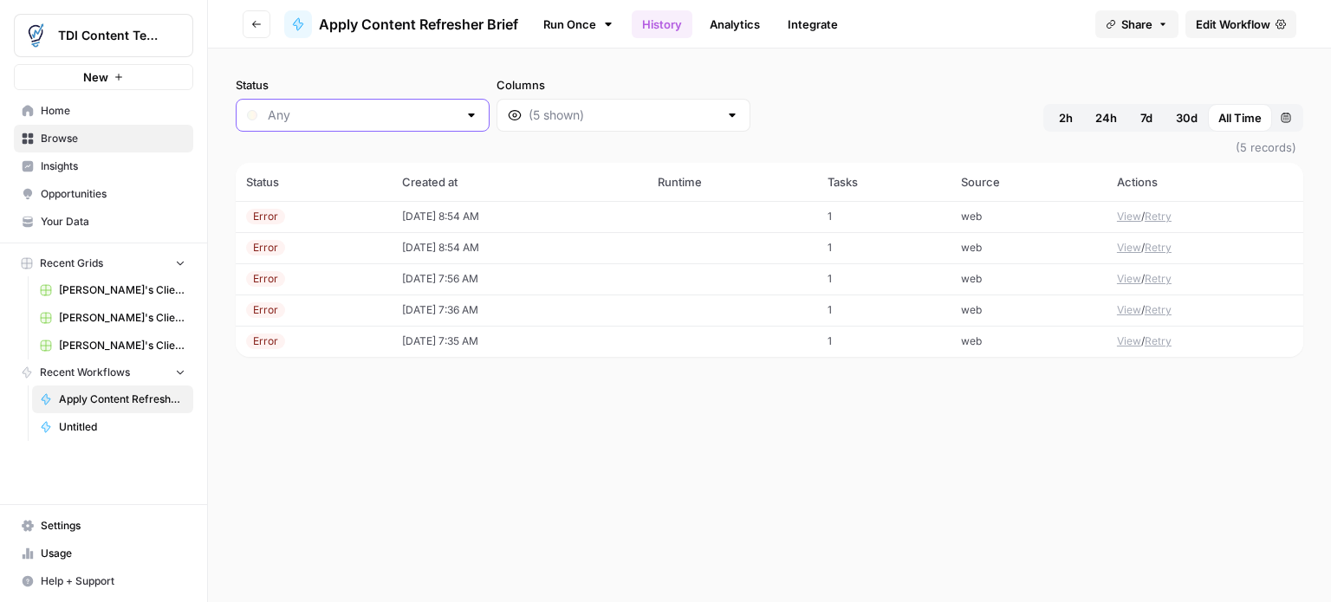
click at [388, 117] on input "Status" at bounding box center [363, 115] width 190 height 17
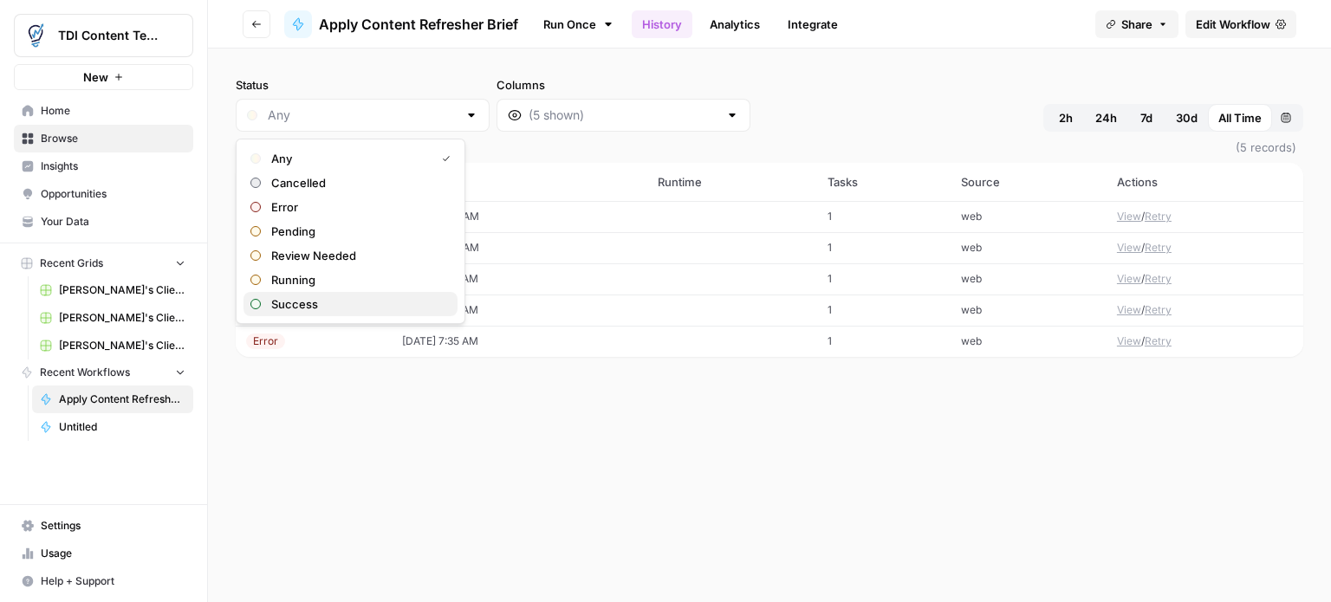
click at [308, 302] on span "Success" at bounding box center [357, 303] width 172 height 17
type input "Success"
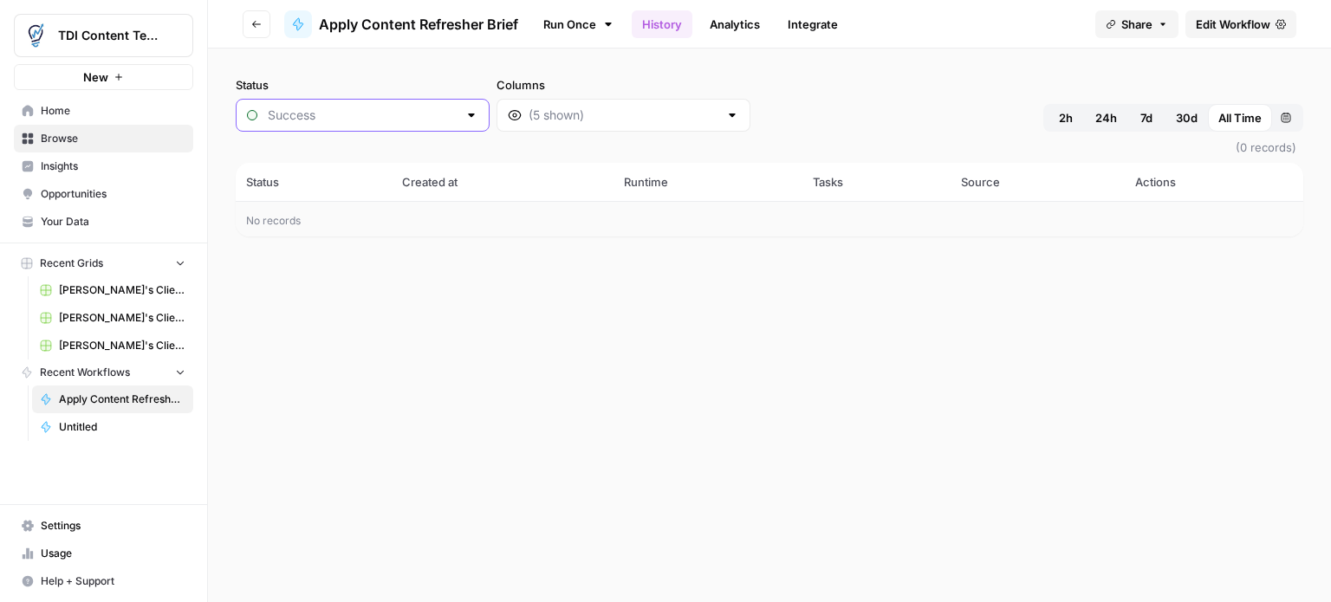
click at [337, 122] on input "Status" at bounding box center [363, 115] width 190 height 17
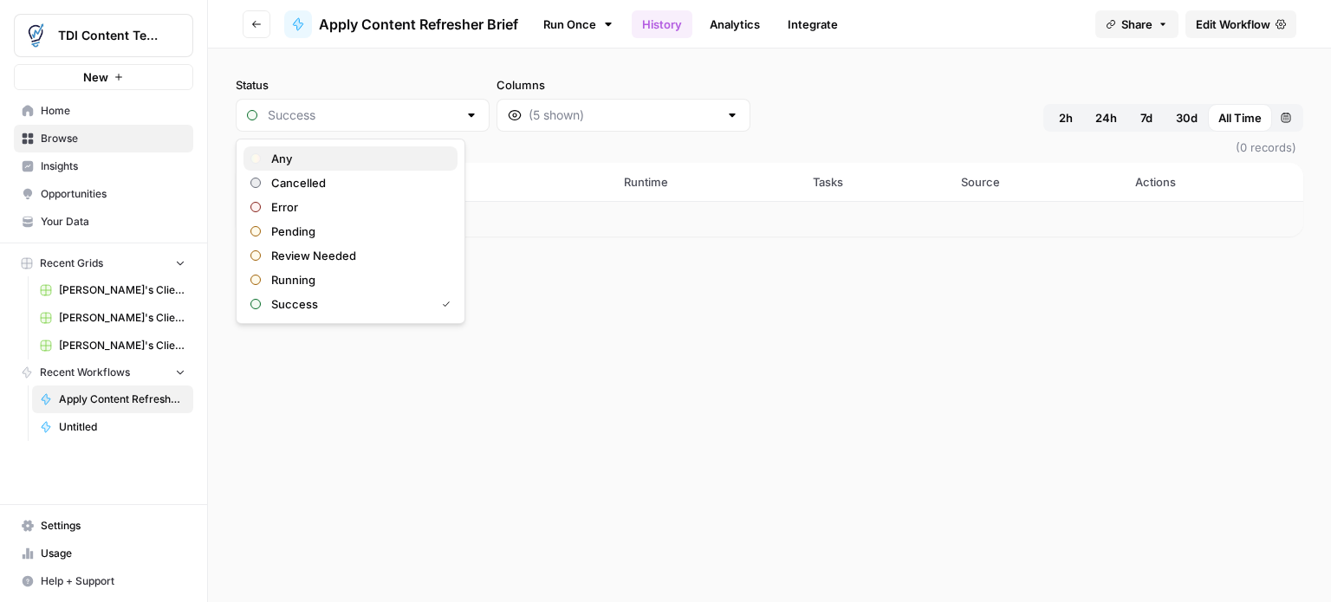
click at [315, 159] on span "Any" at bounding box center [357, 158] width 172 height 17
type input "Any"
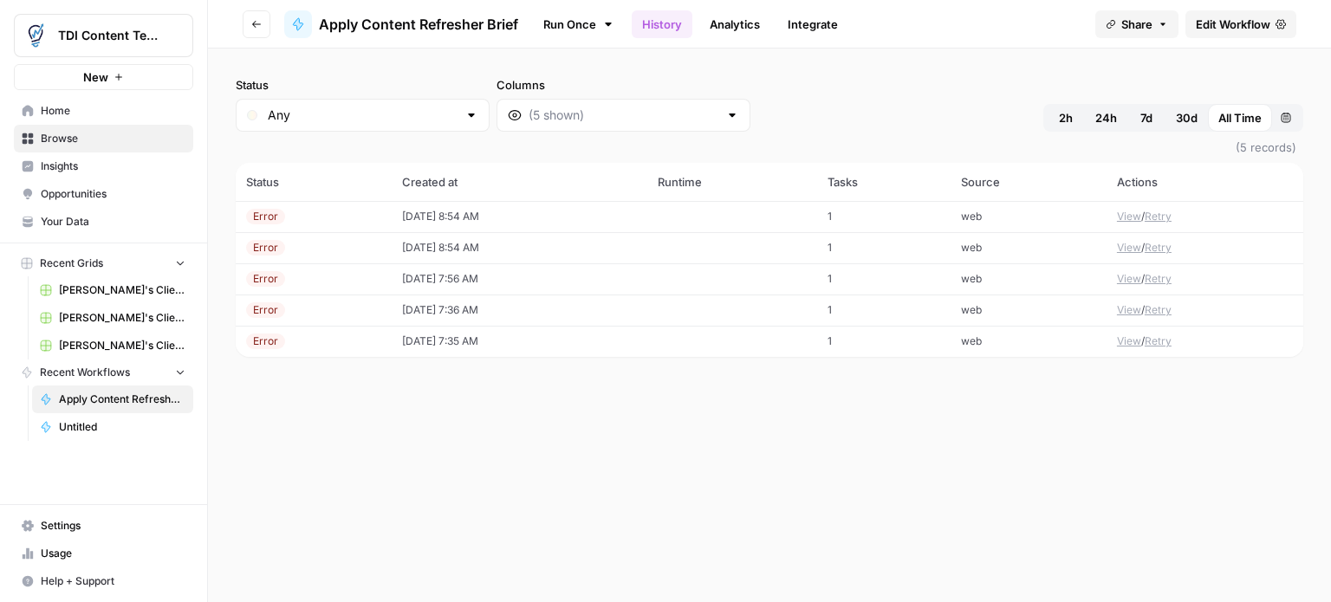
click at [576, 23] on link "Run Once" at bounding box center [578, 24] width 93 height 29
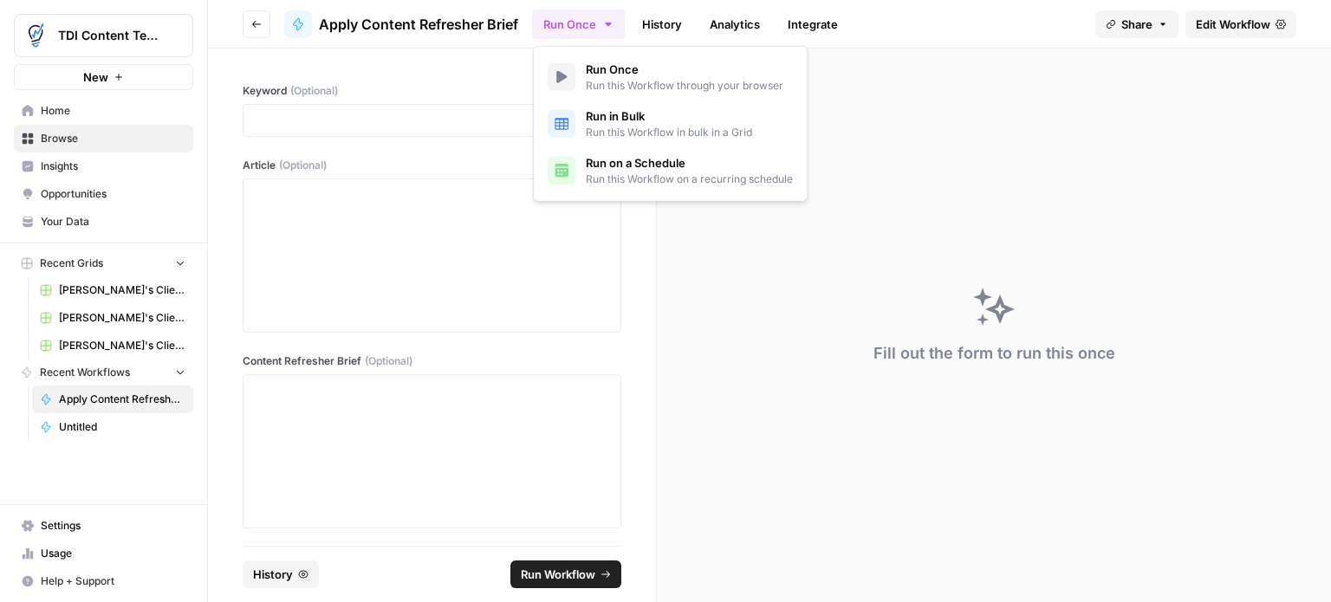
click at [610, 20] on icon "button" at bounding box center [608, 24] width 14 height 14
click at [599, 68] on span "Run Once" at bounding box center [685, 69] width 198 height 17
click at [561, 79] on icon at bounding box center [561, 77] width 10 height 12
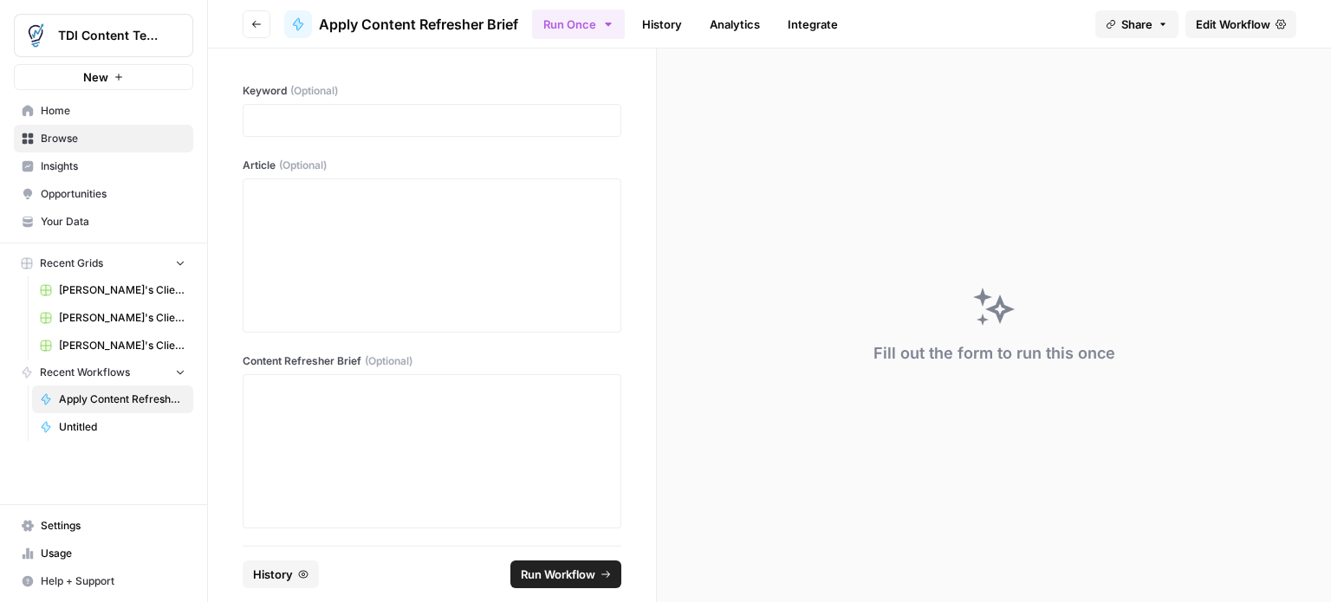
click at [604, 25] on icon "button" at bounding box center [608, 24] width 14 height 14
click at [423, 20] on span "Apply Content Refresher Brief" at bounding box center [418, 24] width 199 height 21
click at [49, 138] on span "Browse" at bounding box center [113, 139] width 145 height 16
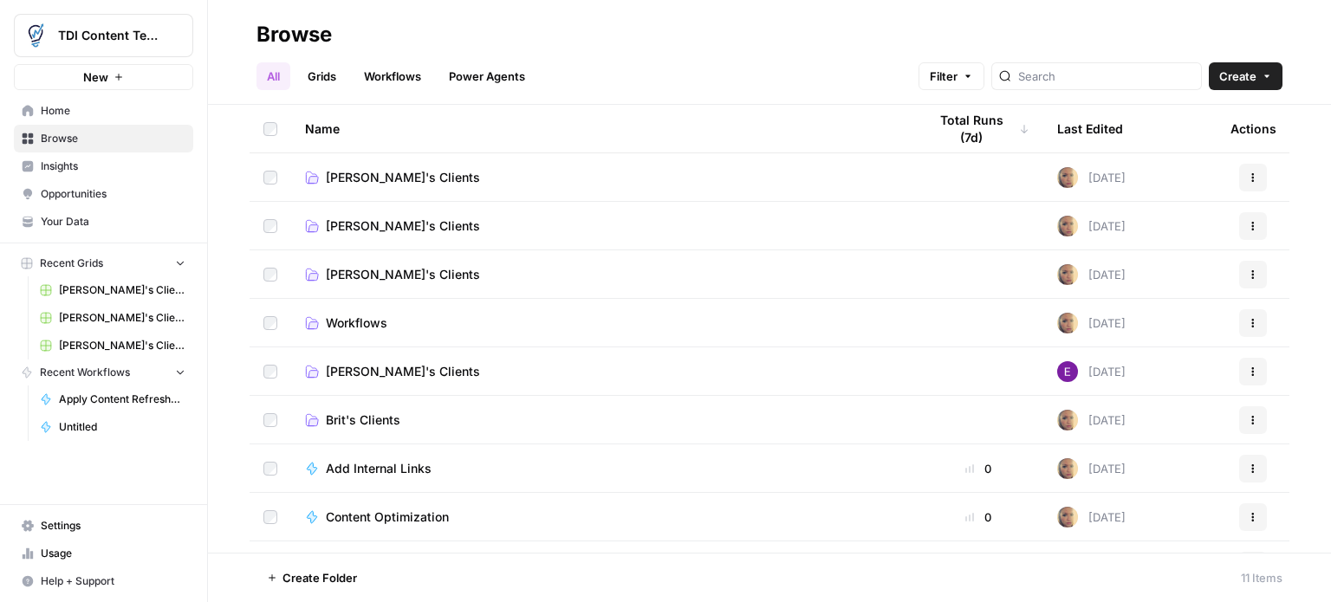
click at [108, 394] on span "Apply Content Refresher Brief" at bounding box center [122, 400] width 127 height 16
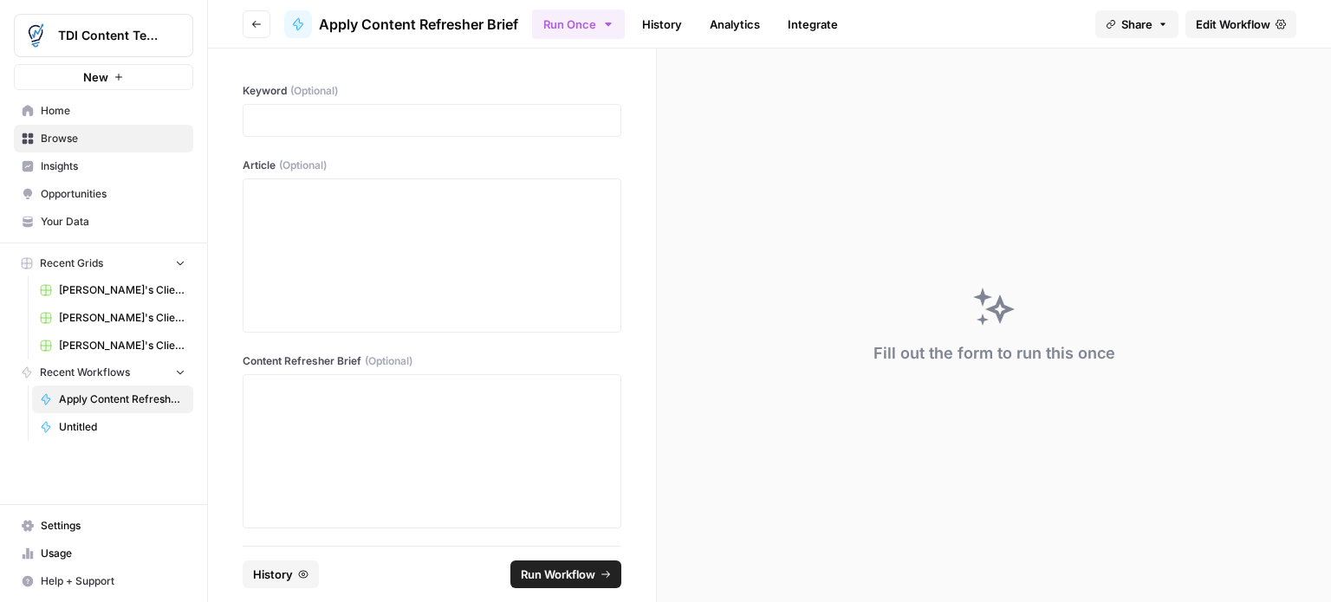
click at [667, 28] on link "History" at bounding box center [662, 24] width 61 height 28
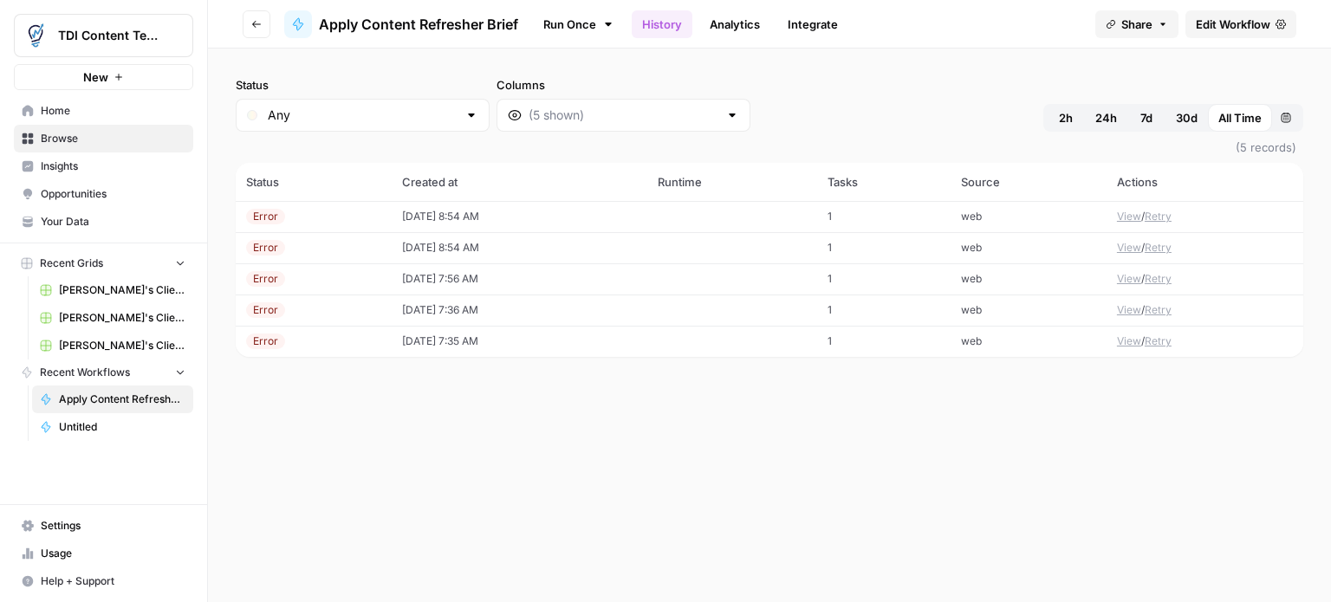
click at [260, 24] on icon "button" at bounding box center [256, 24] width 10 height 10
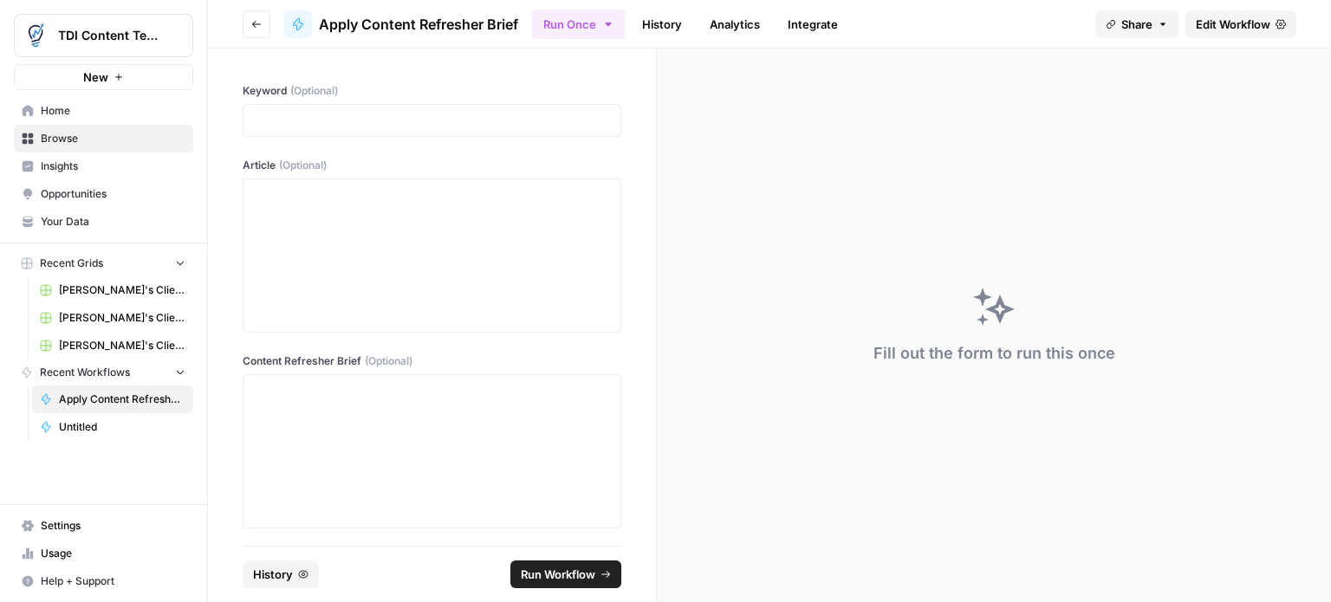
click at [258, 21] on icon "button" at bounding box center [256, 24] width 10 height 10
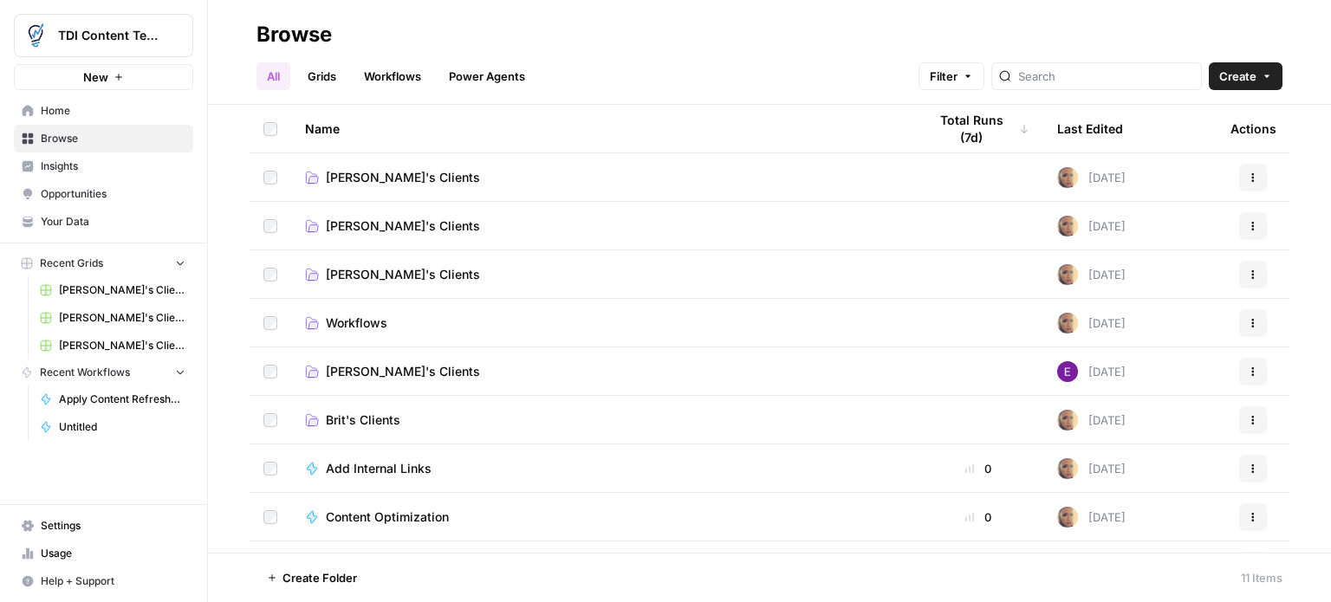
click at [327, 75] on link "Grids" at bounding box center [321, 76] width 49 height 28
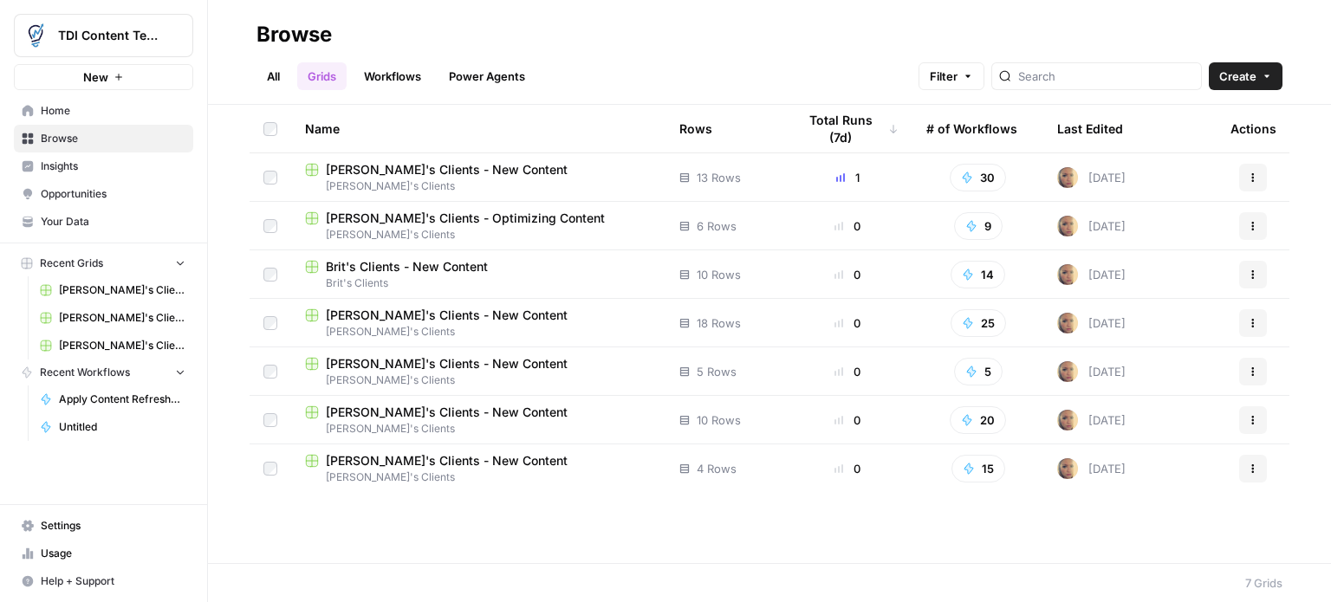
click at [393, 75] on link "Workflows" at bounding box center [393, 76] width 78 height 28
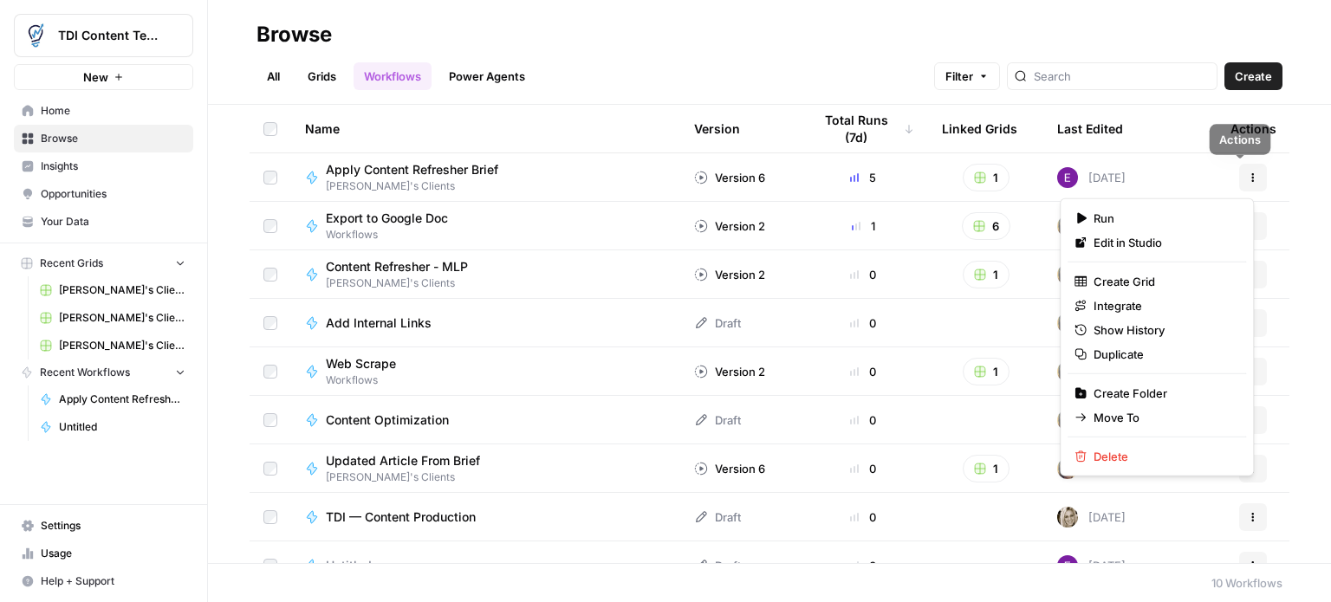
click at [1247, 177] on button "Actions" at bounding box center [1253, 178] width 28 height 28
click at [1090, 214] on div "Run" at bounding box center [1156, 218] width 165 height 17
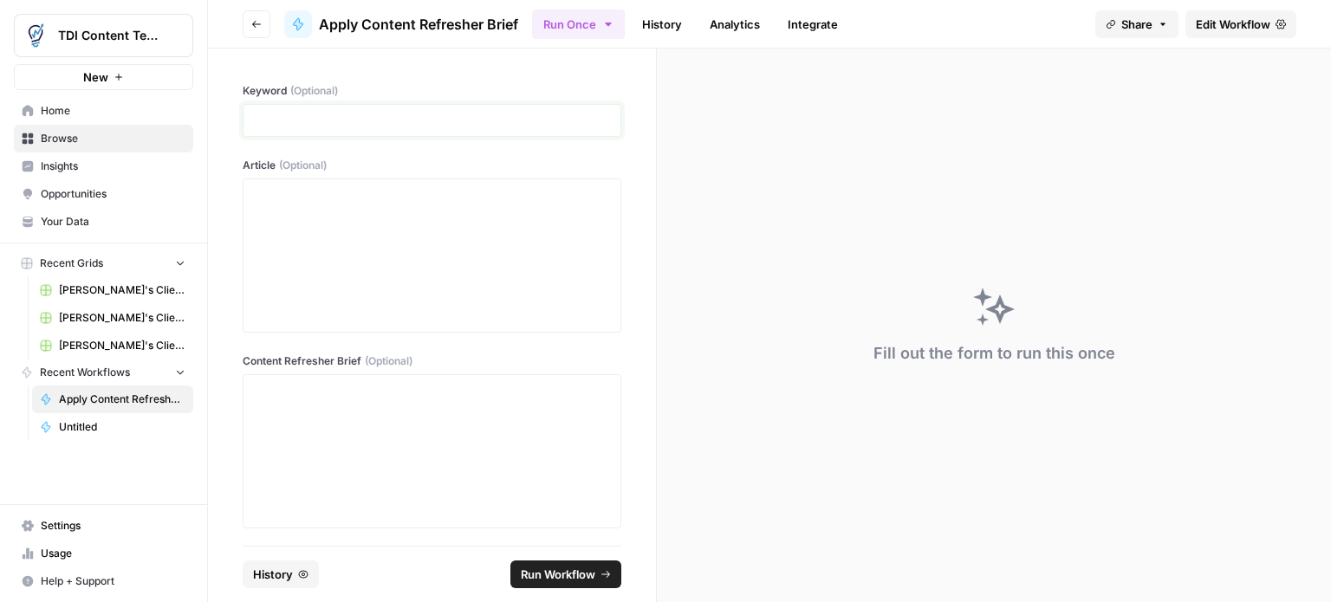
click at [329, 117] on p at bounding box center [432, 120] width 356 height 17
click at [574, 571] on span "Run Workflow" at bounding box center [558, 574] width 75 height 17
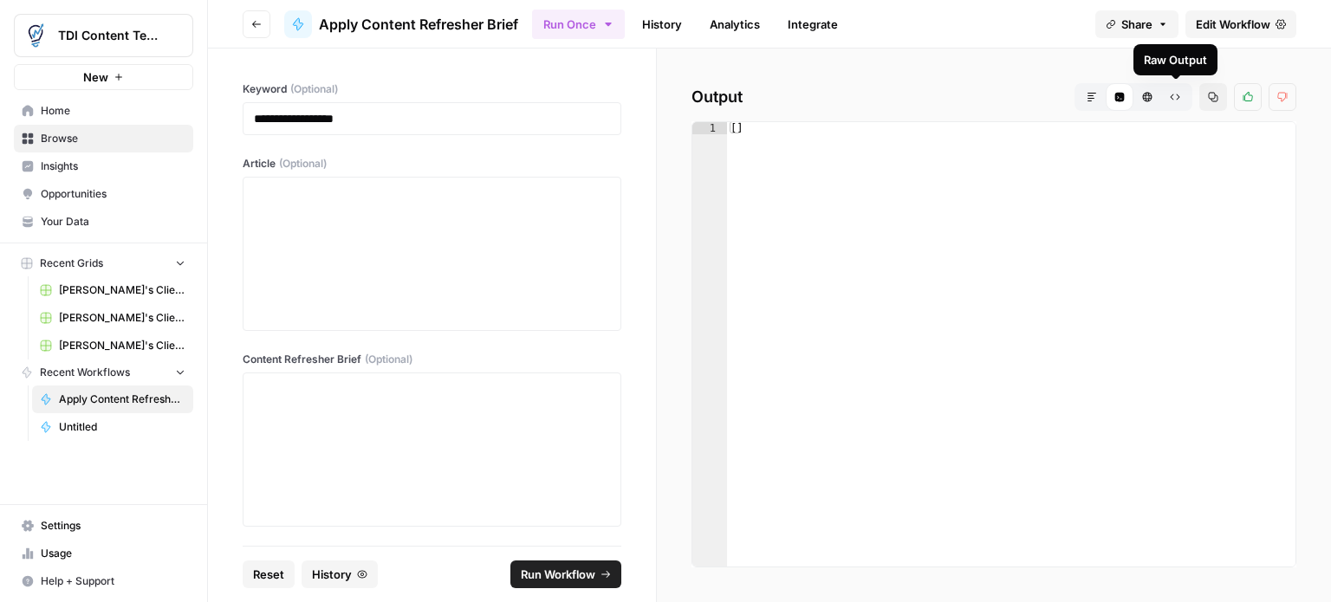
click at [1179, 96] on icon "button" at bounding box center [1176, 97] width 10 height 6
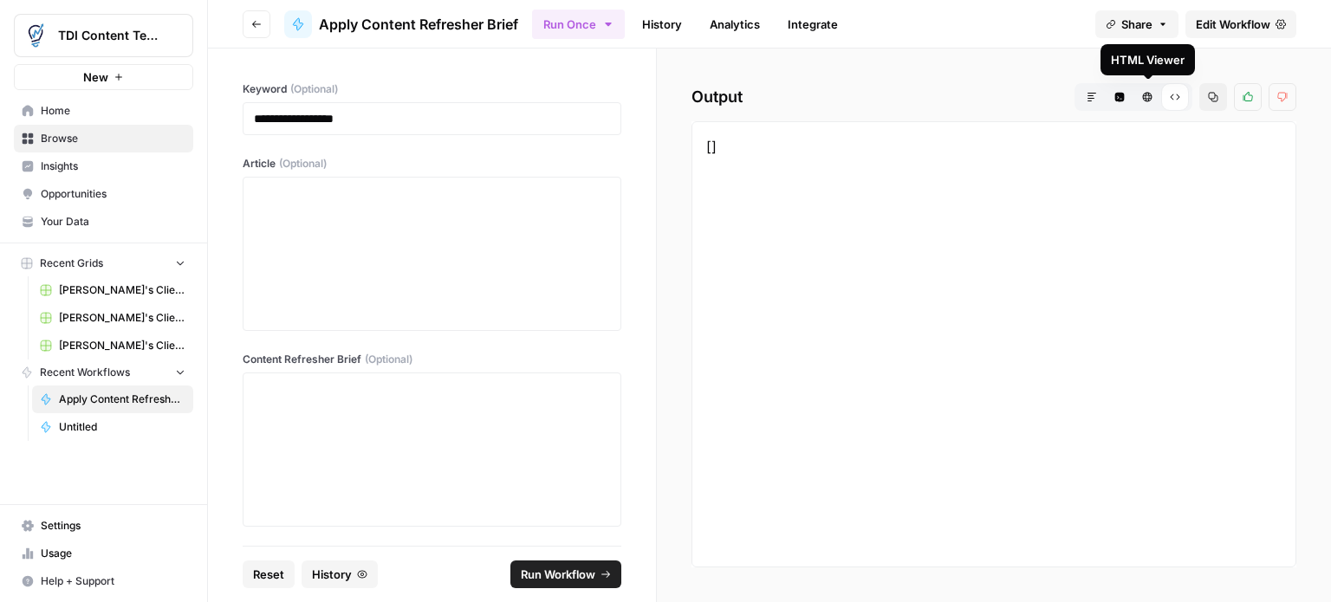
click at [1151, 96] on icon "button" at bounding box center [1148, 98] width 10 height 10
click at [1126, 98] on button "Code Editor" at bounding box center [1120, 97] width 28 height 28
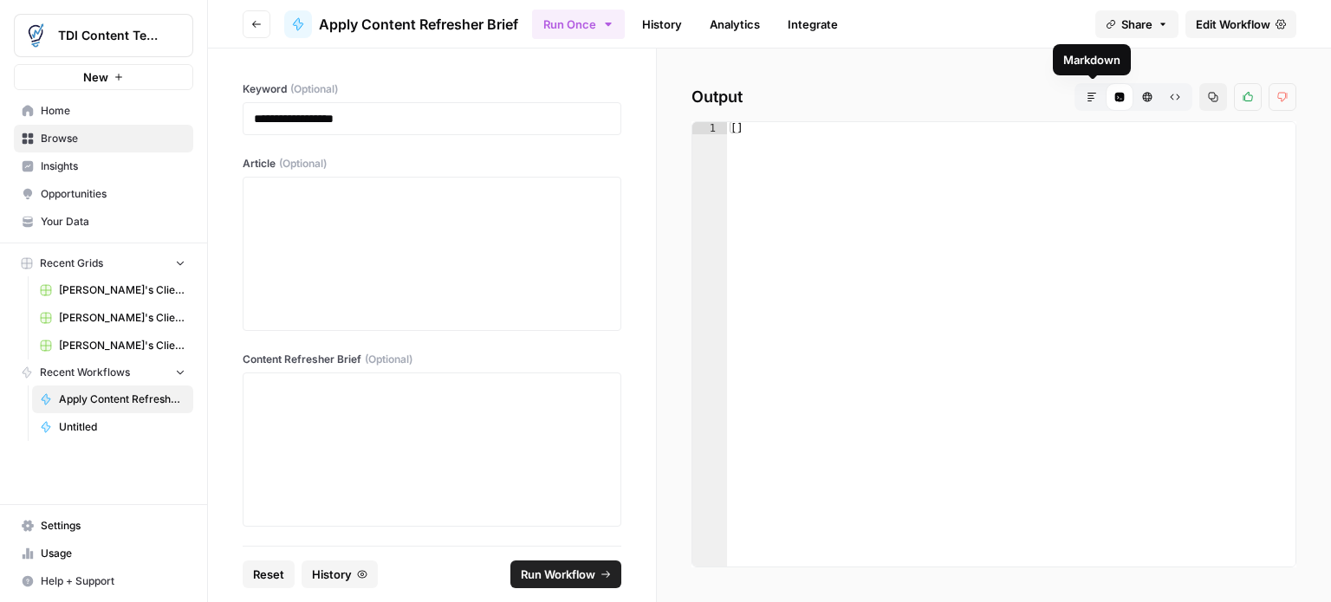
click at [1095, 97] on icon "button" at bounding box center [1092, 97] width 10 height 10
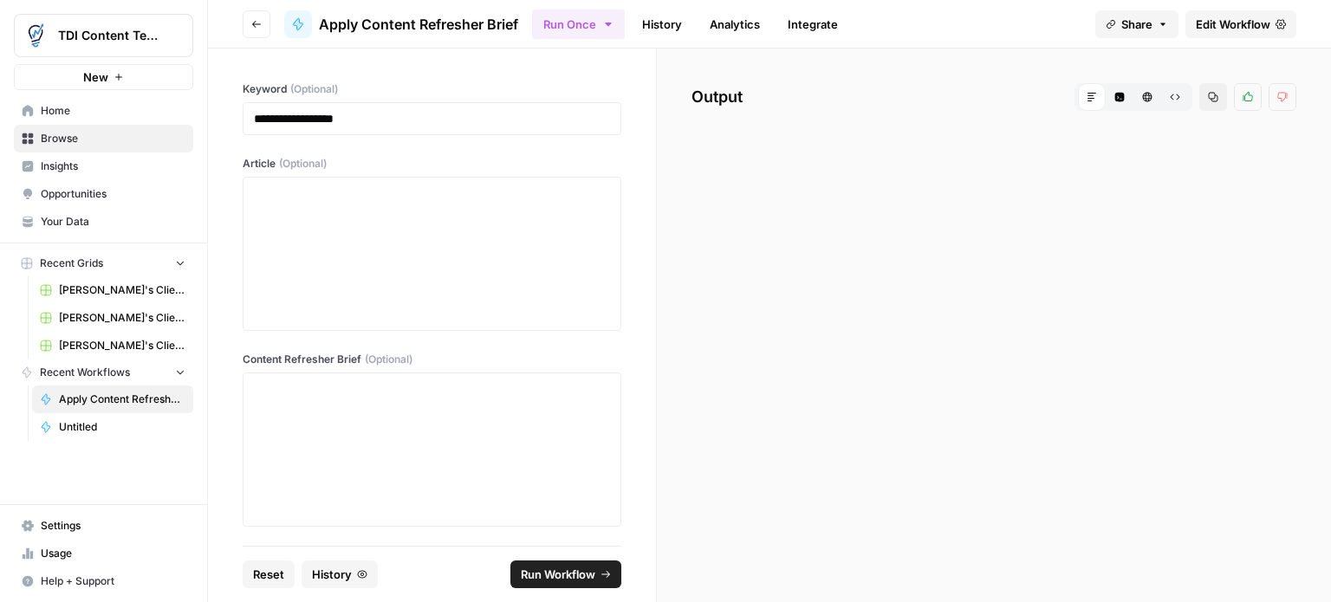
click at [251, 20] on icon "button" at bounding box center [256, 24] width 10 height 10
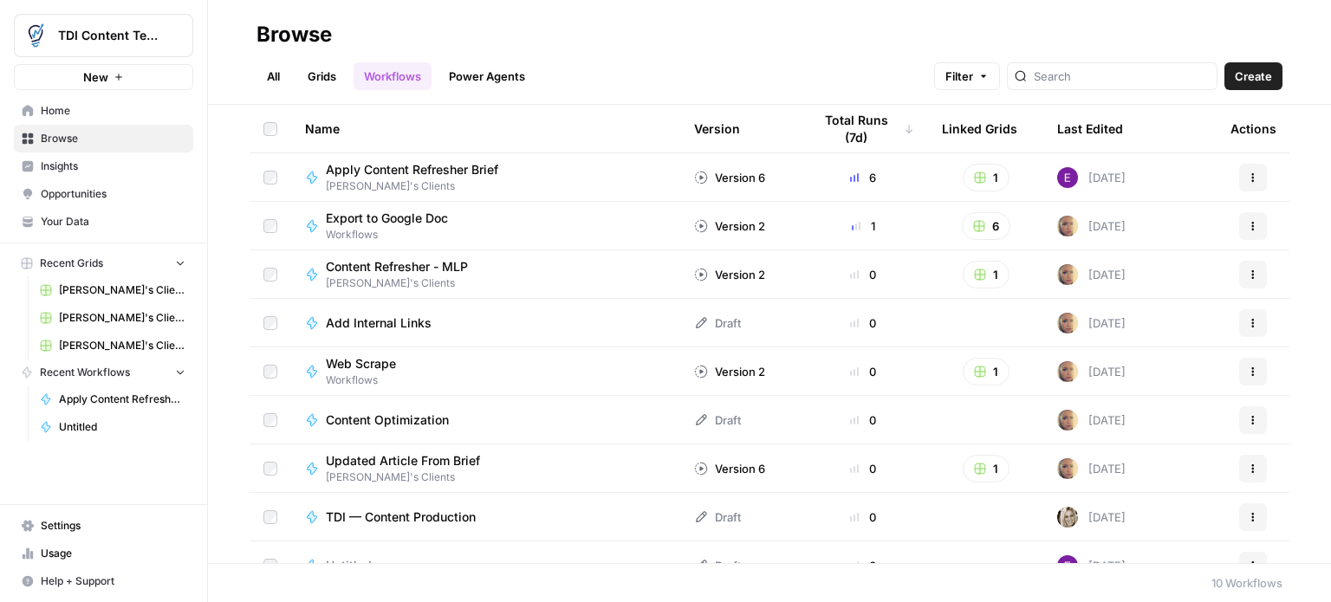
click at [157, 397] on span "Apply Content Refresher Brief" at bounding box center [122, 400] width 127 height 16
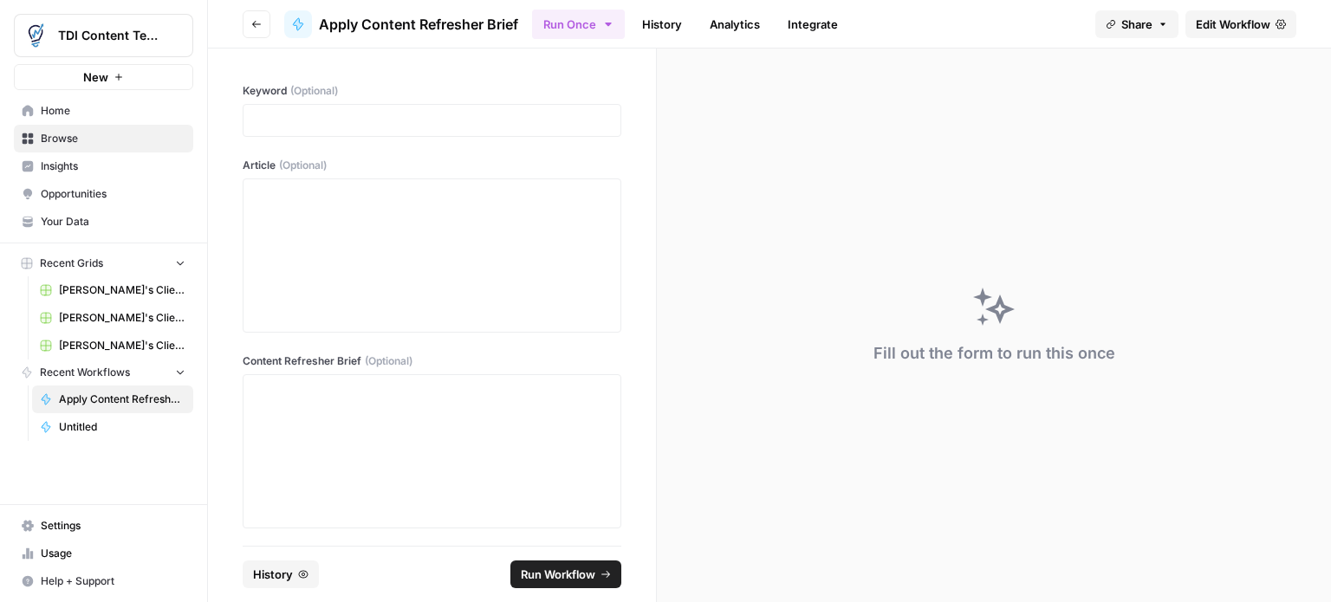
click at [250, 24] on button "Go back" at bounding box center [257, 24] width 28 height 28
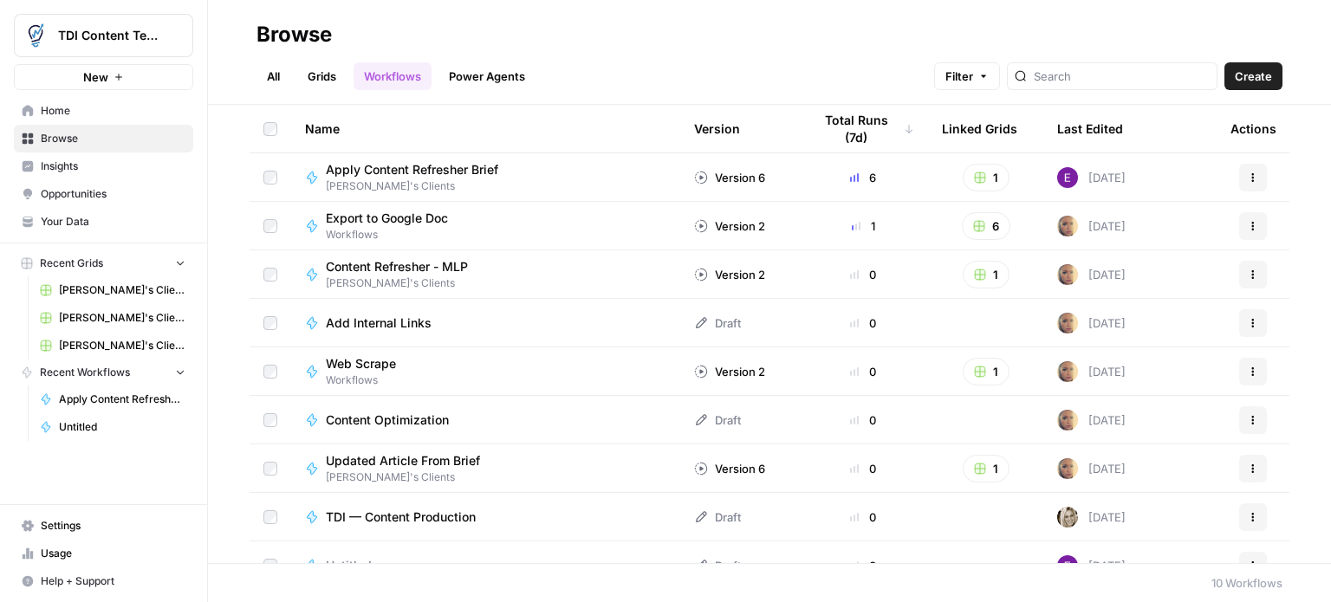
click at [379, 259] on span "Content Refresher - MLP" at bounding box center [397, 266] width 142 height 17
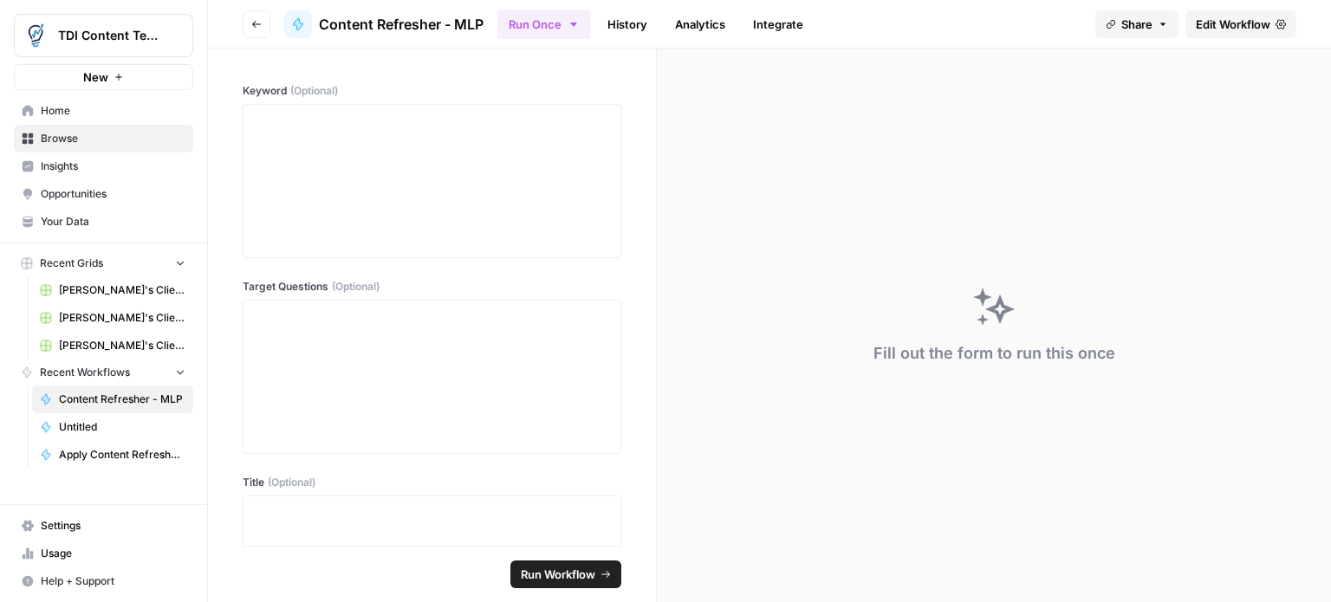
click at [610, 23] on link "History" at bounding box center [627, 24] width 61 height 28
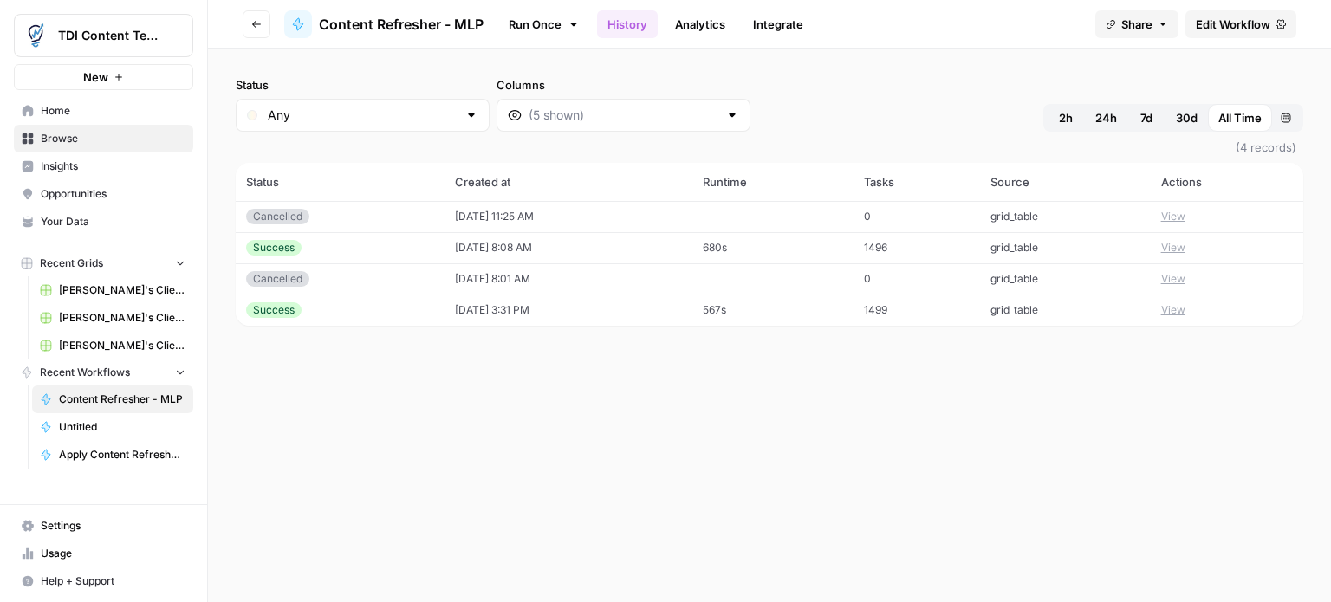
click at [1248, 120] on span "All Time" at bounding box center [1239, 117] width 43 height 17
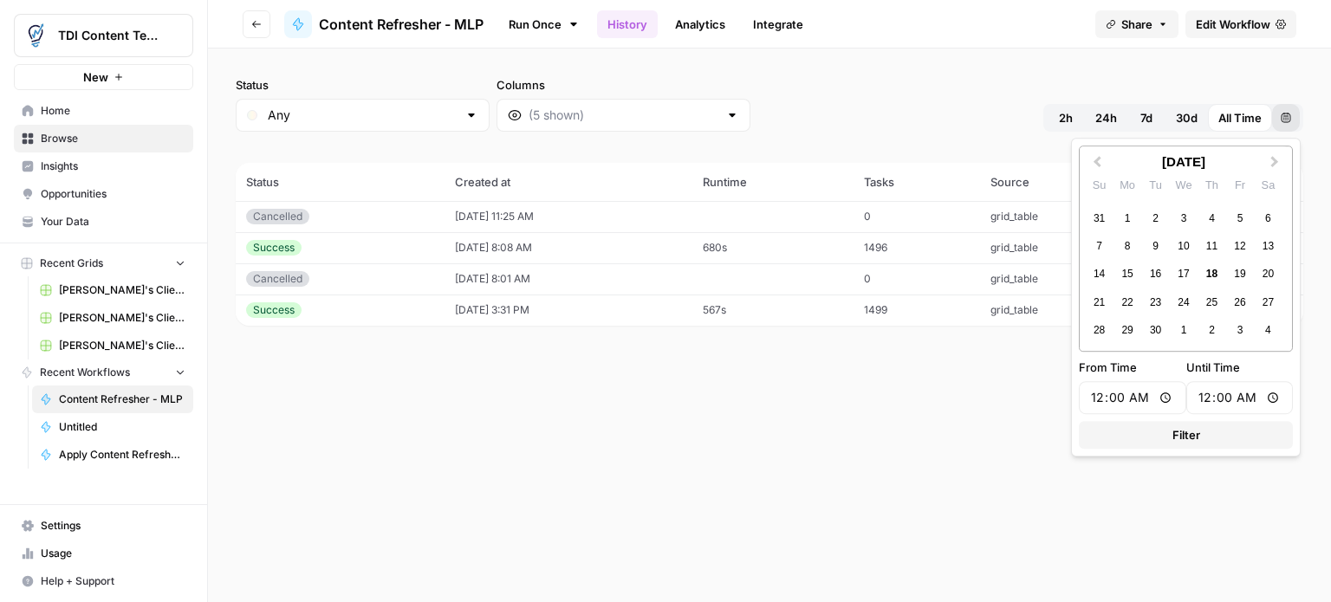
click at [1284, 120] on icon "button" at bounding box center [1286, 118] width 10 height 10
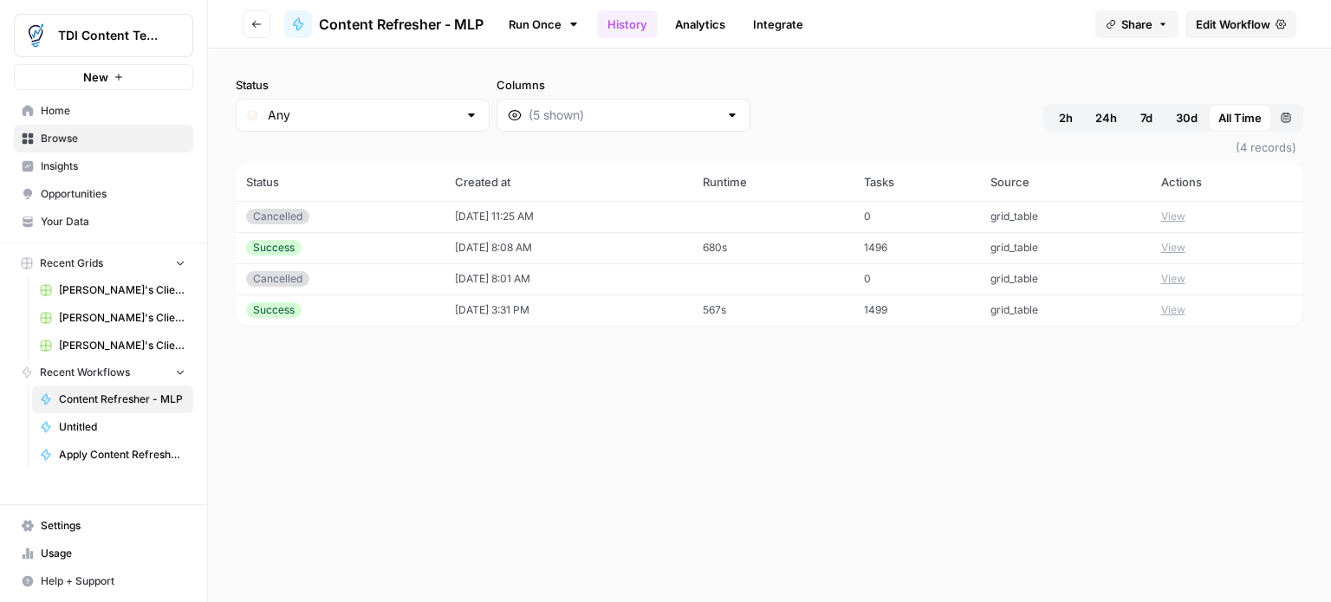
click at [1223, 120] on span "All Time" at bounding box center [1239, 117] width 43 height 17
click at [1178, 310] on button "View" at bounding box center [1173, 310] width 24 height 16
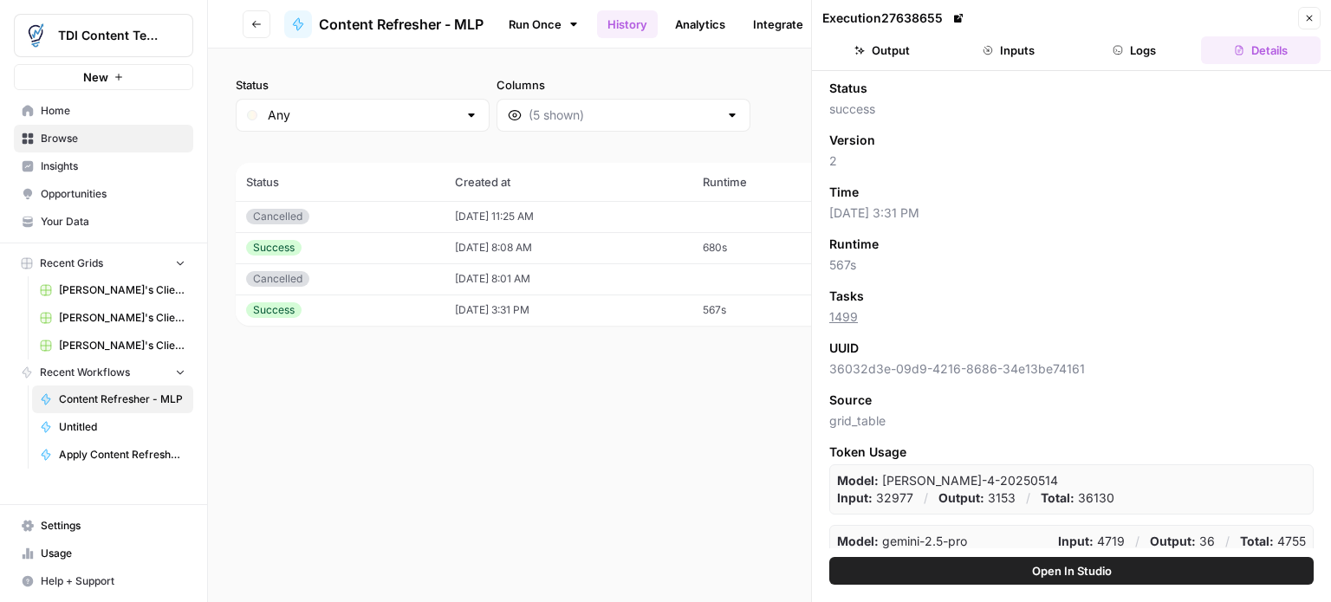
click at [1311, 7] on button "Close" at bounding box center [1309, 18] width 23 height 23
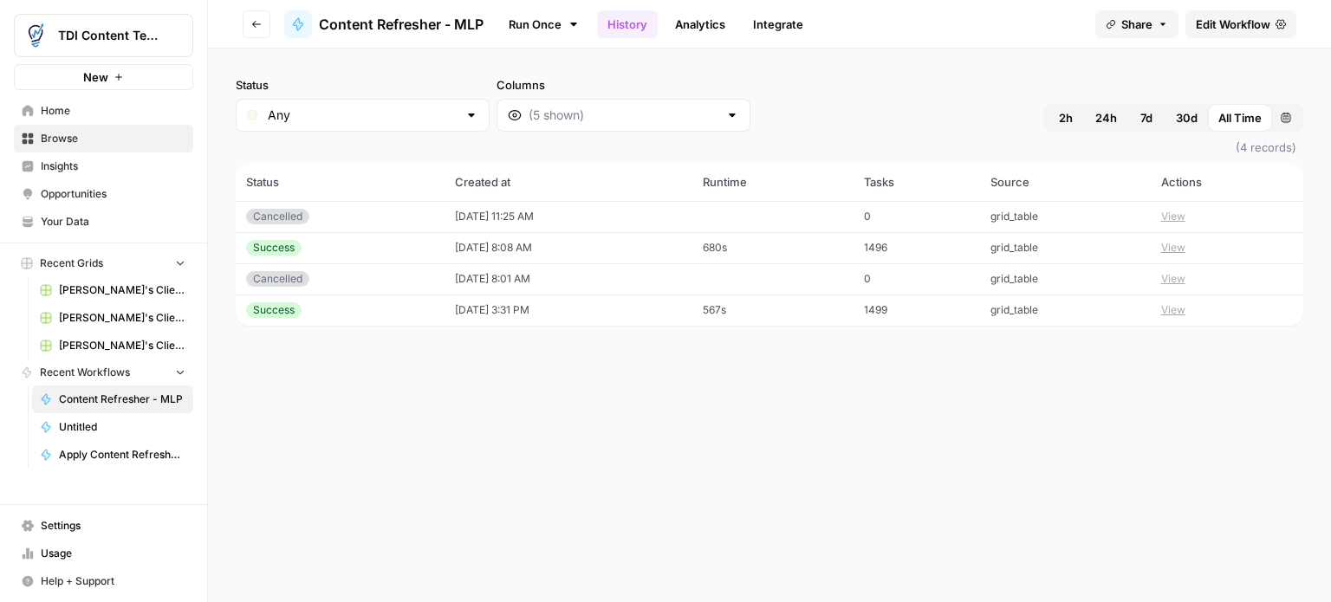
click at [274, 250] on div "Success" at bounding box center [273, 248] width 55 height 16
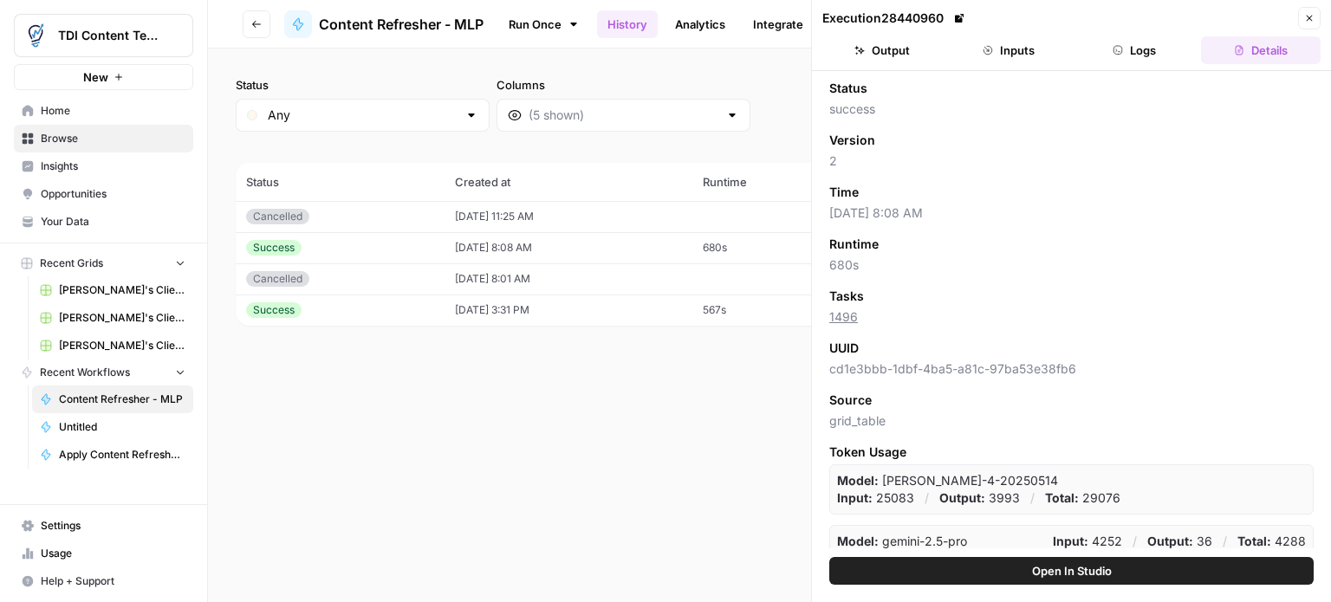
click at [1311, 14] on icon "button" at bounding box center [1309, 18] width 10 height 10
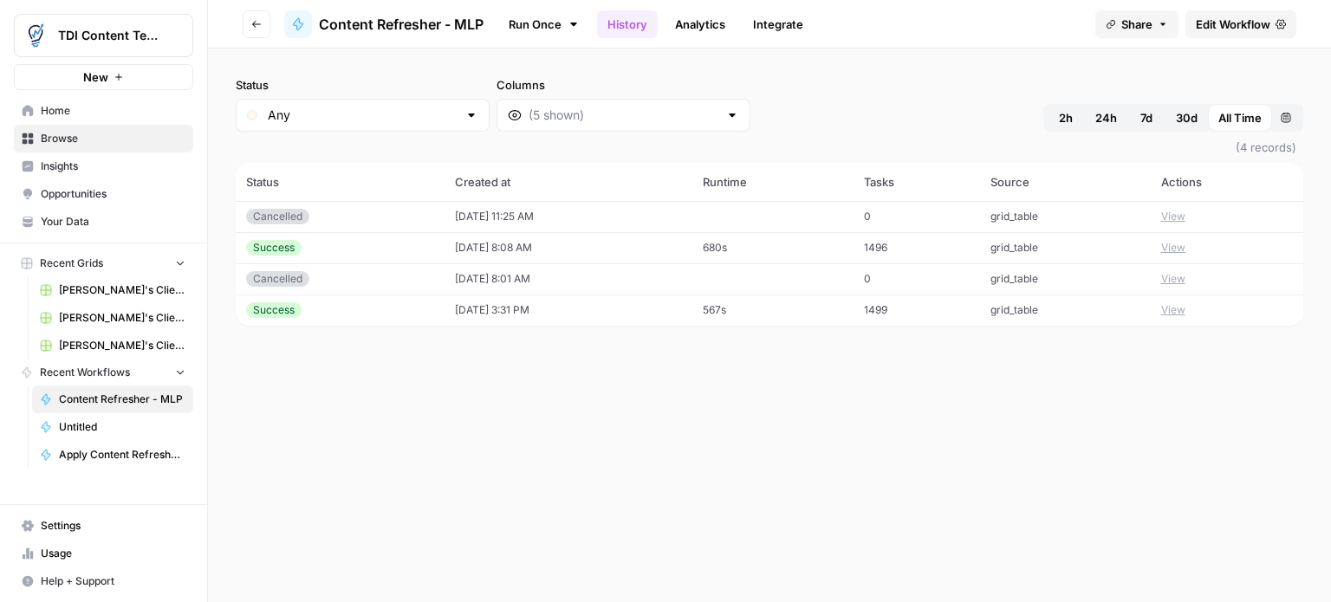
click at [302, 214] on div "Cancelled" at bounding box center [277, 217] width 63 height 16
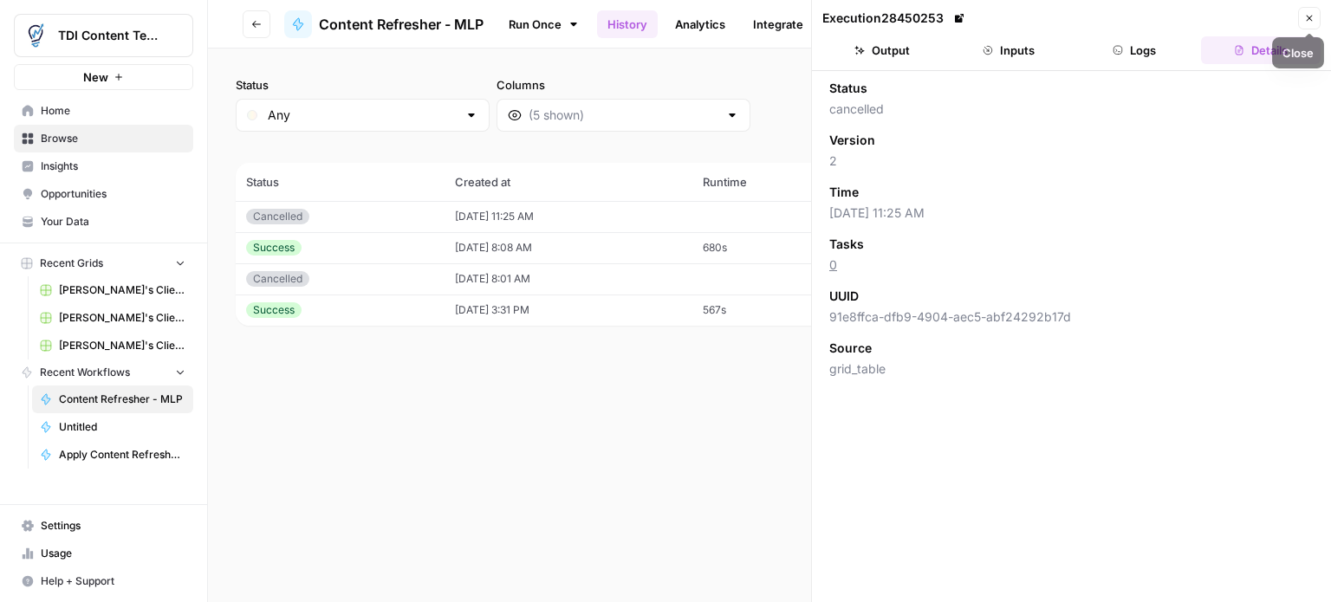
click at [1309, 23] on button "Close" at bounding box center [1309, 18] width 23 height 23
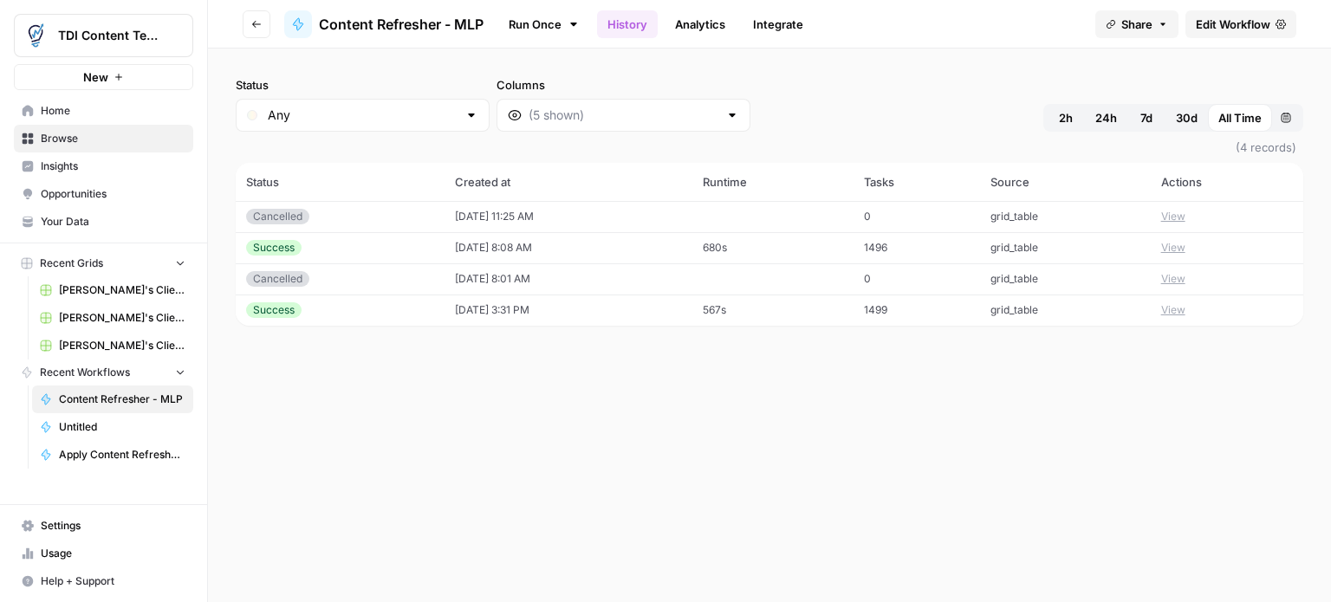
click at [1217, 20] on span "Edit Workflow" at bounding box center [1233, 24] width 75 height 17
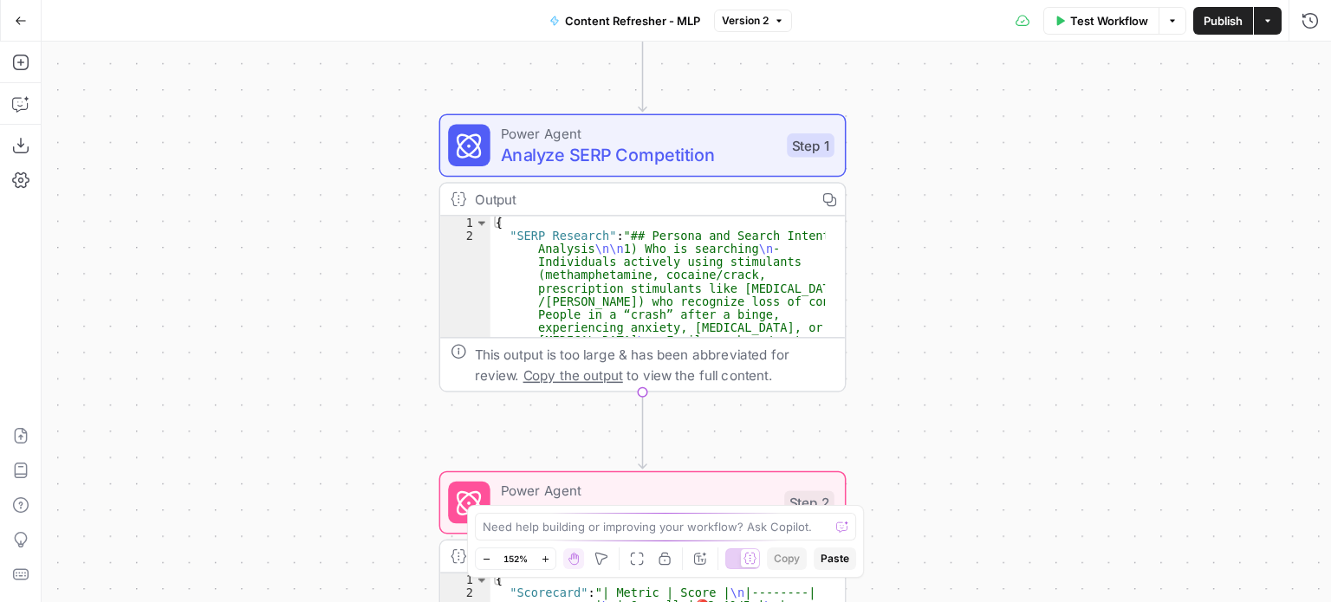
drag, startPoint x: 752, startPoint y: 220, endPoint x: 926, endPoint y: 578, distance: 398.0
click at [927, 580] on div "Workflow Set Inputs Inputs Power Agent Analyze SERP Competition Step 1 Output C…" at bounding box center [686, 322] width 1289 height 561
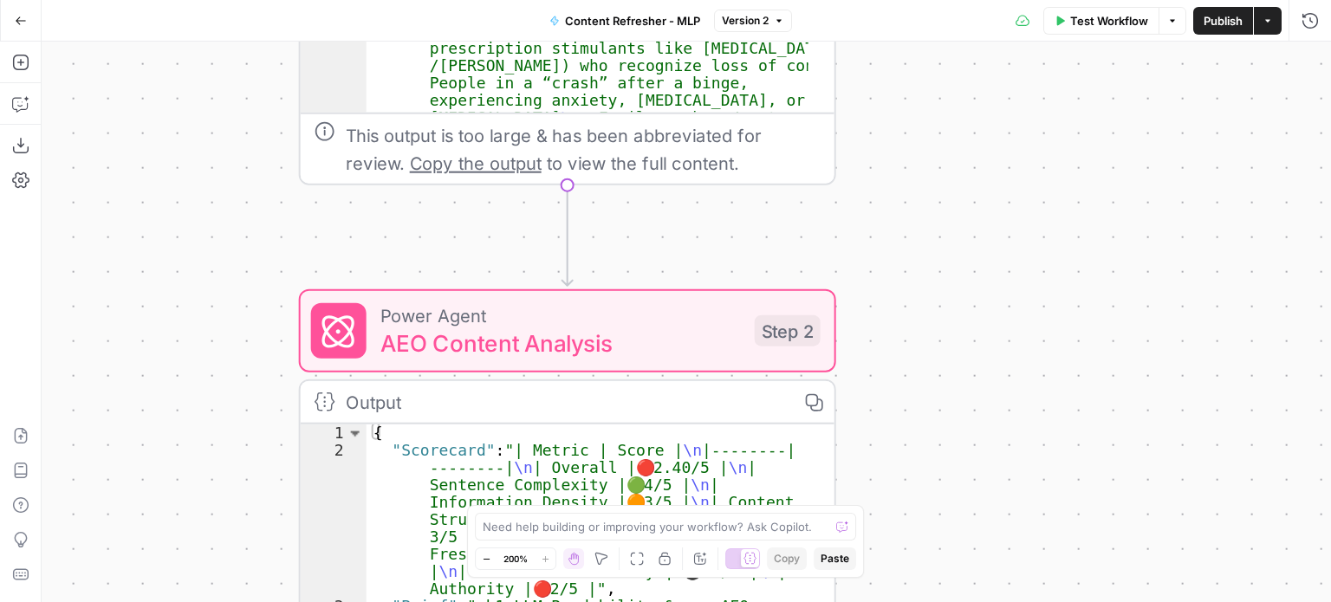
drag, startPoint x: 909, startPoint y: 436, endPoint x: 912, endPoint y: 217, distance: 219.2
click at [912, 220] on div "Workflow Set Inputs Inputs Power Agent Analyze SERP Competition Step 1 Output C…" at bounding box center [686, 322] width 1289 height 561
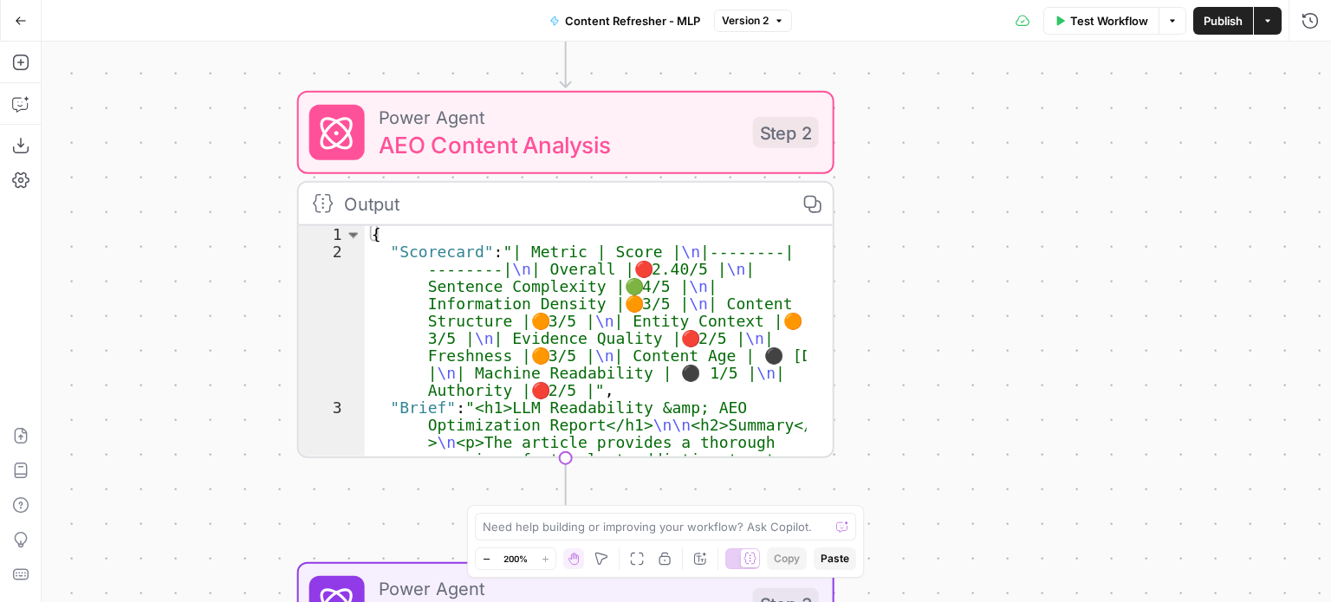
drag, startPoint x: 902, startPoint y: 451, endPoint x: 900, endPoint y: 259, distance: 191.5
click at [900, 259] on div "Workflow Set Inputs Inputs Power Agent Analyze SERP Competition Step 1 Output C…" at bounding box center [686, 322] width 1289 height 561
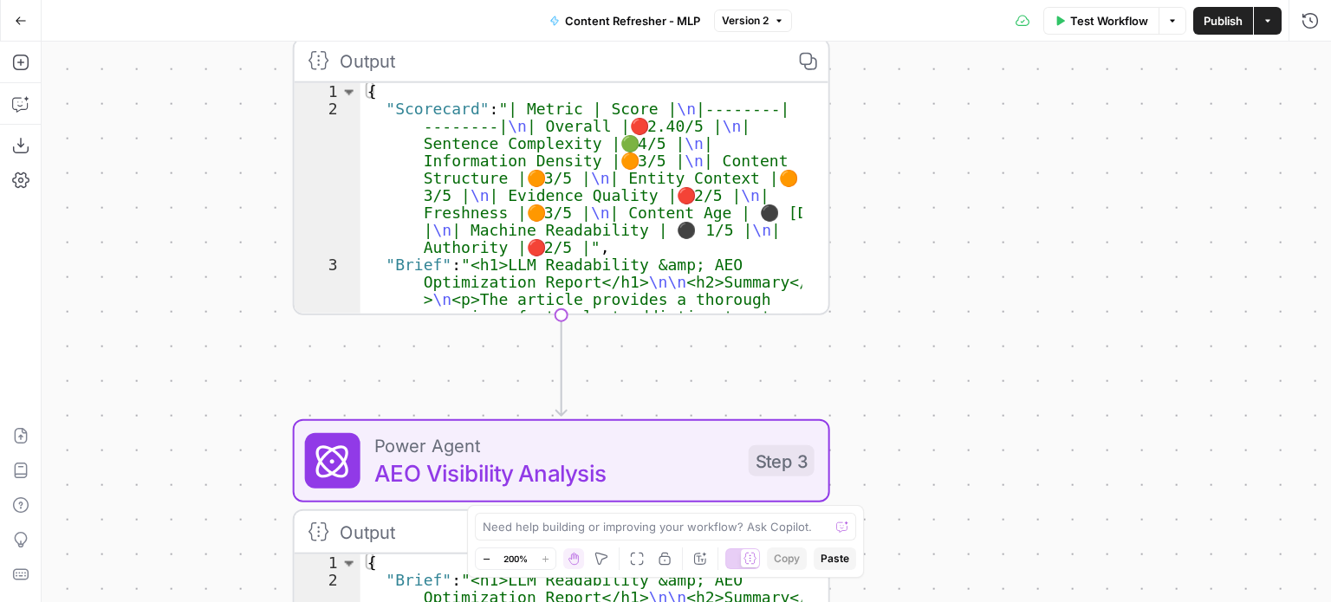
drag, startPoint x: 918, startPoint y: 469, endPoint x: 914, endPoint y: 324, distance: 144.8
click at [914, 324] on div "Workflow Set Inputs Inputs Power Agent Analyze SERP Competition Step 1 Output C…" at bounding box center [686, 322] width 1289 height 561
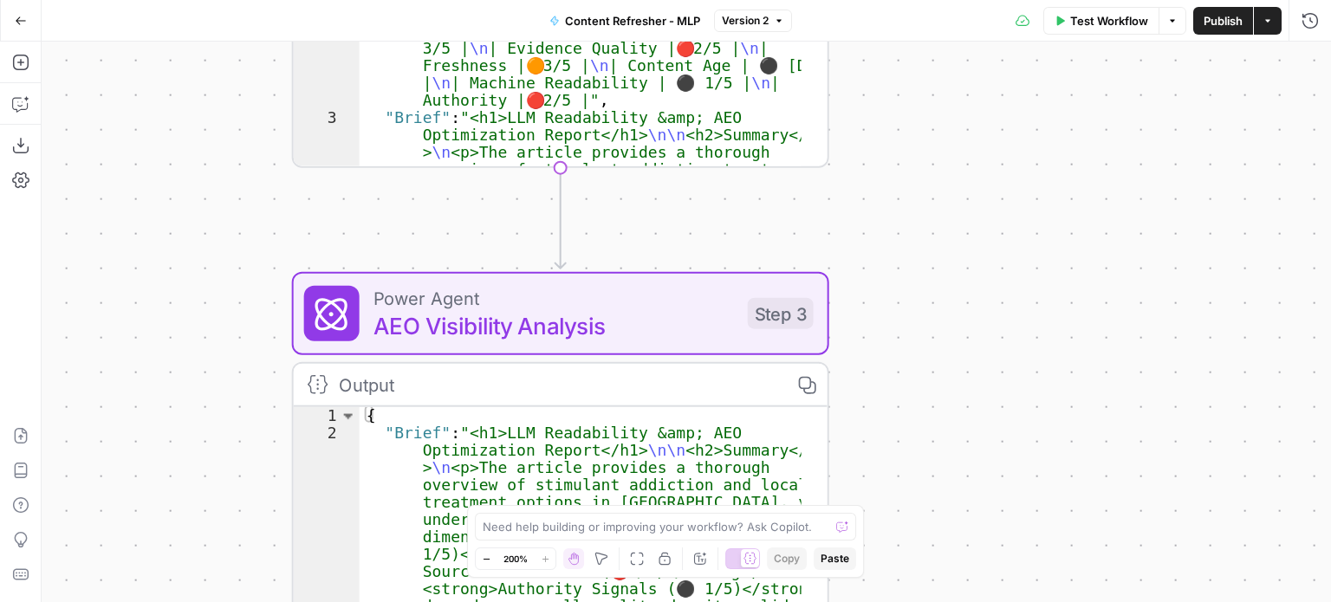
drag, startPoint x: 923, startPoint y: 352, endPoint x: 925, endPoint y: 269, distance: 82.4
click at [925, 269] on div "Workflow Set Inputs Inputs Power Agent Analyze SERP Competition Step 1 Output C…" at bounding box center [686, 322] width 1289 height 561
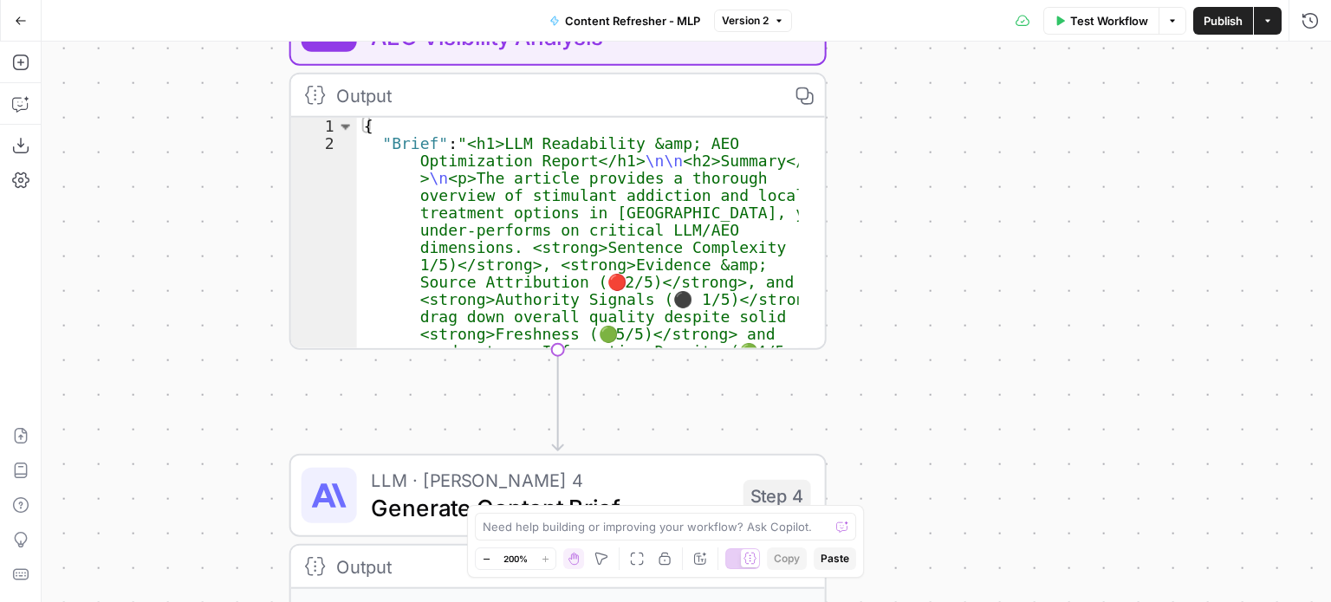
drag, startPoint x: 928, startPoint y: 454, endPoint x: 921, endPoint y: 218, distance: 235.8
click at [921, 219] on div "Workflow Set Inputs Inputs Power Agent Analyze SERP Competition Step 1 Output C…" at bounding box center [686, 322] width 1289 height 561
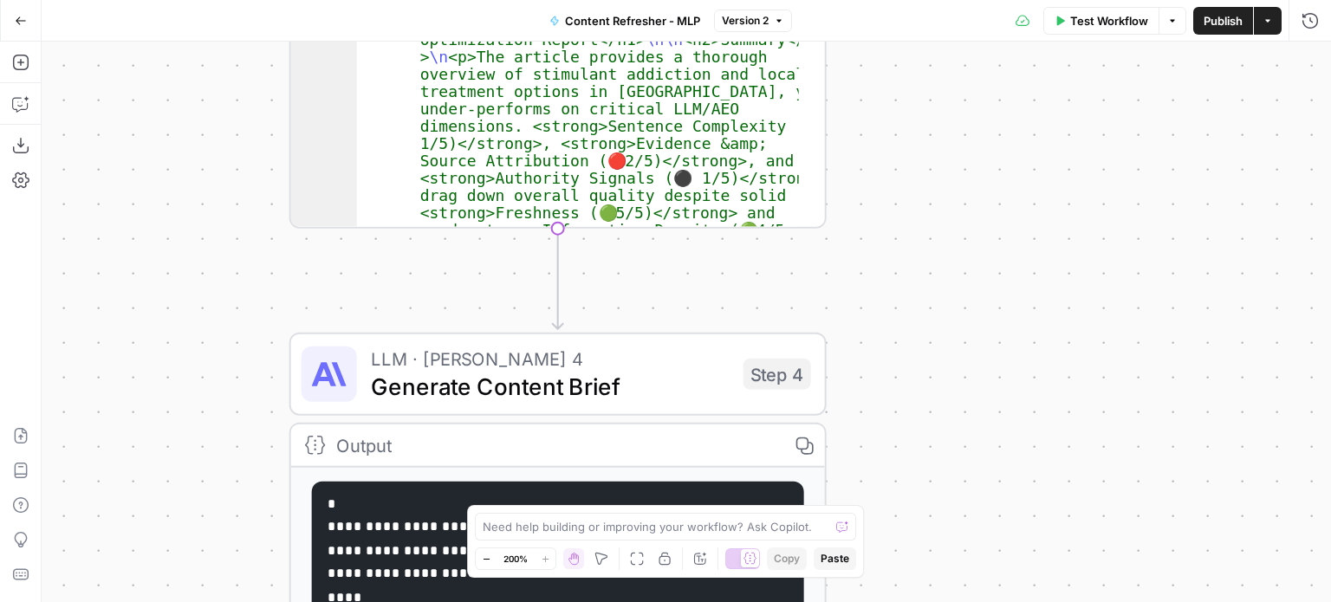
drag, startPoint x: 914, startPoint y: 473, endPoint x: 911, endPoint y: 235, distance: 238.3
click at [912, 239] on div "Workflow Set Inputs Inputs Power Agent Analyze SERP Competition Step 1 Output C…" at bounding box center [686, 322] width 1289 height 561
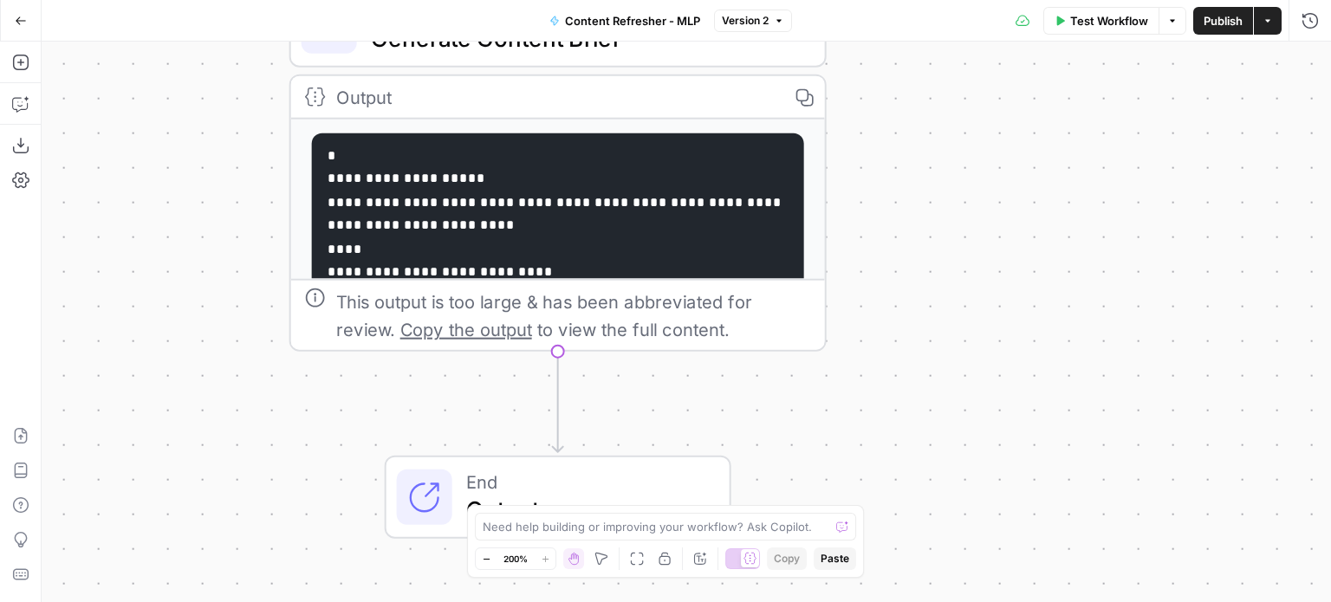
drag, startPoint x: 908, startPoint y: 457, endPoint x: 912, endPoint y: 237, distance: 220.1
click at [912, 239] on div "Workflow Set Inputs Inputs Power Agent Analyze SERP Competition Step 1 Output C…" at bounding box center [686, 322] width 1289 height 561
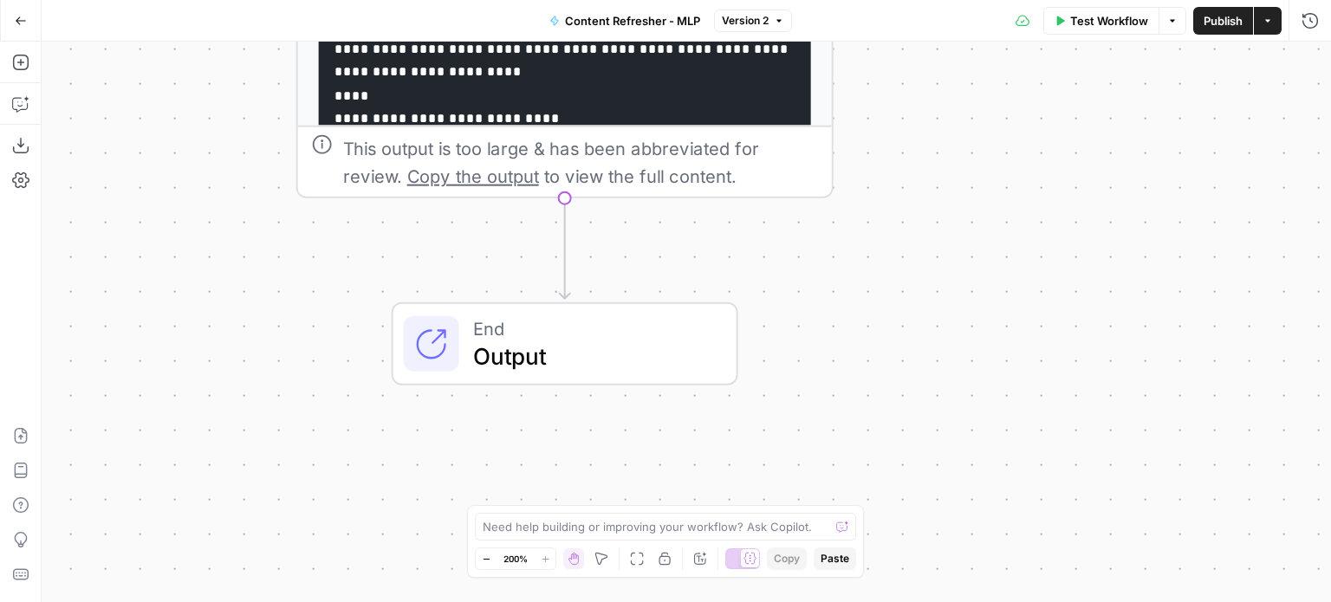
drag, startPoint x: 922, startPoint y: 448, endPoint x: 929, endPoint y: 279, distance: 169.1
click at [929, 279] on div "Workflow Set Inputs Inputs Power Agent Analyze SERP Competition Step 1 Output C…" at bounding box center [686, 322] width 1289 height 561
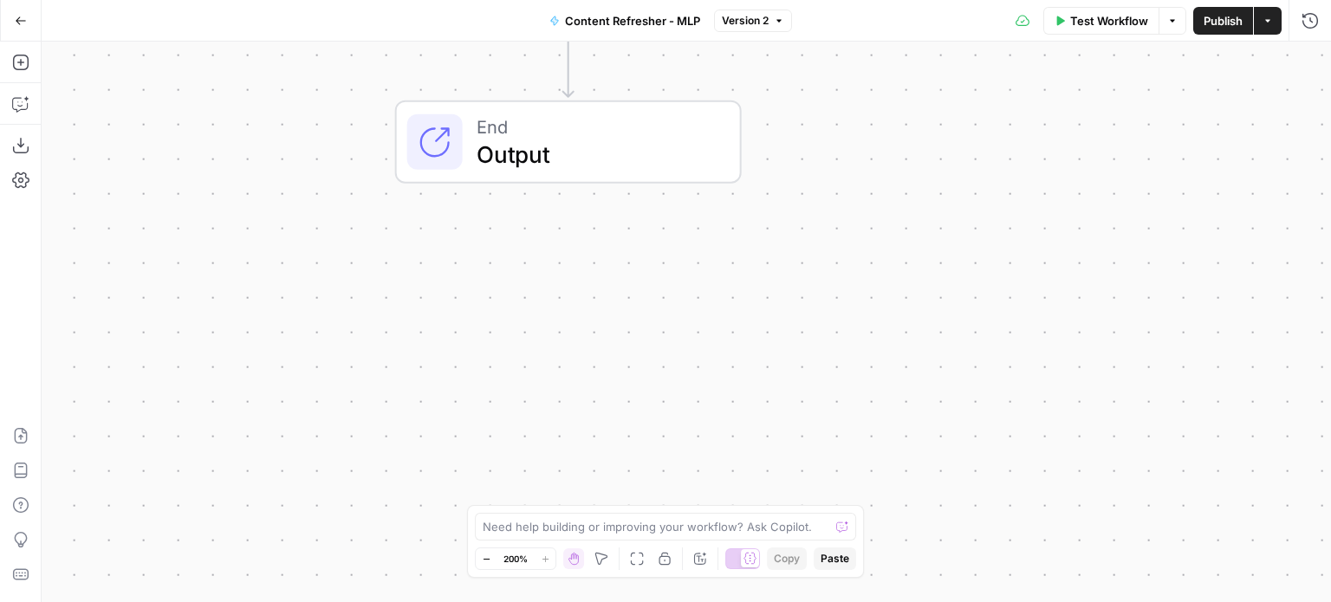
drag, startPoint x: 932, startPoint y: 305, endPoint x: 935, endPoint y: 248, distance: 57.2
click at [935, 248] on div "Workflow Set Inputs Inputs Power Agent Analyze SERP Competition Step 1 Output C…" at bounding box center [686, 322] width 1289 height 561
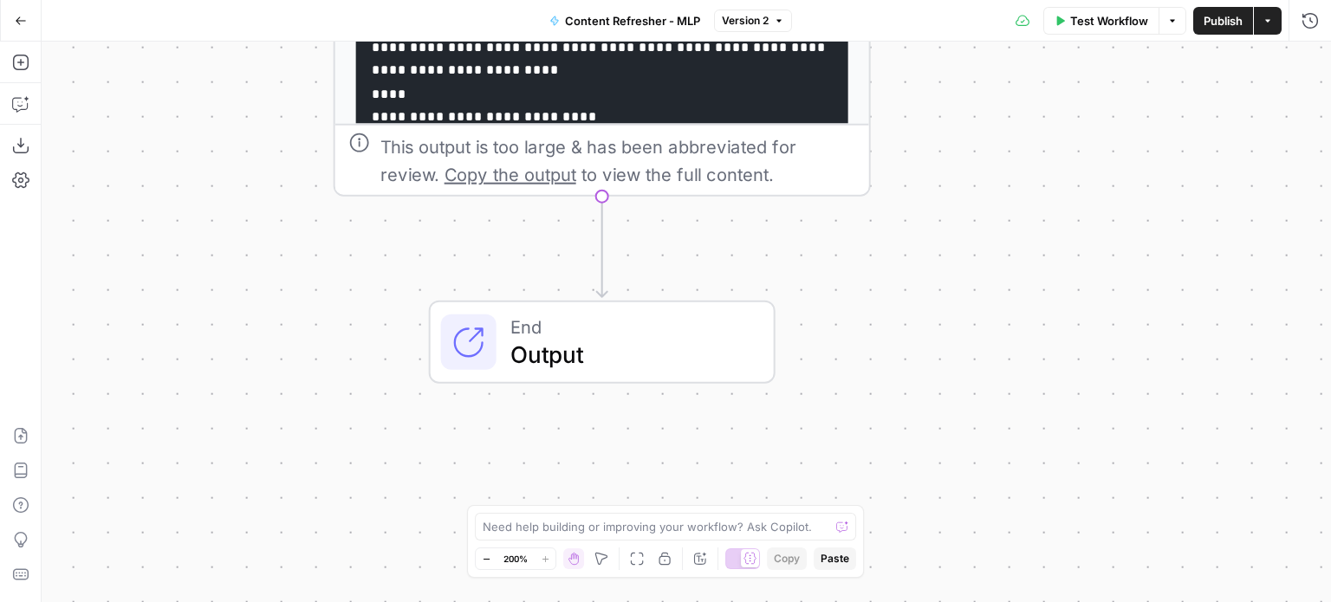
drag, startPoint x: 936, startPoint y: 217, endPoint x: 976, endPoint y: 544, distance: 329.1
click at [976, 544] on div "Workflow Set Inputs Inputs Power Agent Analyze SERP Competition Step 1 Output C…" at bounding box center [686, 322] width 1289 height 561
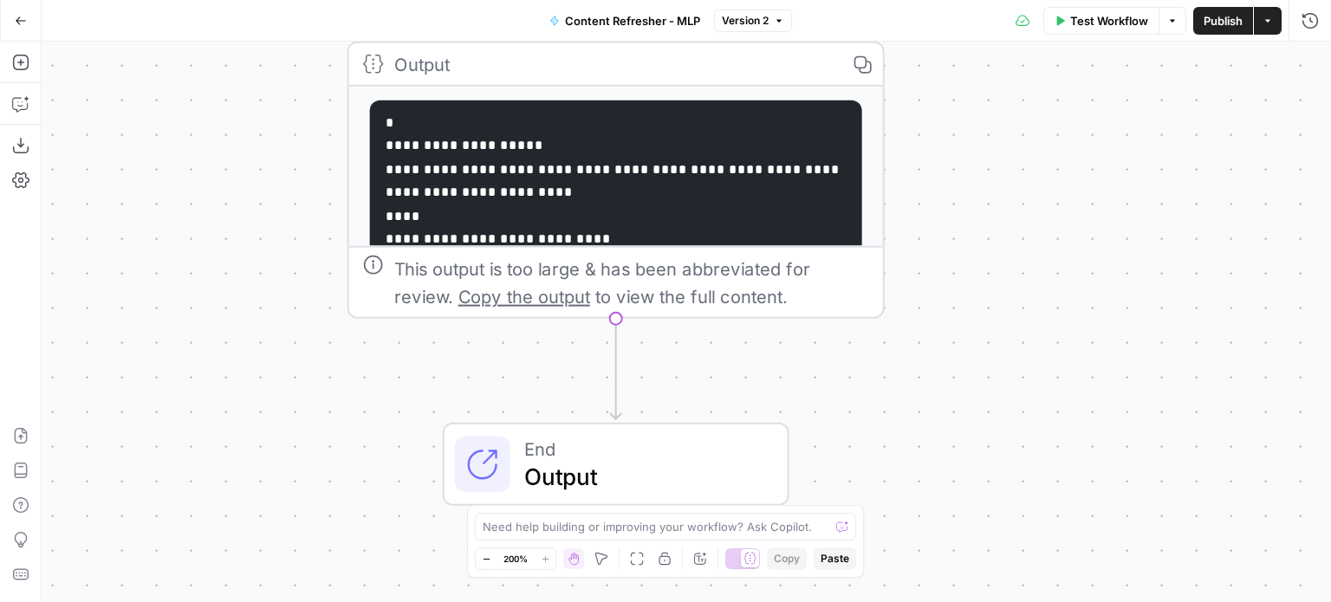
drag, startPoint x: 944, startPoint y: 221, endPoint x: 970, endPoint y: 438, distance: 219.1
click at [970, 448] on div "Workflow Set Inputs Inputs Power Agent Analyze SERP Competition Step 1 Output C…" at bounding box center [686, 322] width 1289 height 561
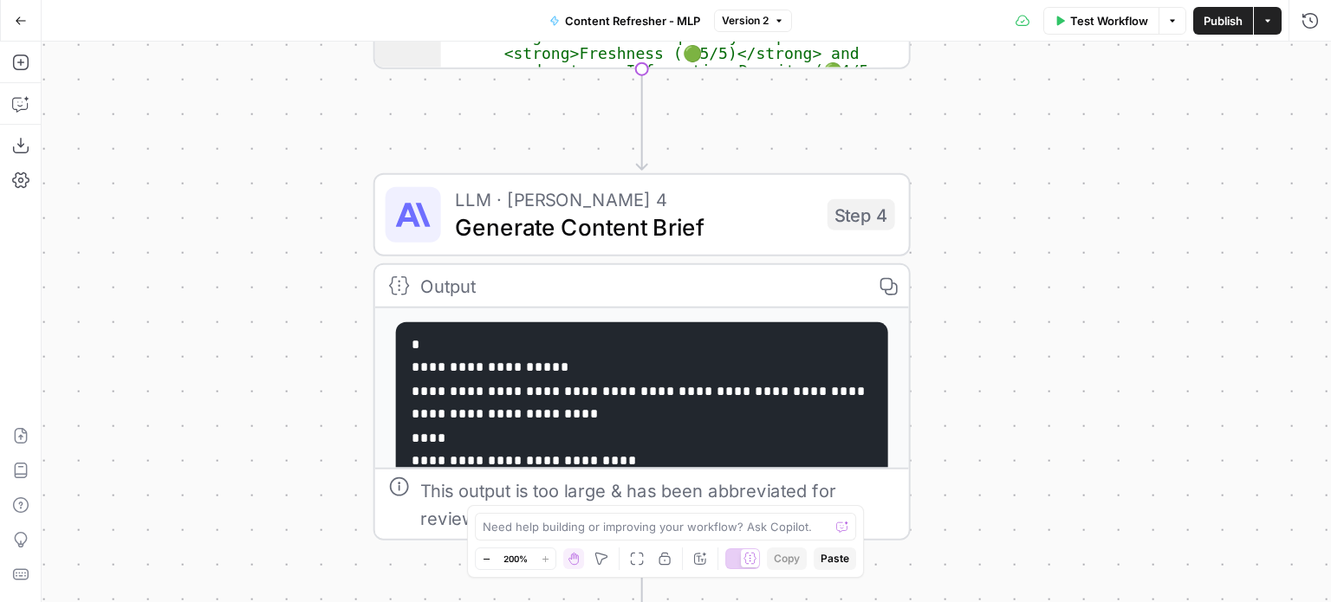
drag, startPoint x: 979, startPoint y: 224, endPoint x: 1022, endPoint y: 439, distance: 219.2
click at [1022, 441] on div "Workflow Set Inputs Inputs Power Agent Analyze SERP Competition Step 1 Output C…" at bounding box center [686, 322] width 1289 height 561
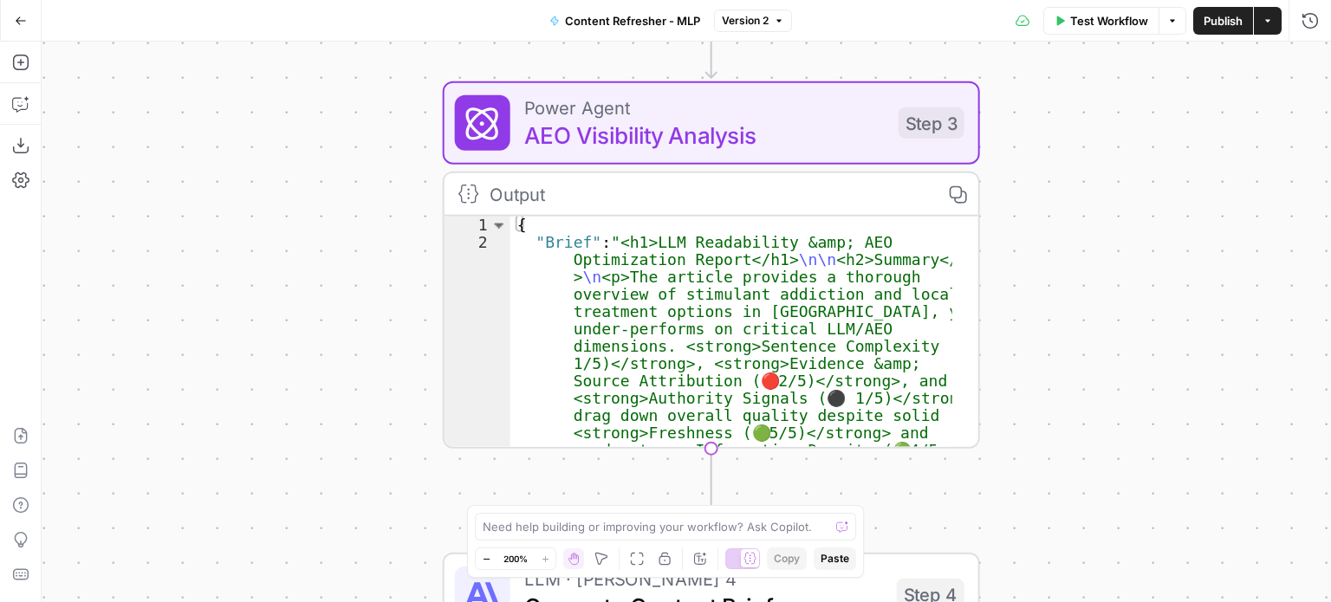
drag, startPoint x: 1011, startPoint y: 243, endPoint x: 1038, endPoint y: 407, distance: 166.8
click at [1038, 407] on div "Workflow Set Inputs Inputs Power Agent Analyze SERP Competition Step 1 Output C…" at bounding box center [686, 322] width 1289 height 561
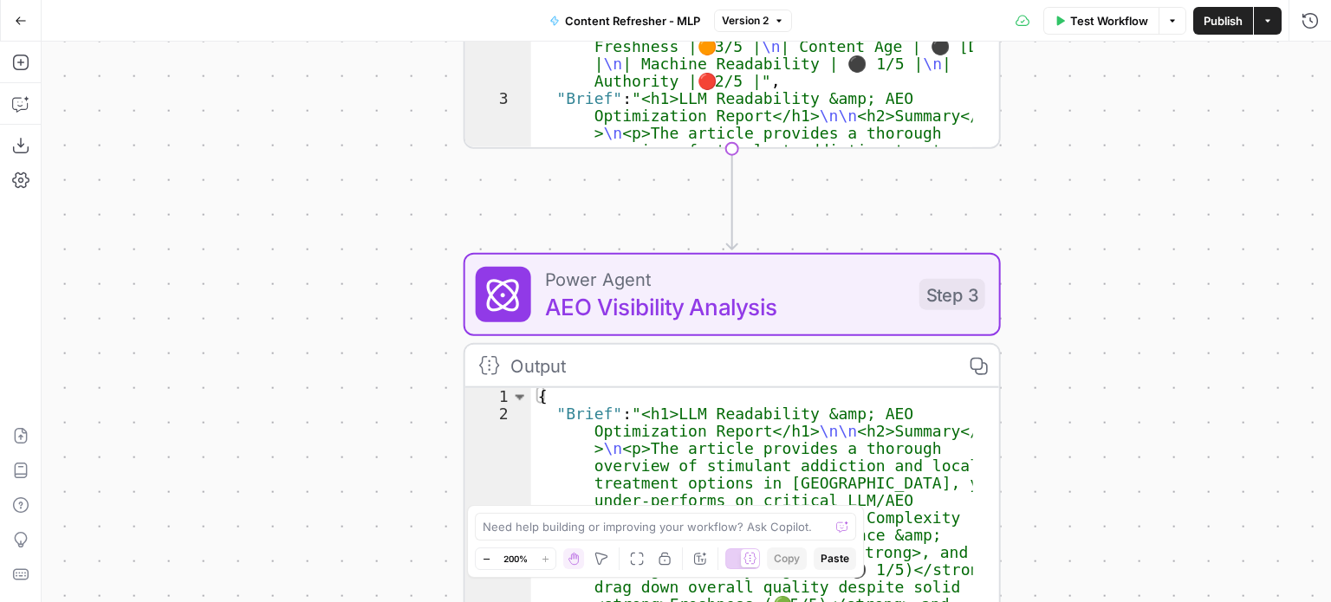
drag, startPoint x: 998, startPoint y: 204, endPoint x: 1019, endPoint y: 376, distance: 172.8
click at [1019, 376] on div "Workflow Set Inputs Inputs Power Agent Analyze SERP Competition Step 1 Output C…" at bounding box center [686, 322] width 1289 height 561
click at [9, 14] on button "Go Back" at bounding box center [20, 20] width 31 height 31
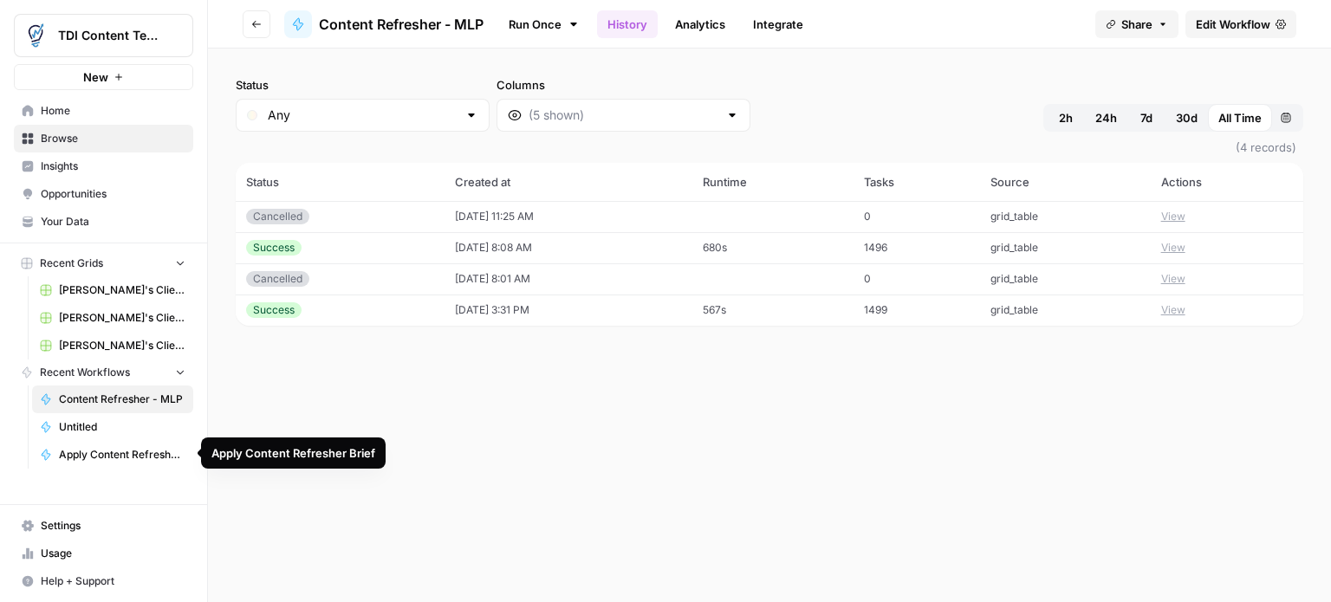
click at [91, 451] on span "Apply Content Refresher Brief" at bounding box center [122, 455] width 127 height 16
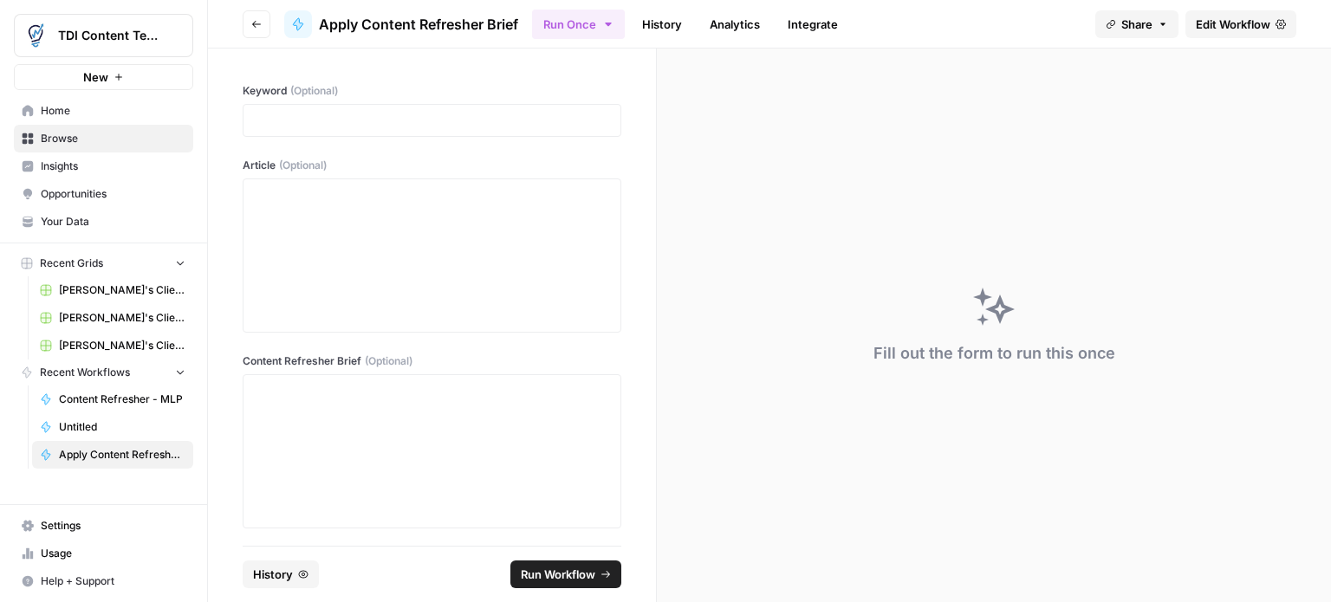
click at [647, 25] on link "History" at bounding box center [662, 24] width 61 height 28
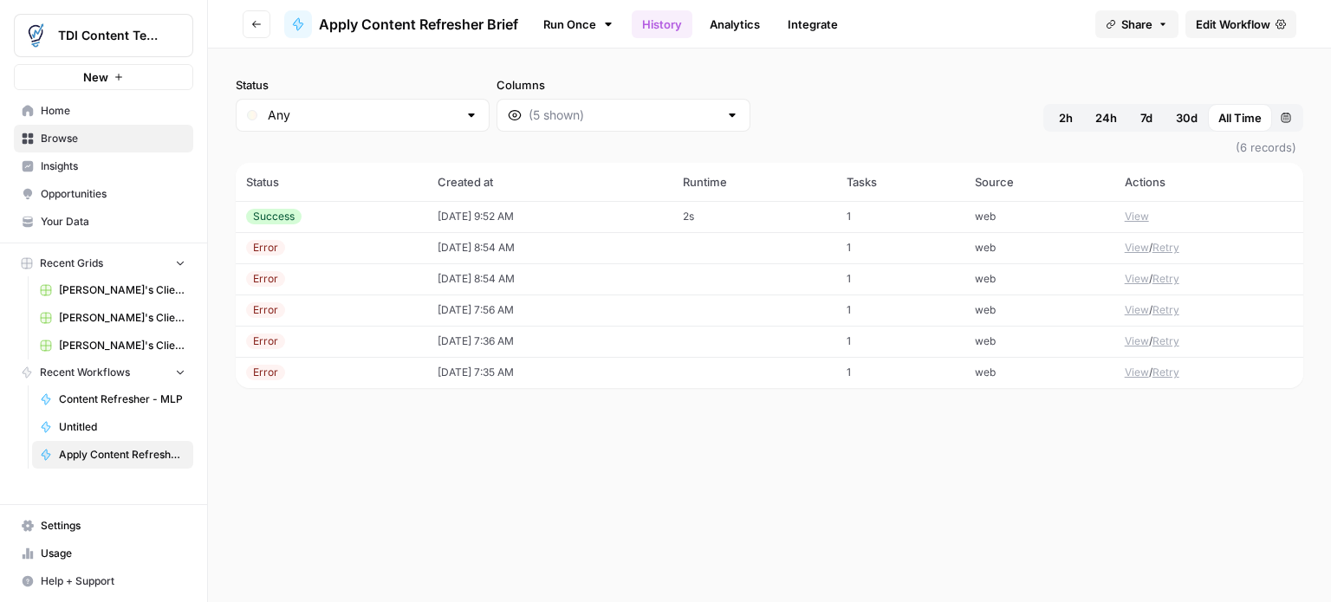
click at [1138, 213] on button "View" at bounding box center [1137, 217] width 24 height 16
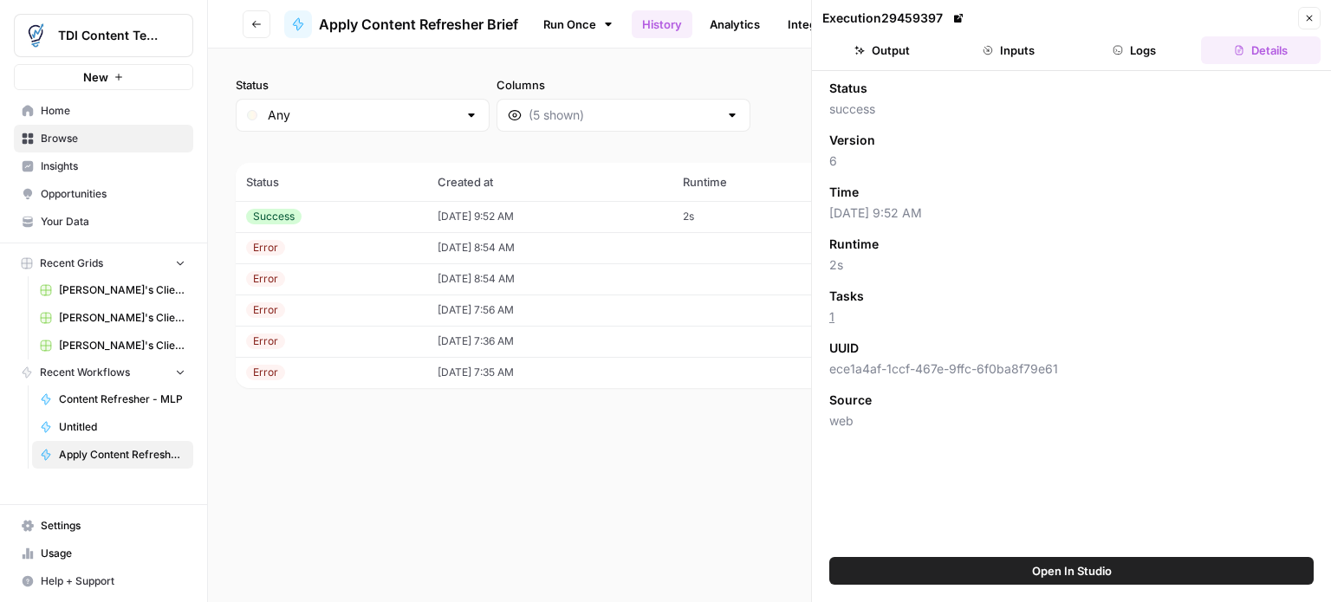
click at [1262, 49] on button "Details" at bounding box center [1261, 50] width 120 height 28
click at [1117, 48] on icon "button" at bounding box center [1118, 50] width 10 height 10
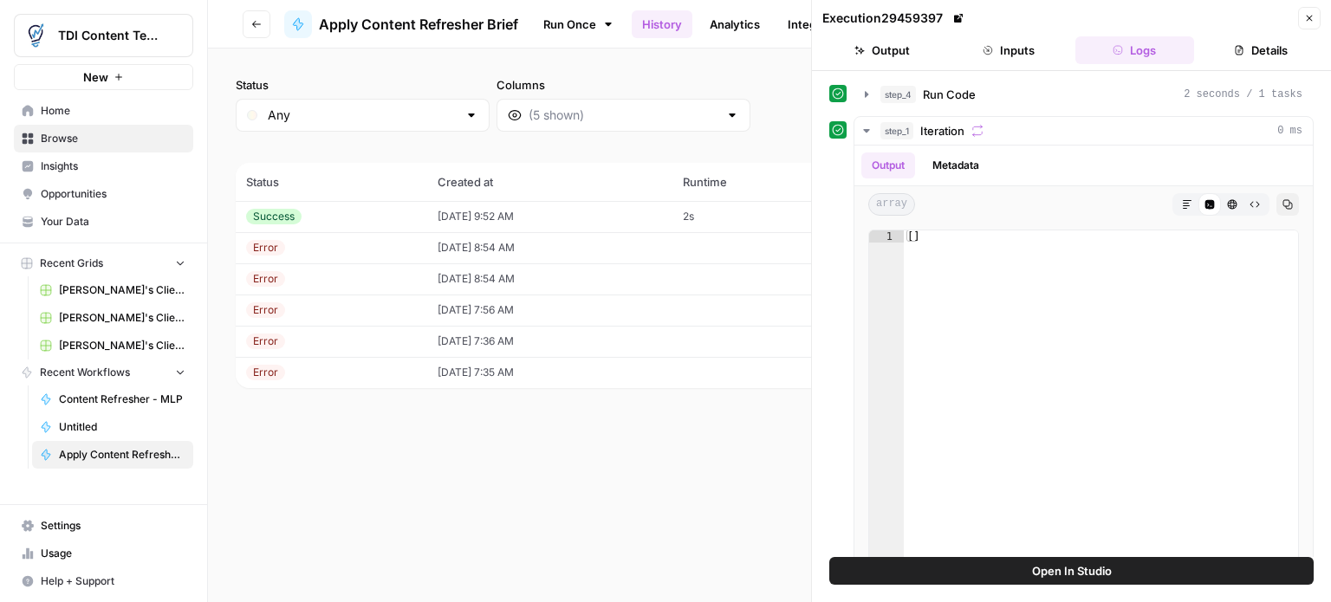
click at [1016, 43] on button "Inputs" at bounding box center [1009, 50] width 120 height 28
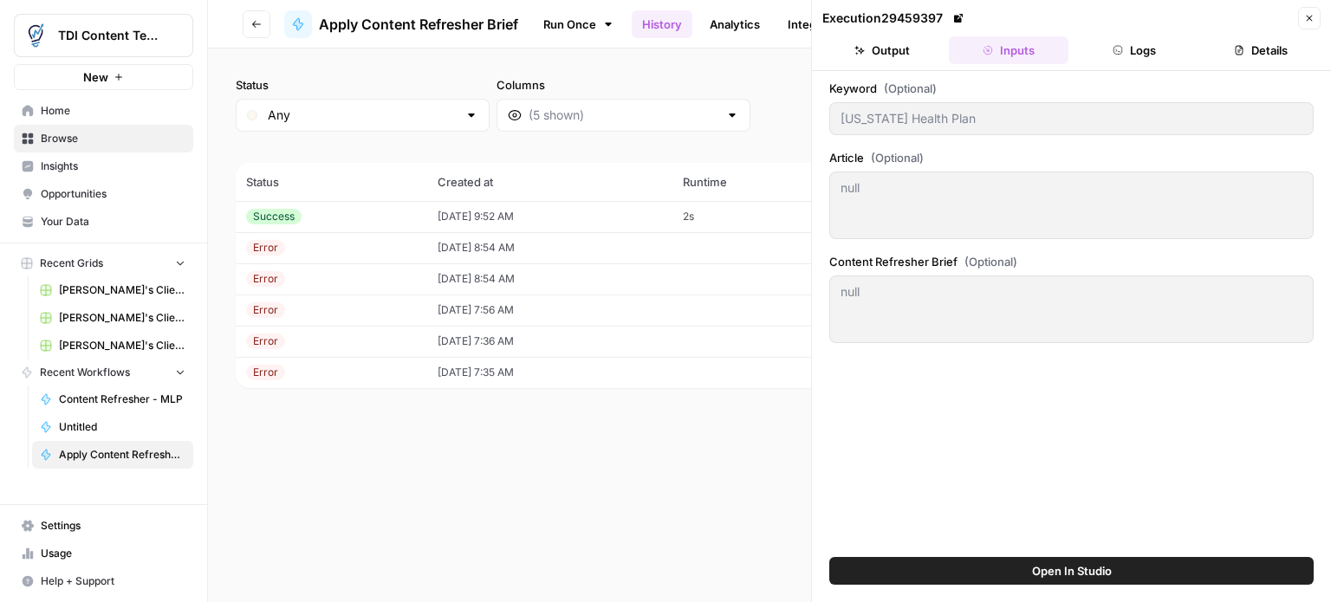
click at [891, 49] on button "Output" at bounding box center [882, 50] width 120 height 28
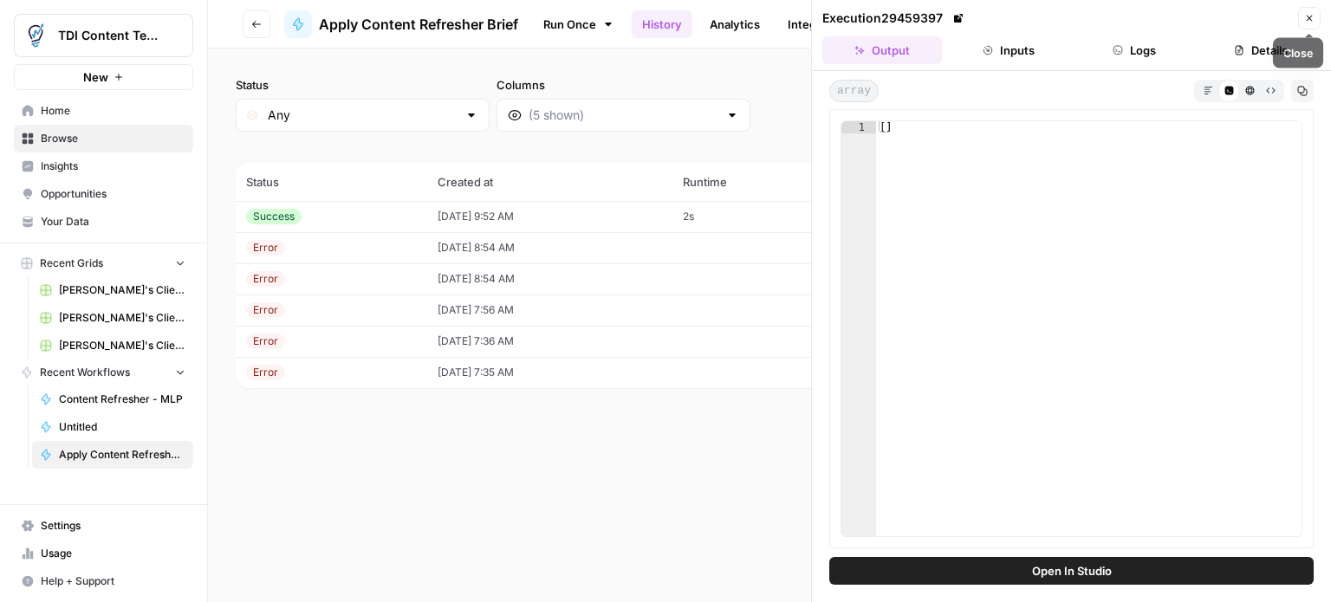
click at [1308, 16] on icon "button" at bounding box center [1309, 18] width 10 height 10
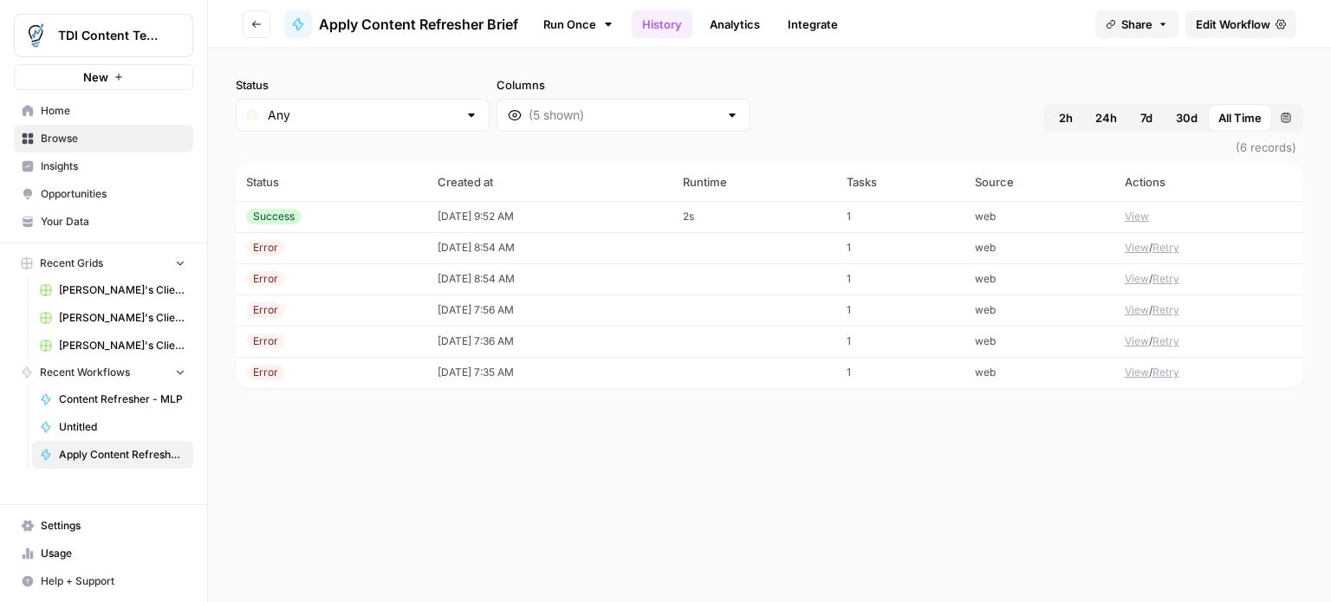
click at [835, 470] on div "Status Any Columns 2h 24h 7d 30d All Time Custom range (6 records) Status Creat…" at bounding box center [769, 326] width 1123 height 554
click at [1136, 250] on button "View" at bounding box center [1137, 248] width 24 height 16
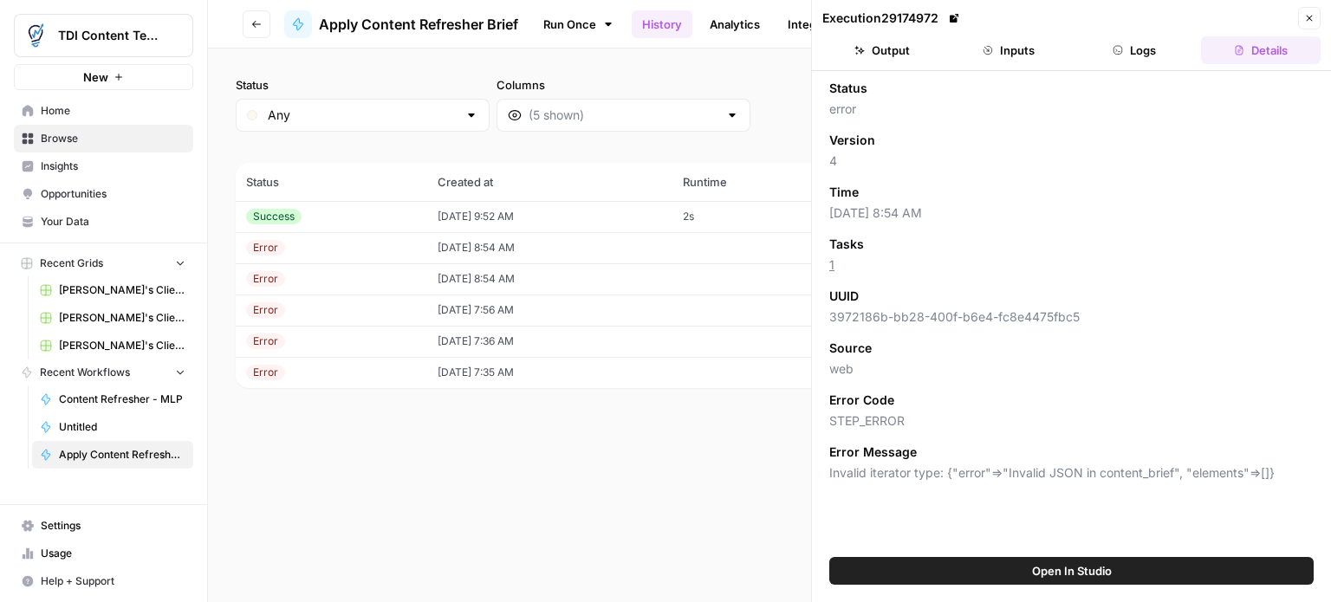
click at [319, 217] on div "Success" at bounding box center [331, 217] width 171 height 16
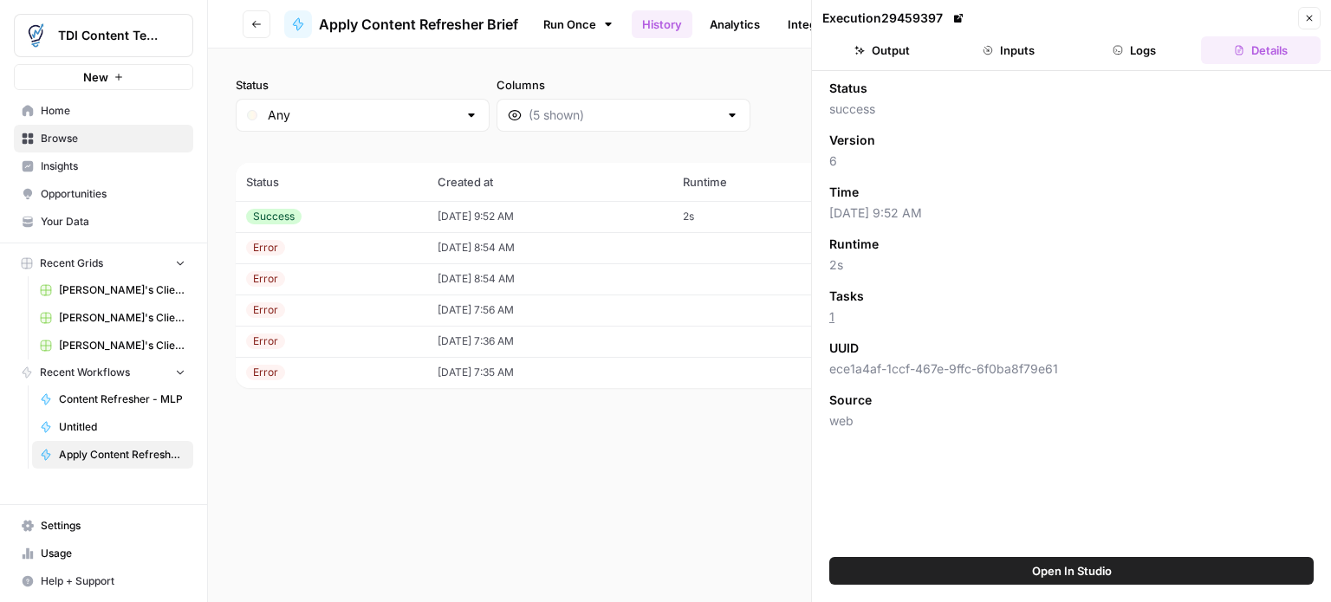
click at [296, 242] on div "Error" at bounding box center [331, 248] width 171 height 16
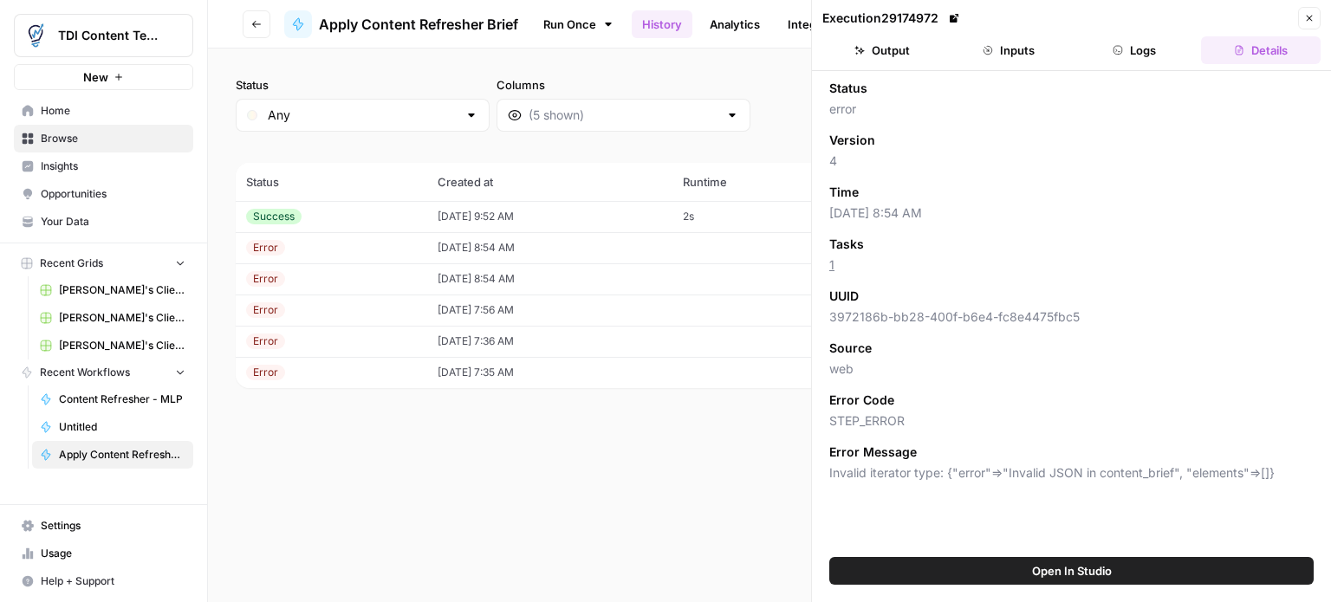
click at [282, 309] on div "Error" at bounding box center [265, 310] width 39 height 16
click at [279, 368] on div "Error" at bounding box center [265, 373] width 39 height 16
click at [325, 213] on div "Success" at bounding box center [331, 217] width 171 height 16
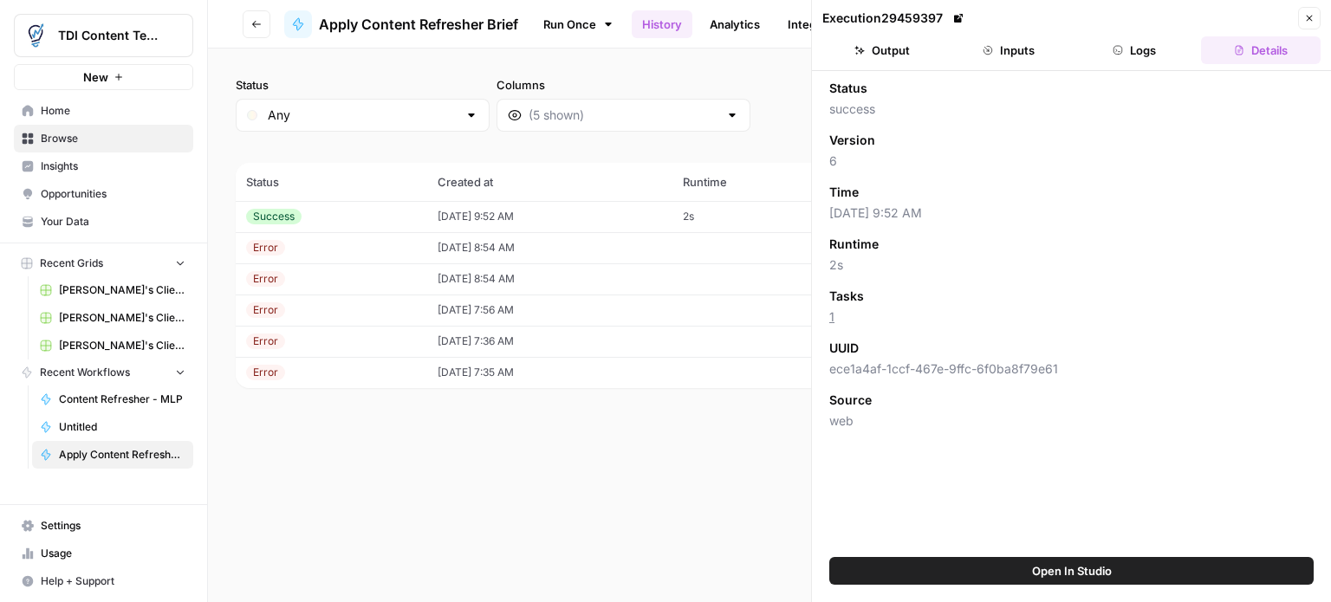
click at [1311, 14] on icon "button" at bounding box center [1309, 18] width 10 height 10
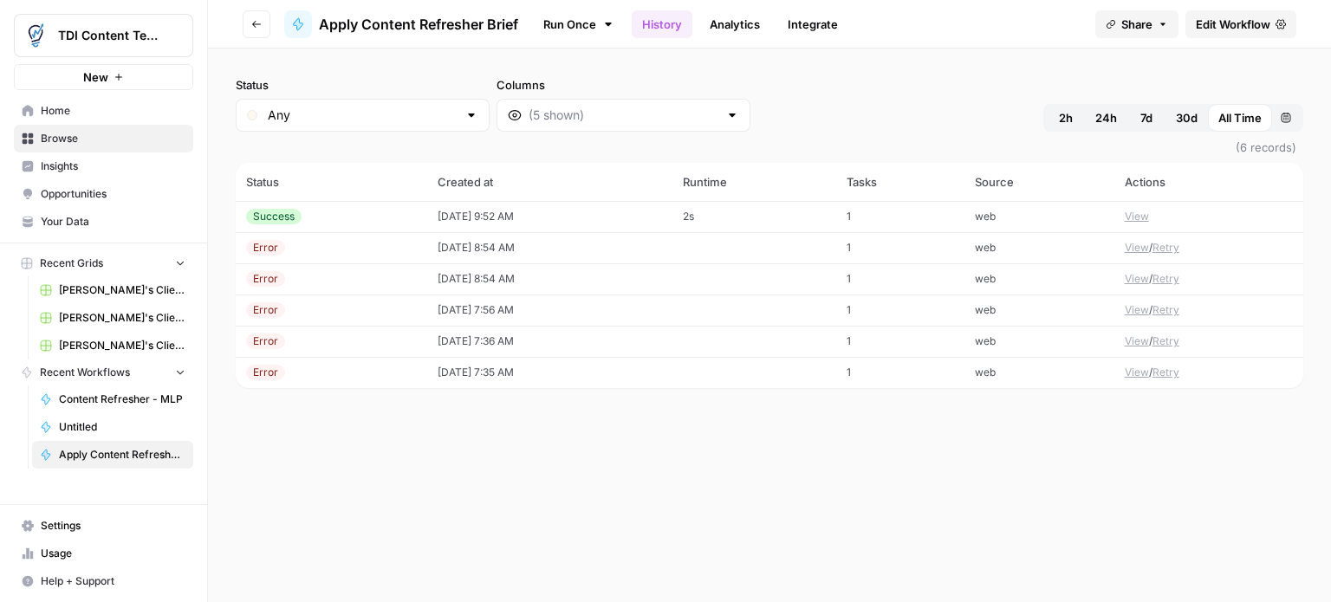
click at [742, 471] on div "Status Any Columns 2h 24h 7d 30d All Time Custom range (6 records) Status Creat…" at bounding box center [769, 326] width 1123 height 554
